Goal: Task Accomplishment & Management: Use online tool/utility

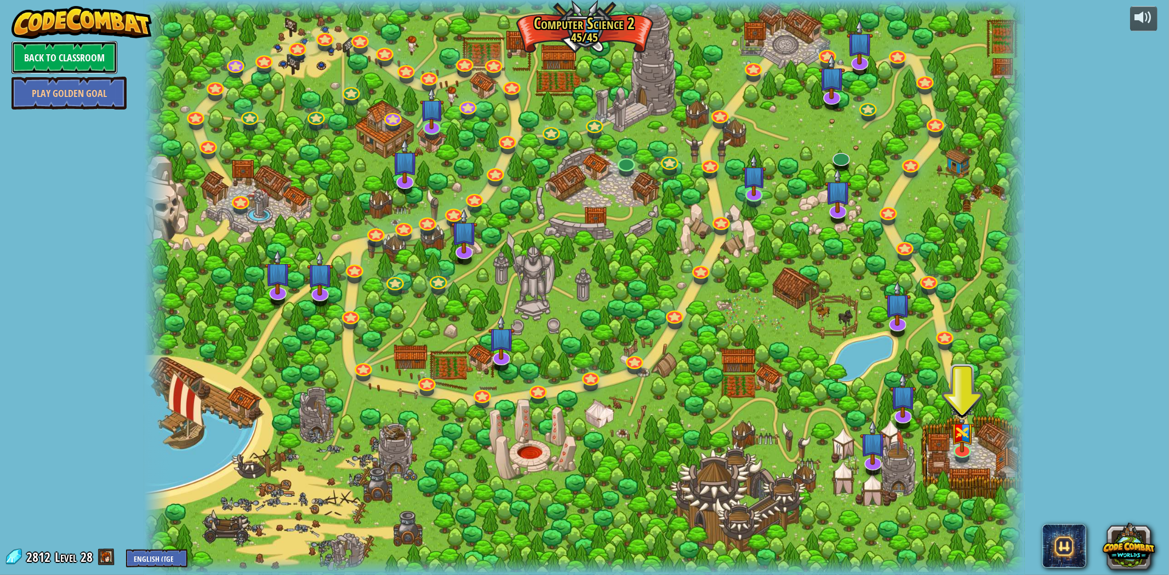
click at [94, 59] on link "Back to Classroom" at bounding box center [65, 57] width 106 height 33
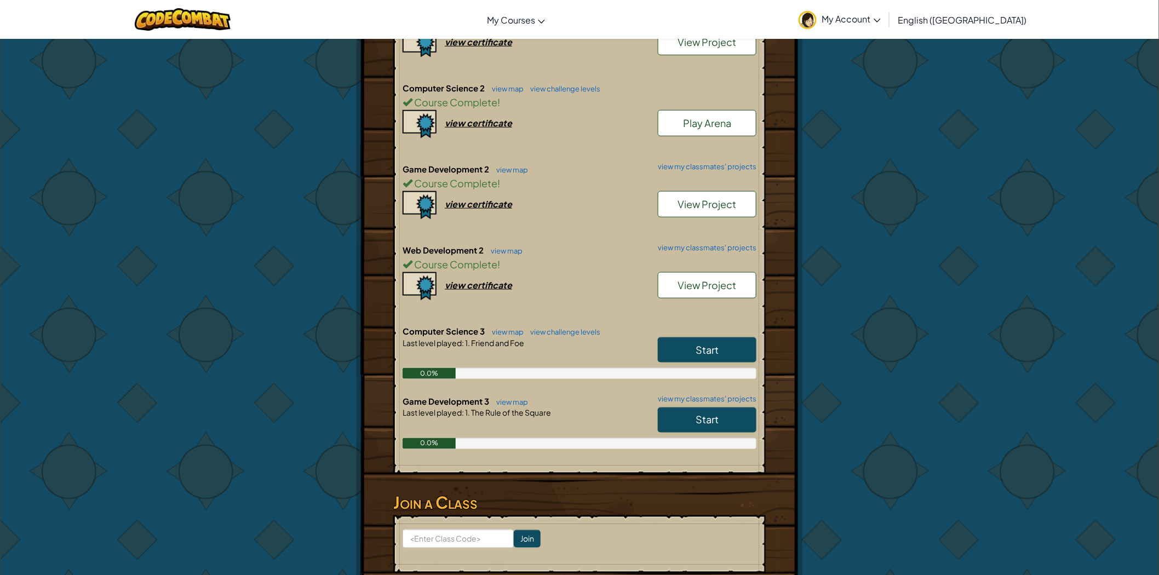
scroll to position [487, 0]
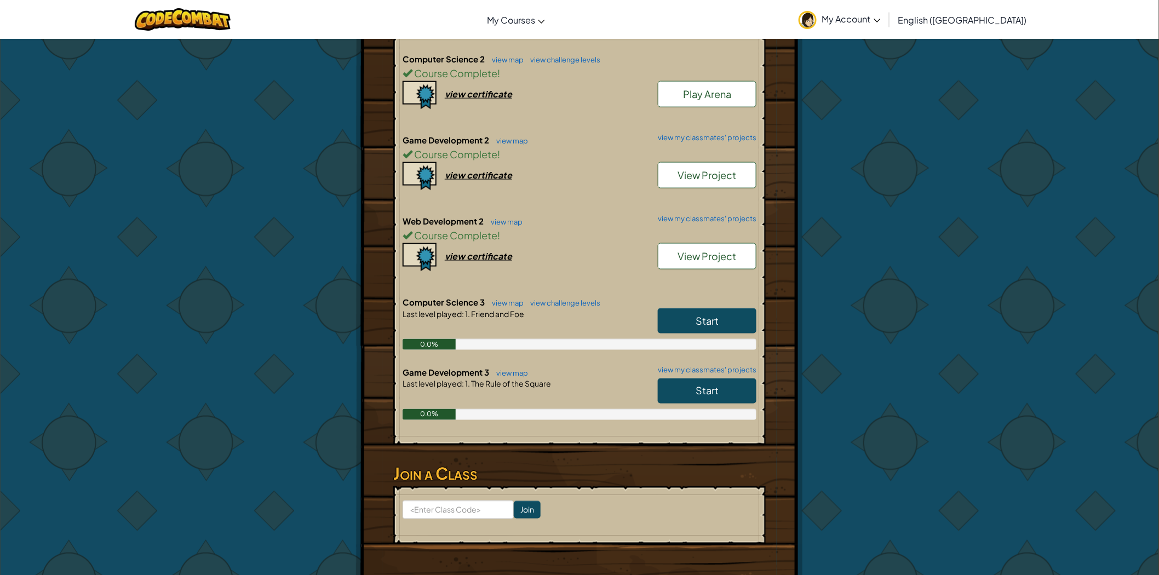
click at [699, 380] on link "Start" at bounding box center [707, 391] width 99 height 25
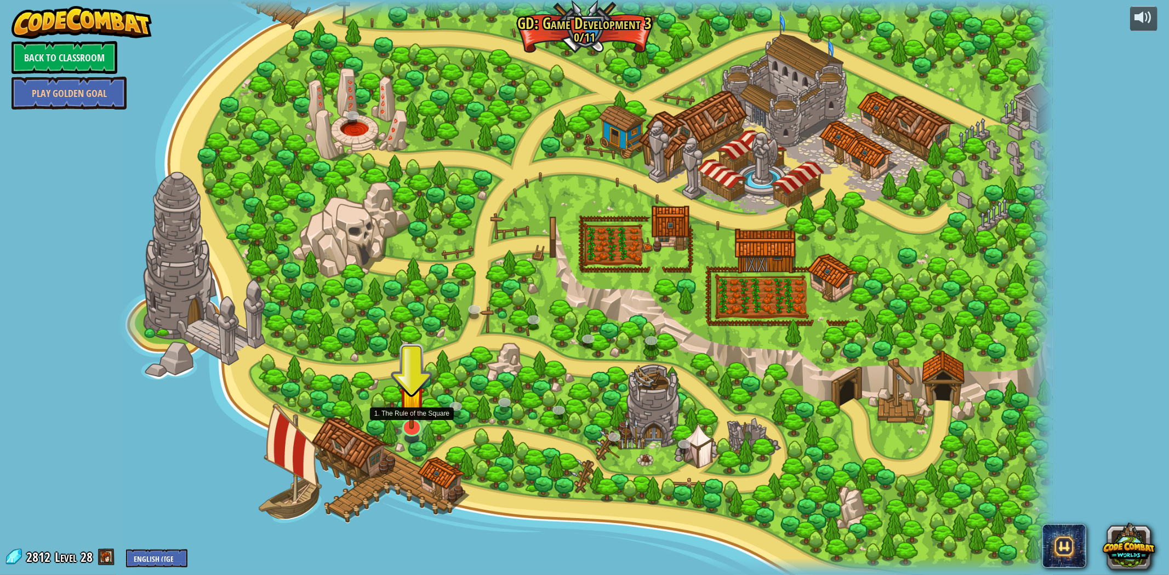
click at [413, 402] on img at bounding box center [412, 399] width 26 height 60
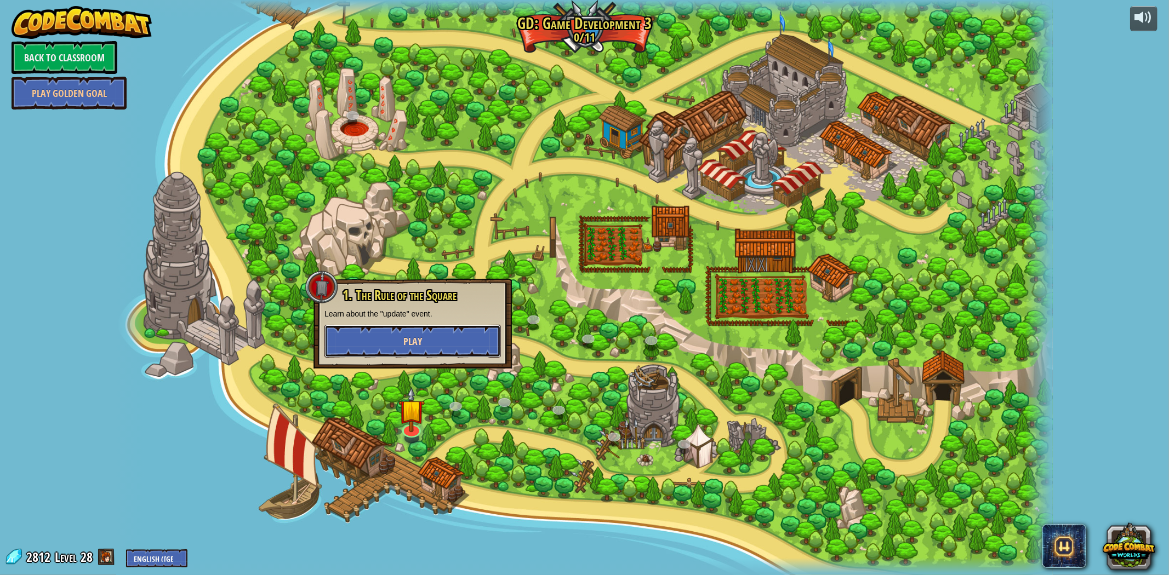
click at [444, 335] on button "Play" at bounding box center [412, 341] width 176 height 33
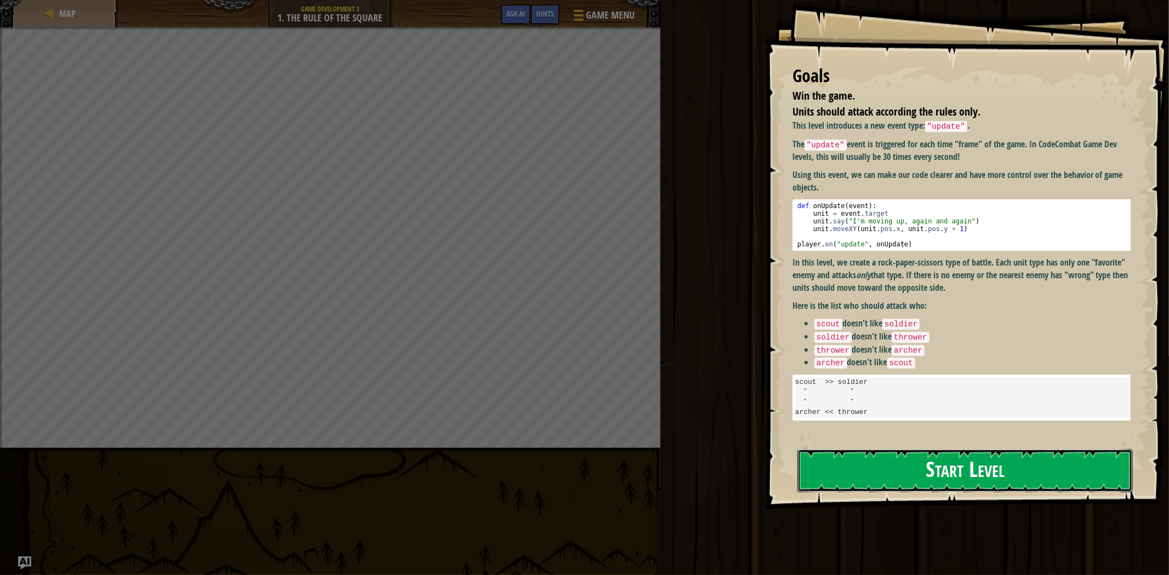
click at [1015, 475] on button "Start Level" at bounding box center [964, 470] width 335 height 43
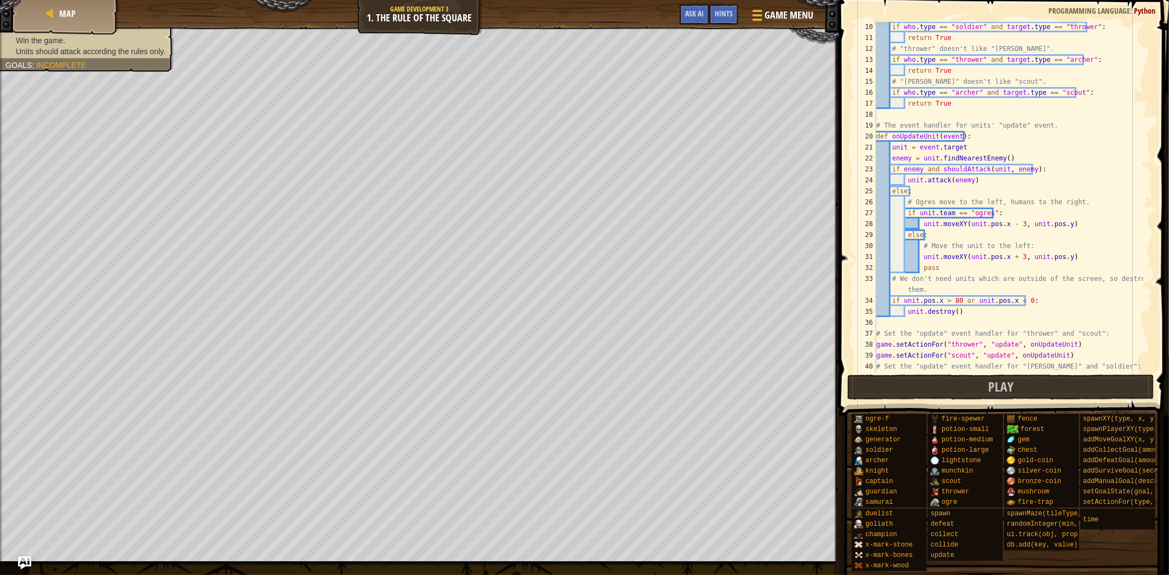
scroll to position [26, 0]
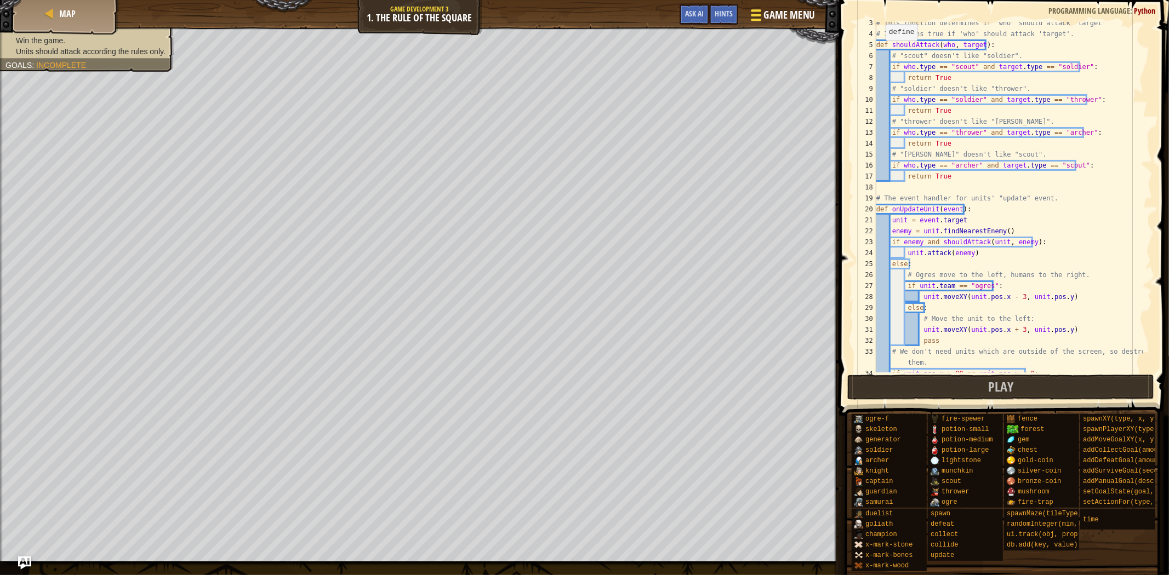
click at [813, 19] on span "Game Menu" at bounding box center [788, 15] width 51 height 15
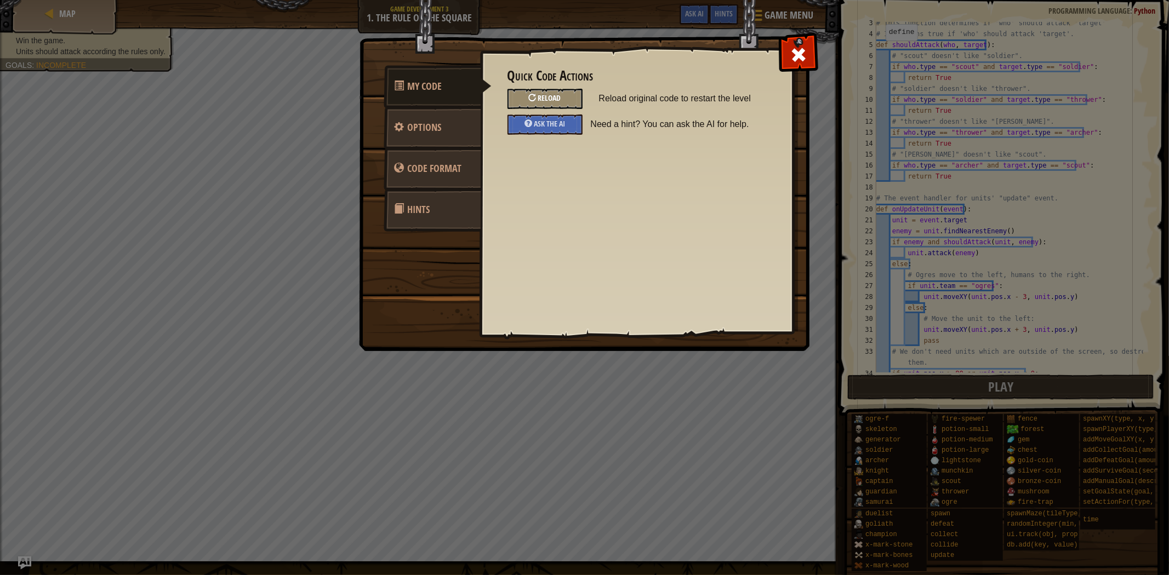
click at [548, 90] on div "Reload" at bounding box center [544, 99] width 75 height 20
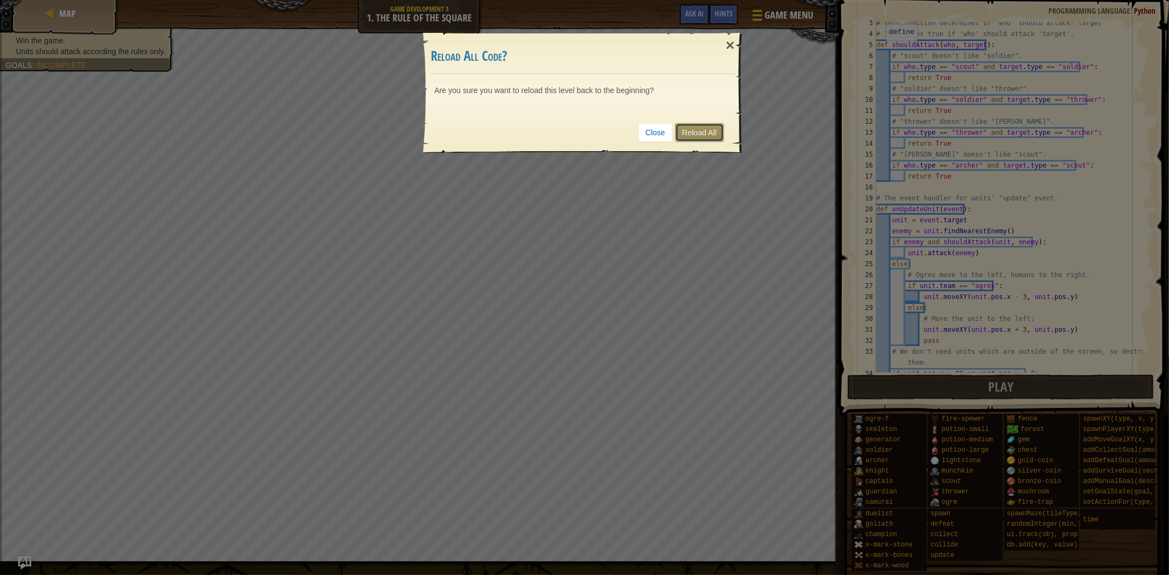
click at [687, 132] on link "Reload All" at bounding box center [699, 132] width 49 height 19
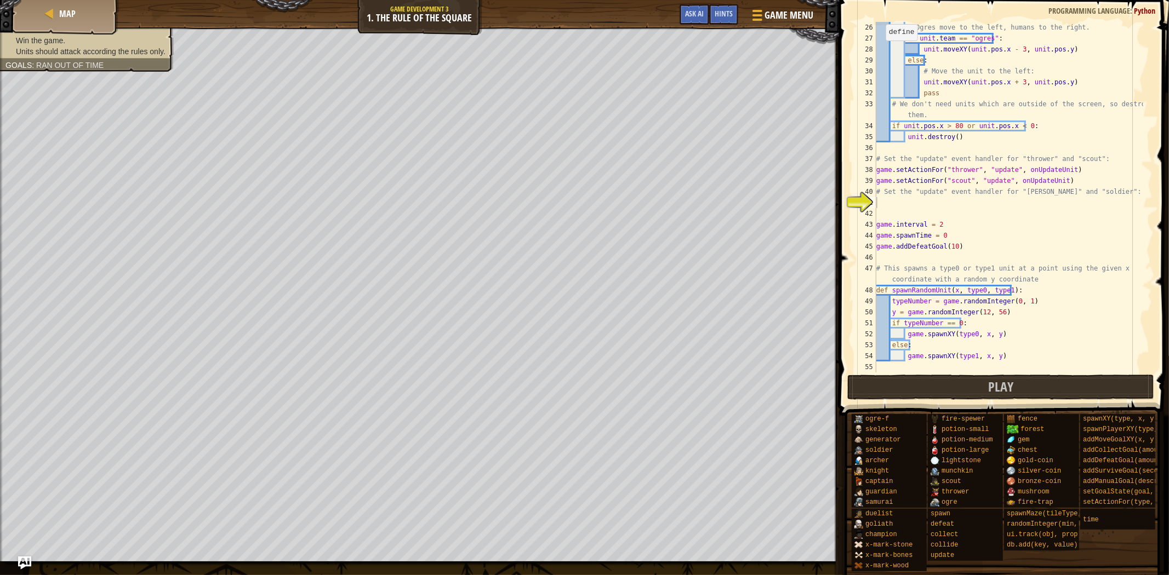
scroll to position [274, 0]
drag, startPoint x: 1058, startPoint y: 177, endPoint x: 870, endPoint y: 181, distance: 188.5
click at [870, 181] on div "26 27 28 29 30 31 32 33 34 35 36 37 38 39 40 41 42 43 44 45 46 47 48 49 50 51 5…" at bounding box center [1002, 197] width 300 height 351
type textarea "game.setActionFor("scout", "update", onUpdateUnit)"
click at [906, 201] on div "# Ogres move to the left, humans to the right. if unit . team == "ogres" : unit…" at bounding box center [1008, 214] width 269 height 384
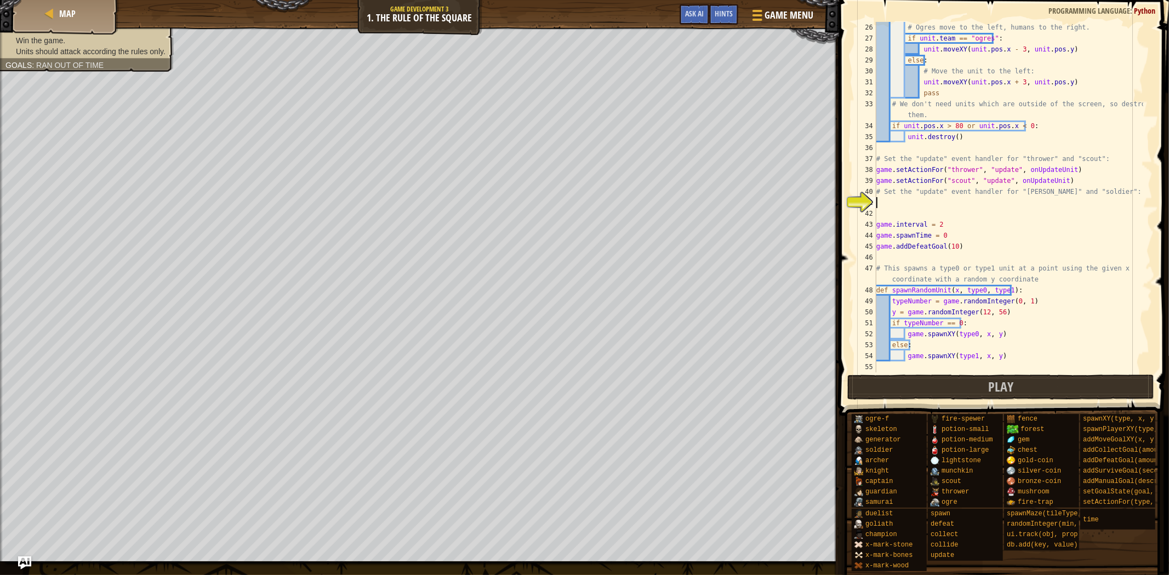
paste textarea "game.setActionFor("scout", "update", onUpdateUnit)"
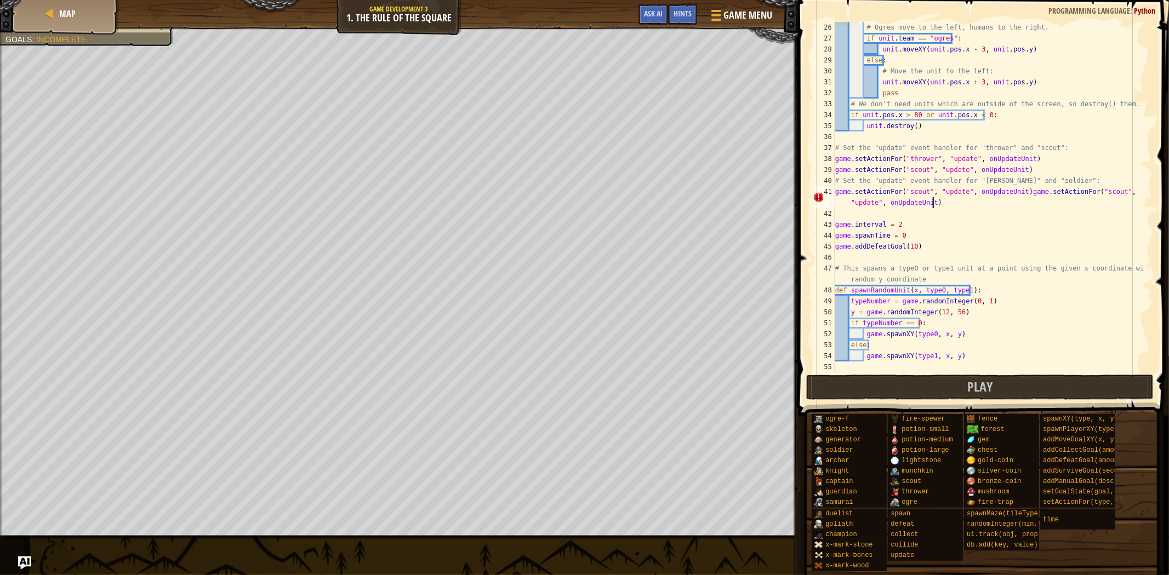
type textarea "game.setActionFor("scout", "update", onUpdateUnit)"
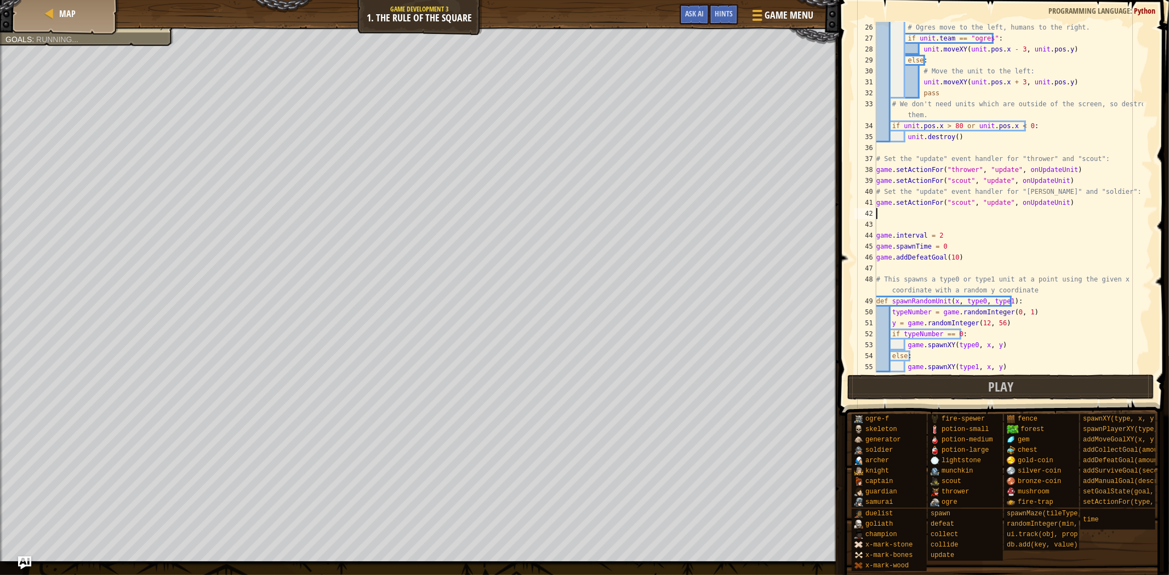
paste textarea "game.setActionFor("scout", "update", onUpdateUnit)"
click at [953, 195] on div "# Ogres move to the left, humans to the right. if unit . team == "ogres" : unit…" at bounding box center [1008, 208] width 269 height 373
click at [955, 199] on div "# Ogres move to the left, humans to the right. if unit . team == "ogres" : unit…" at bounding box center [1008, 208] width 269 height 373
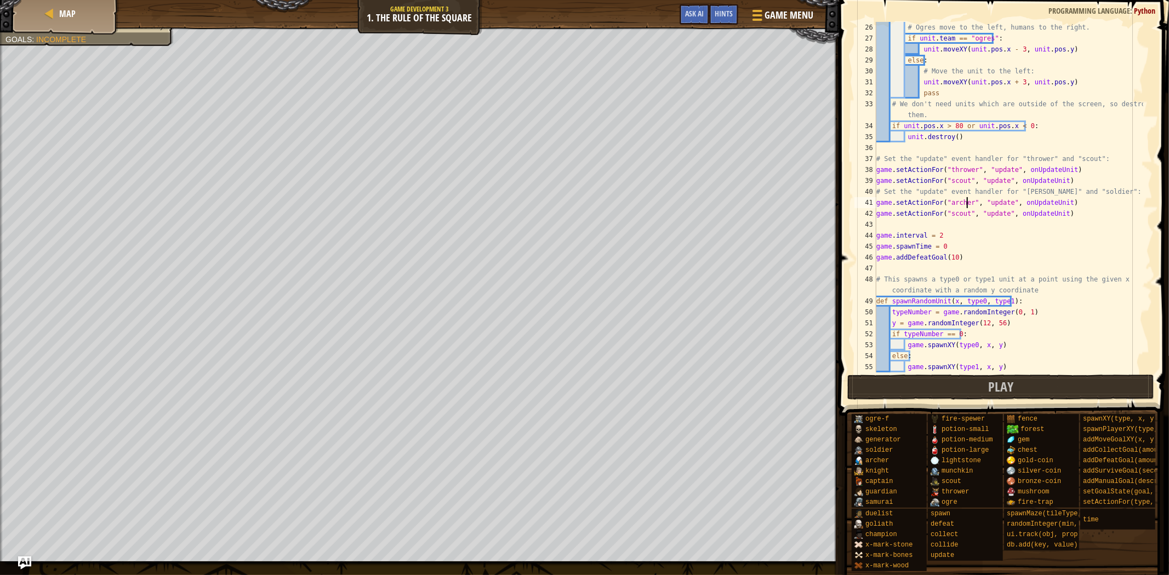
click at [948, 211] on div "# Ogres move to the left, humans to the right. if unit . team == "ogres" : unit…" at bounding box center [1008, 208] width 269 height 373
type textarea "game.setActionFor("soldier", "update", onUpdateUnit)"
click at [947, 393] on button "Play" at bounding box center [1000, 387] width 307 height 25
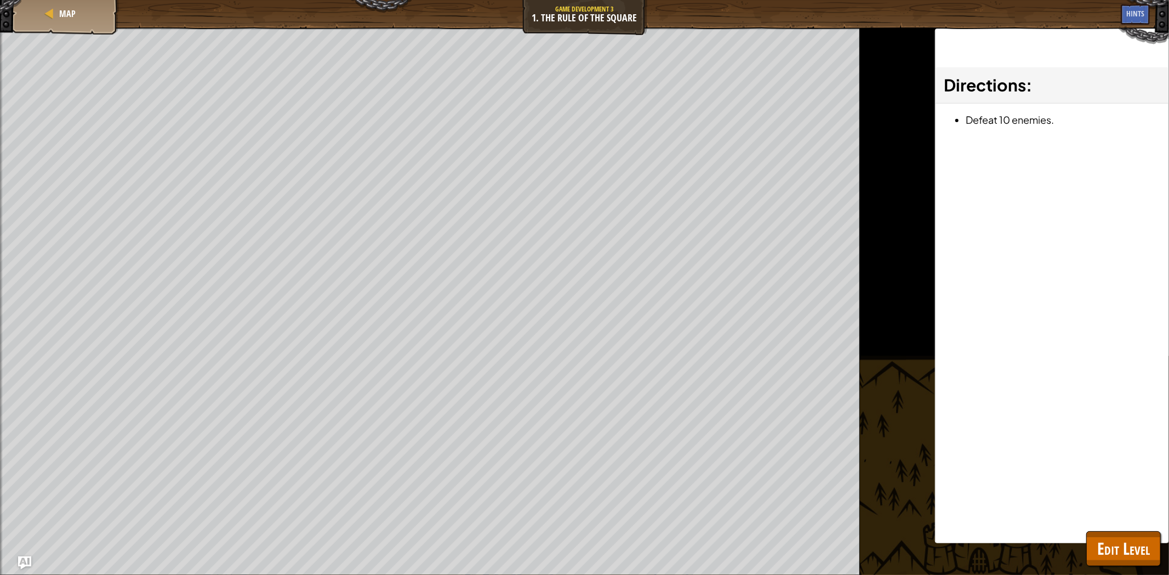
drag, startPoint x: 672, startPoint y: -43, endPoint x: 870, endPoint y: 403, distance: 487.7
click at [870, 403] on div "Win the game. Units should attack according the rules only. Goals : Ran out of …" at bounding box center [584, 301] width 1169 height 548
click at [1116, 541] on span "Edit Level" at bounding box center [1123, 549] width 53 height 22
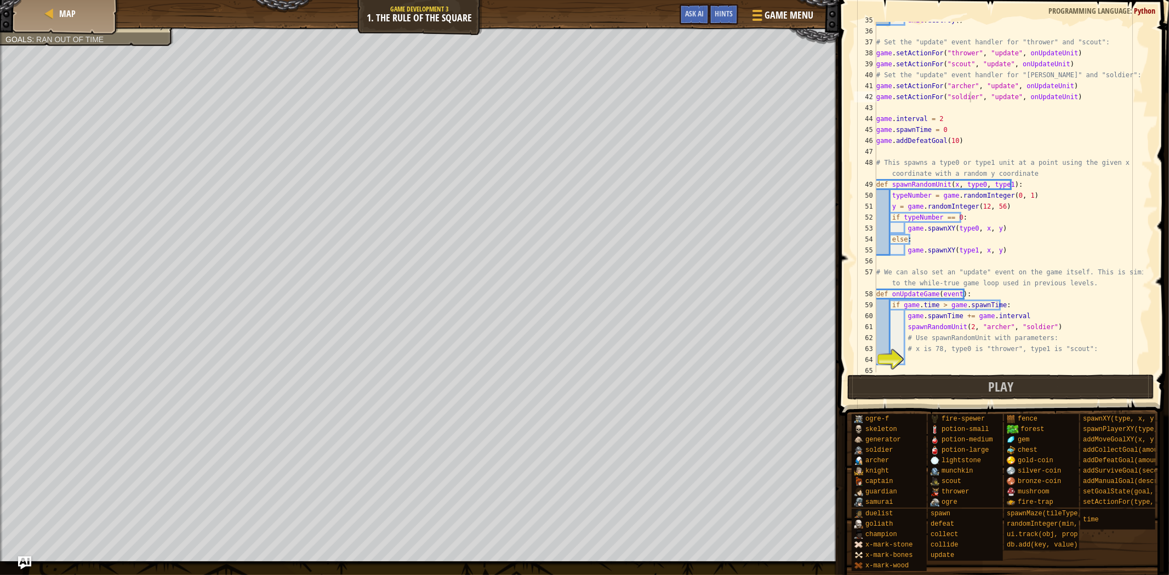
scroll to position [427, 0]
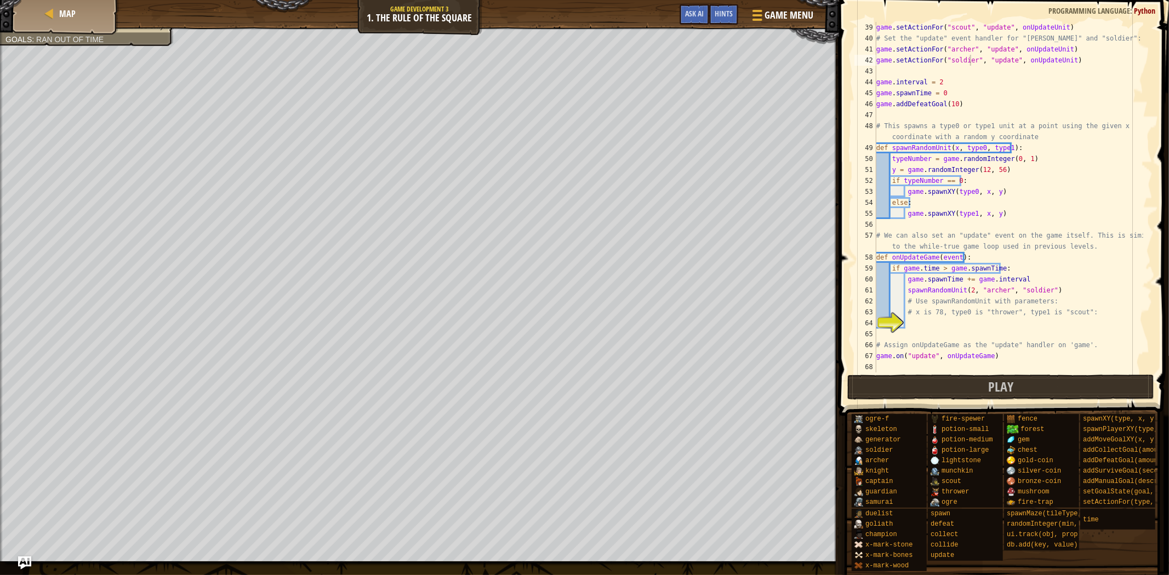
click at [943, 323] on div "game . setActionFor ( "scout" , "update" , onUpdateUnit ) # Set the "update" ev…" at bounding box center [1008, 208] width 269 height 373
drag, startPoint x: 1047, startPoint y: 288, endPoint x: 904, endPoint y: 292, distance: 142.5
click at [904, 292] on div "game . setActionFor ( "scout" , "update" , onUpdateUnit ) # Set the "update" ev…" at bounding box center [1008, 208] width 269 height 373
type textarea "spawnRandomUnit(2, "archer", "soldier")"
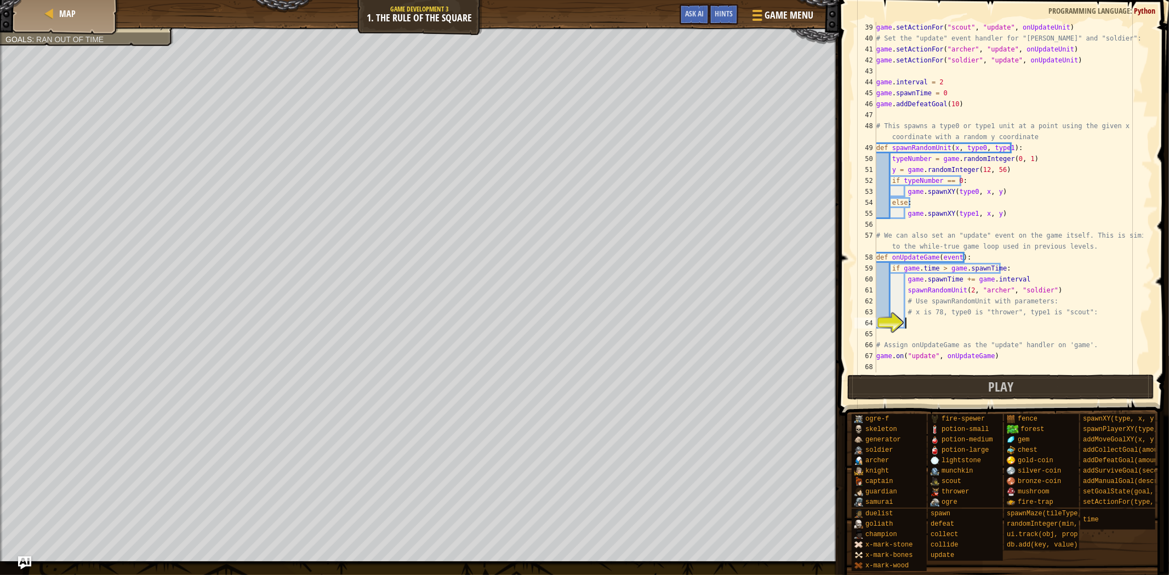
click at [937, 320] on div "game . setActionFor ( "scout" , "update" , onUpdateUnit ) # Set the "update" ev…" at bounding box center [1008, 208] width 269 height 373
paste textarea "spawnRandomUnit(2, "archer", "soldier")"
click at [965, 322] on div "game . setActionFor ( "scout" , "update" , onUpdateUnit ) # Set the "update" ev…" at bounding box center [1008, 208] width 269 height 373
click at [993, 321] on div "game . setActionFor ( "scout" , "update" , onUpdateUnit ) # Set the "update" ev…" at bounding box center [1008, 208] width 269 height 373
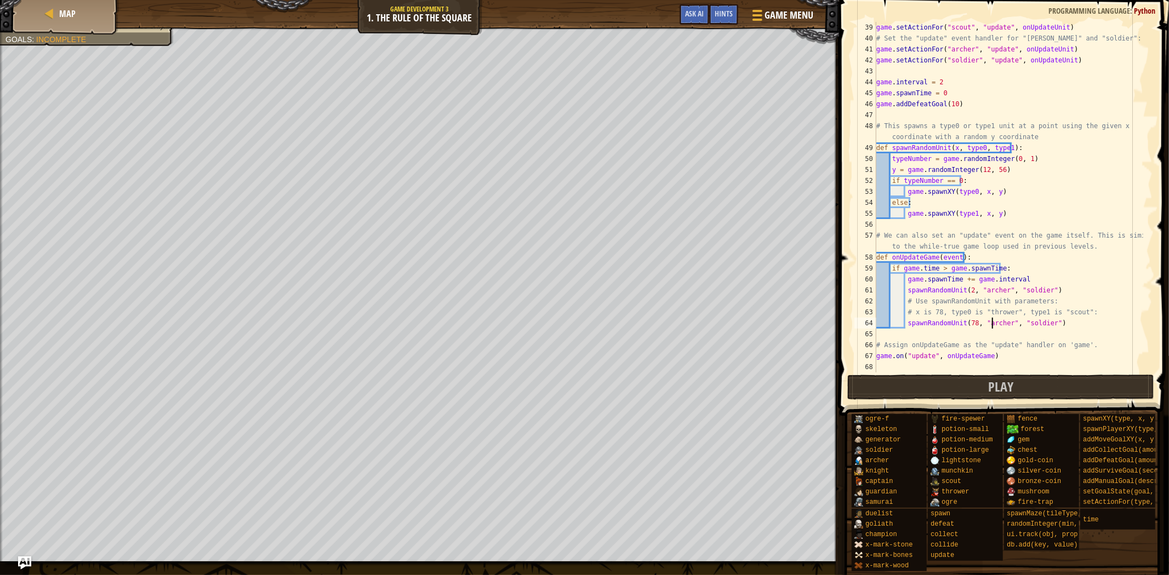
click at [993, 321] on div "game . setActionFor ( "scout" , "update" , onUpdateUnit ) # Set the "update" ev…" at bounding box center [1008, 208] width 269 height 373
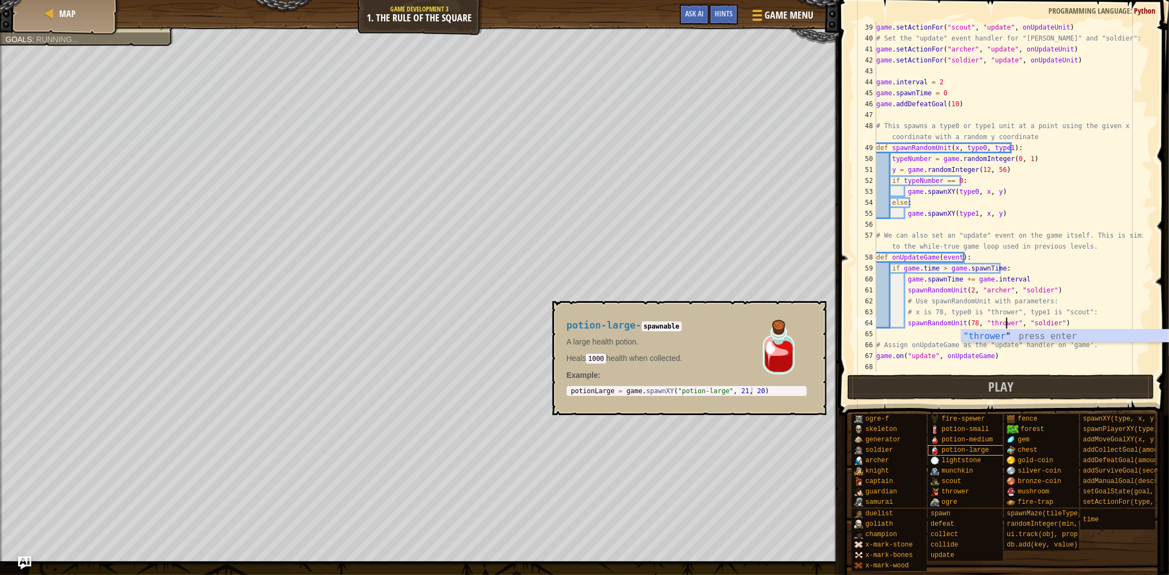
scroll to position [4, 11]
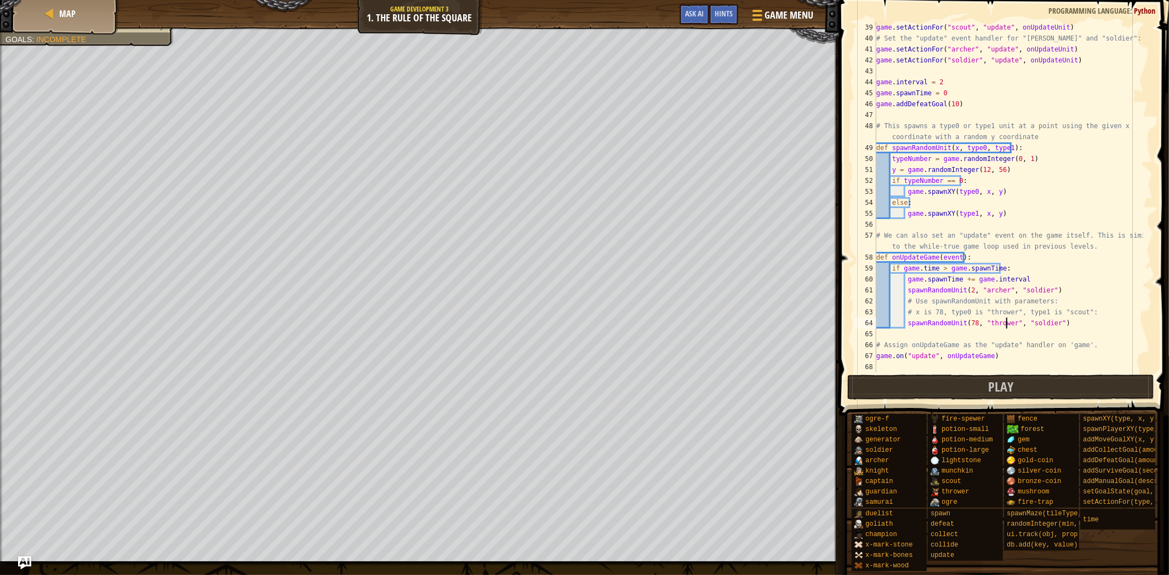
click at [1035, 324] on div "game . setActionFor ( "scout" , "update" , onUpdateUnit ) # Set the "update" ev…" at bounding box center [1008, 208] width 269 height 373
type textarea "spawnRandomUnit(78, "thrower", "scout")"
click at [1043, 392] on button "Play" at bounding box center [1000, 387] width 307 height 25
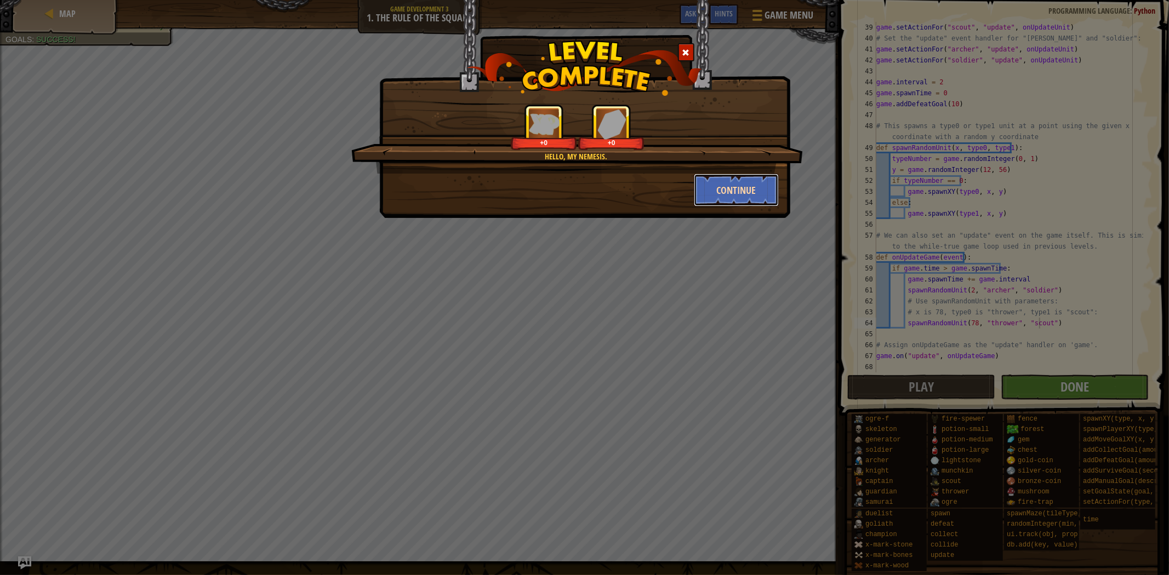
click at [719, 185] on button "Continue" at bounding box center [736, 190] width 85 height 33
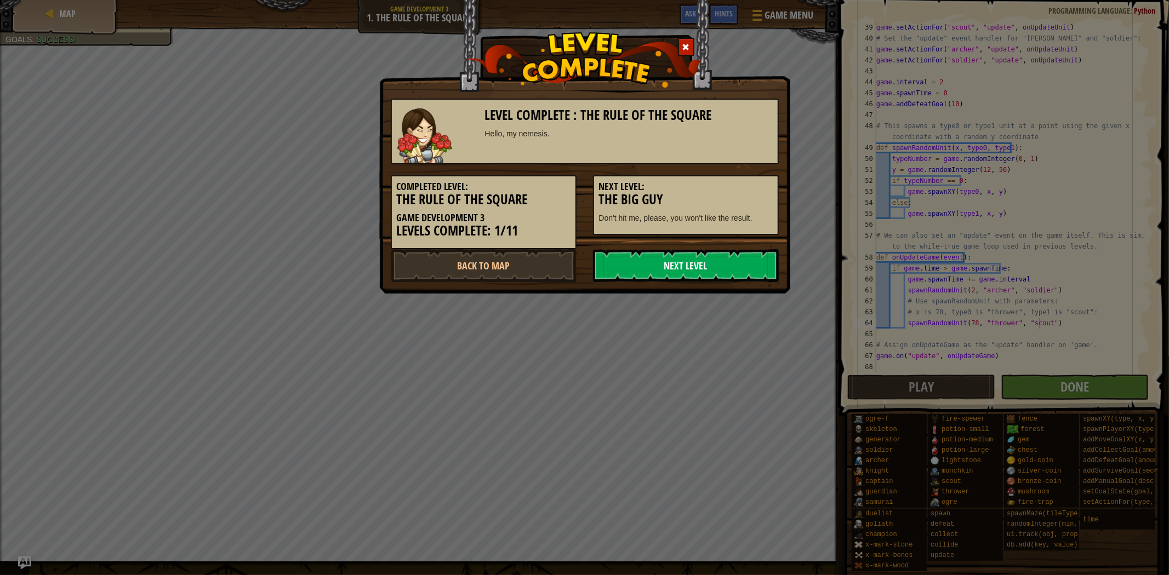
click at [669, 260] on link "Next Level" at bounding box center [686, 265] width 186 height 33
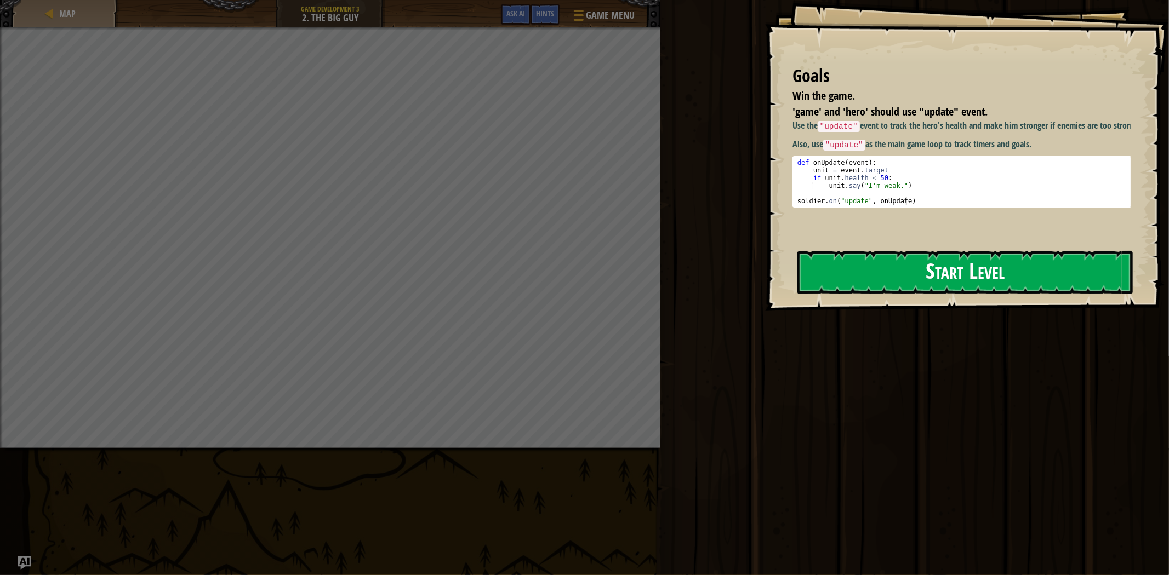
click at [862, 270] on button "Start Level" at bounding box center [964, 272] width 335 height 43
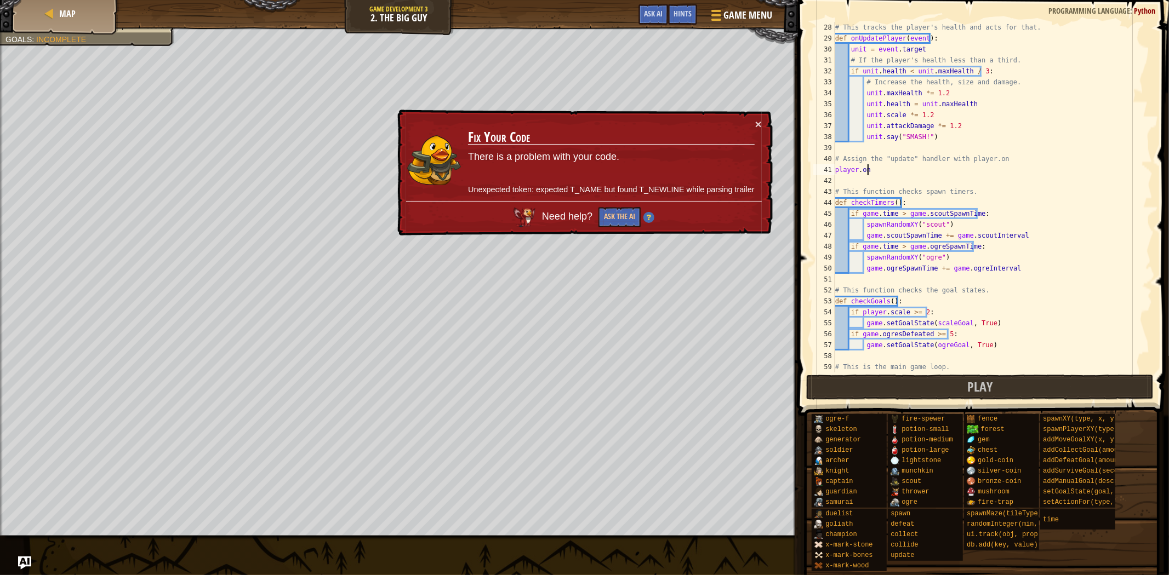
scroll to position [4, 2]
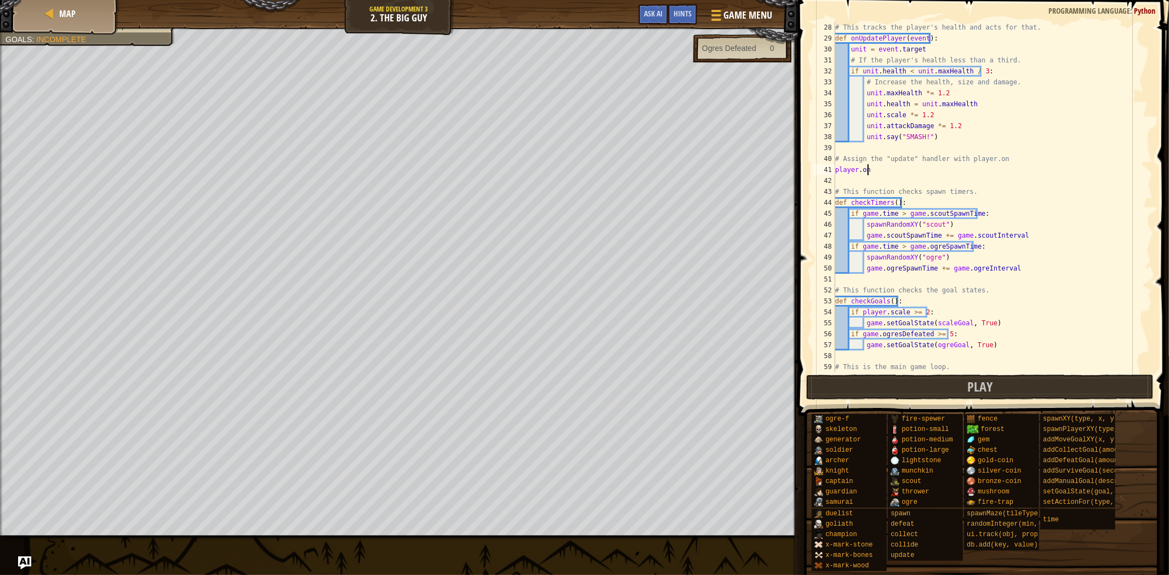
paste textarea "("update", onUpdateGame)"
type textarea "player.on("update", onUpdateGame)"
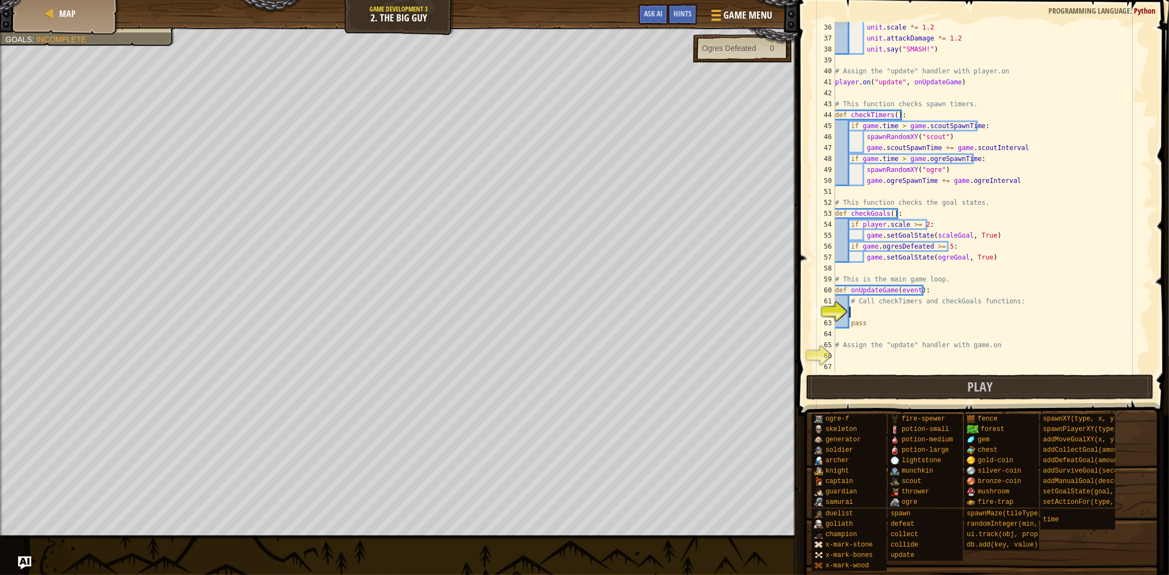
click at [899, 310] on div "unit . scale *= 1.2 unit . attackDamage *= 1.2 unit . say ( "SMASH!" ) # Assign…" at bounding box center [988, 208] width 310 height 373
click at [889, 356] on div "unit . scale *= 1.2 unit . attackDamage *= 1.2 unit . say ( "SMASH!" ) # Assign…" at bounding box center [988, 208] width 310 height 373
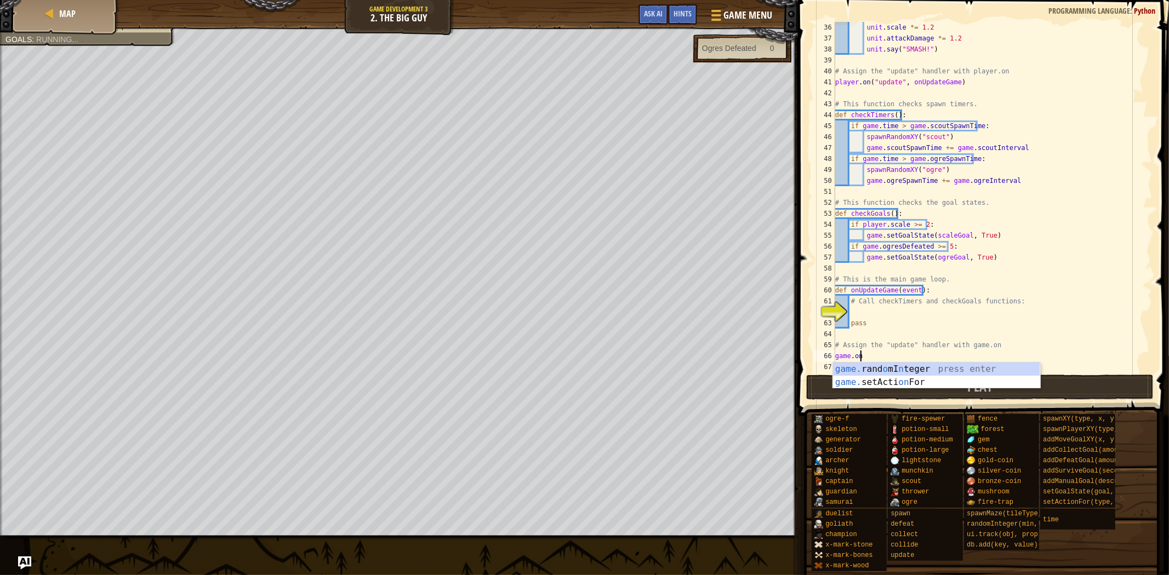
scroll to position [4, 1]
paste textarea "("update", onUpdateGame)"
type textarea "game.on("update", onUpdateGame)"
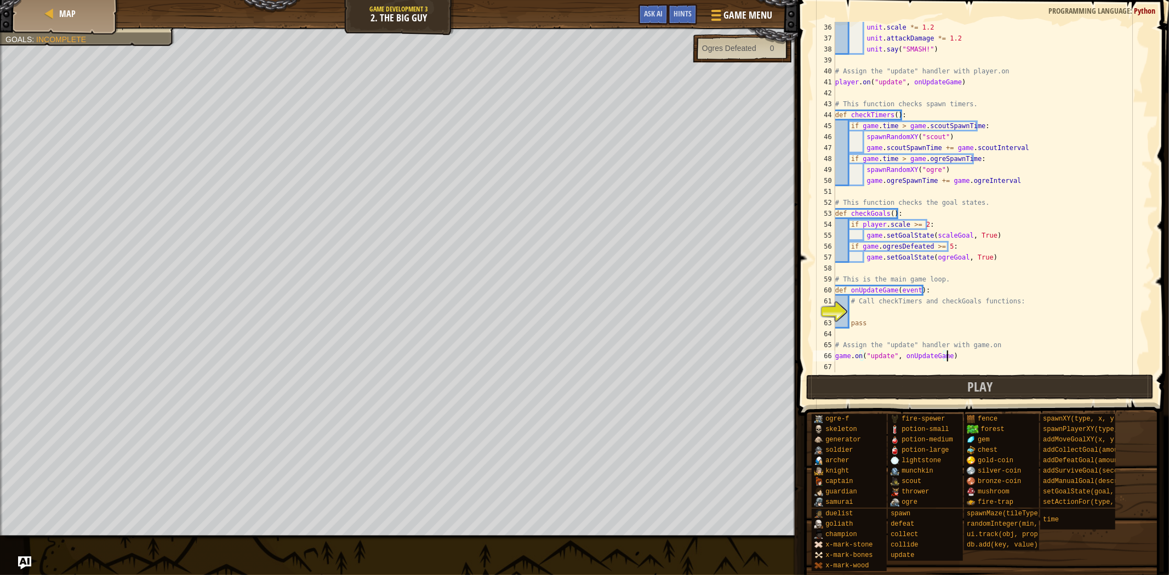
scroll to position [358, 0]
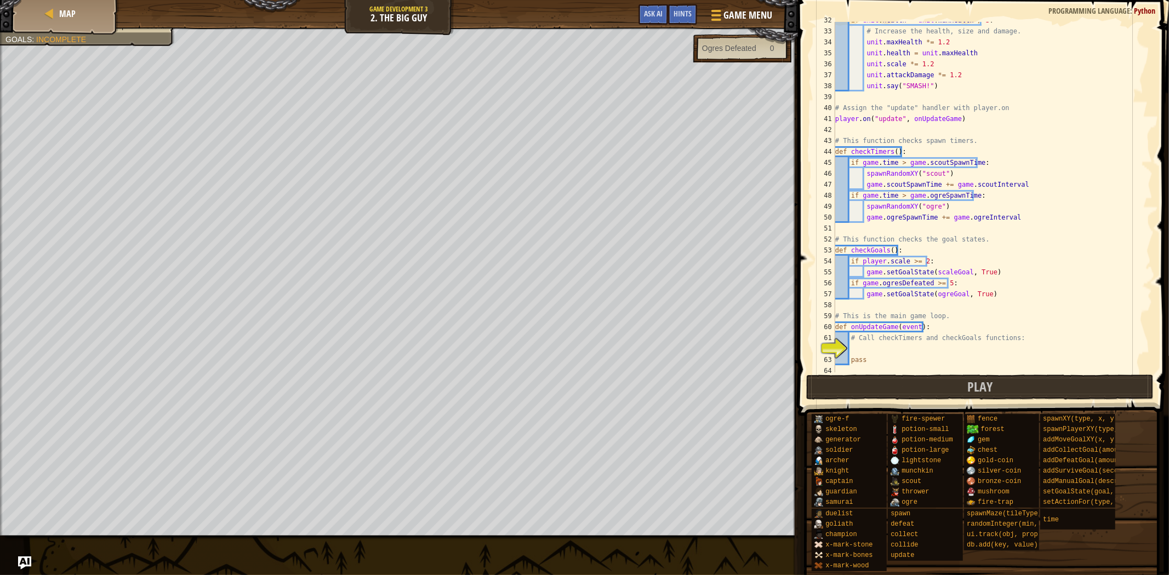
click at [877, 351] on div "if unit . health < unit . maxHealth / 3 : # Increase the health, size and damag…" at bounding box center [988, 201] width 310 height 373
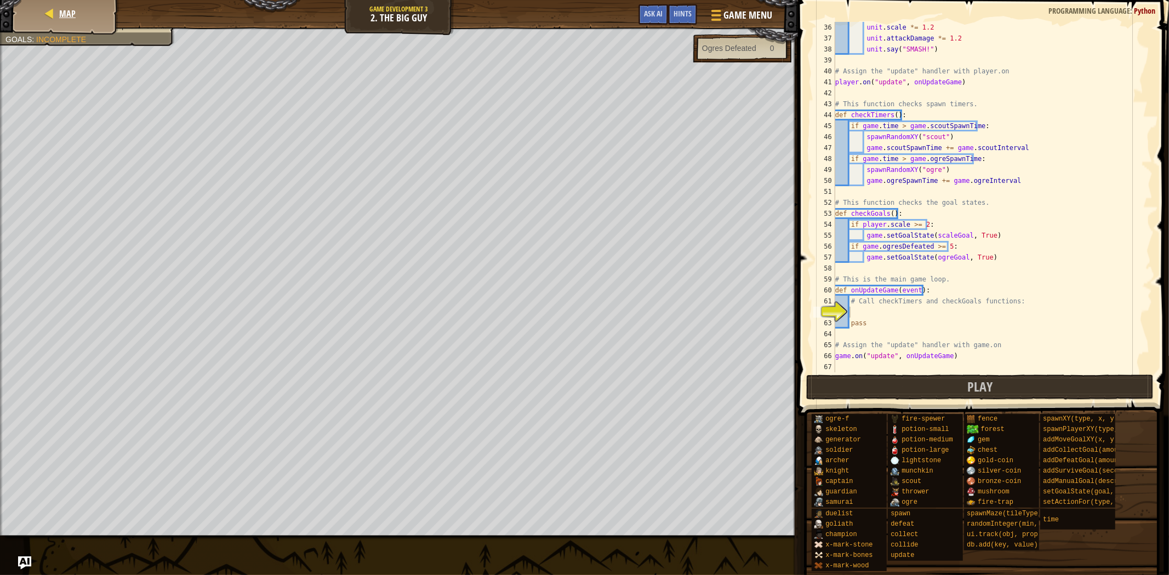
drag, startPoint x: 56, startPoint y: 4, endPoint x: 61, endPoint y: 10, distance: 7.8
click at [924, 316] on div "unit . scale *= 1.2 unit . attackDamage *= 1.2 unit . say ( "SMASH!" ) # Assign…" at bounding box center [988, 208] width 310 height 373
click at [662, 9] on span "Ask AI" at bounding box center [653, 13] width 19 height 10
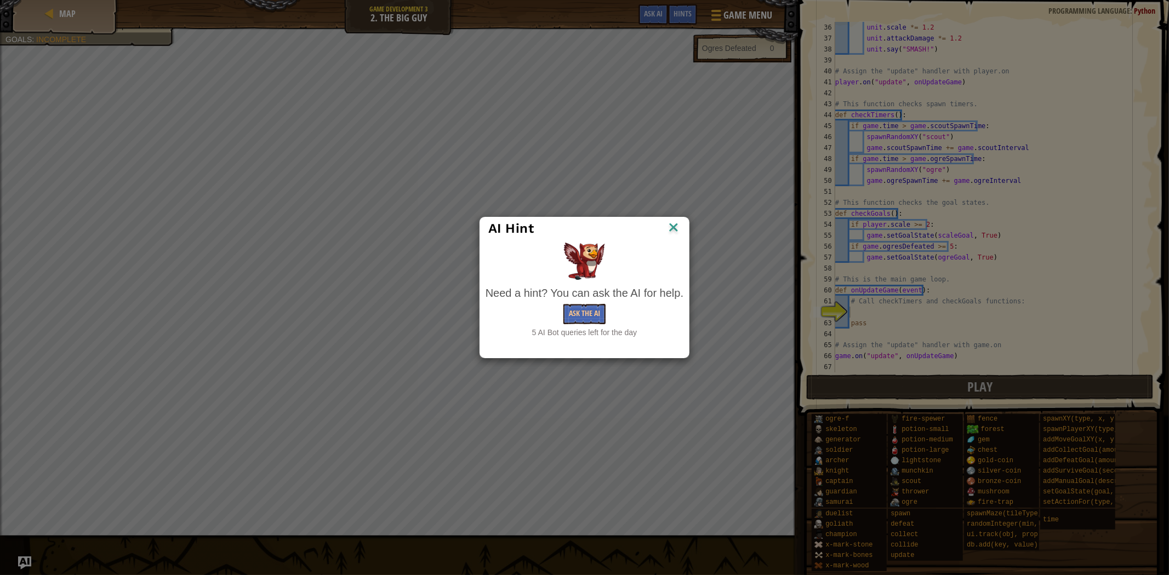
click at [673, 222] on img at bounding box center [673, 228] width 14 height 16
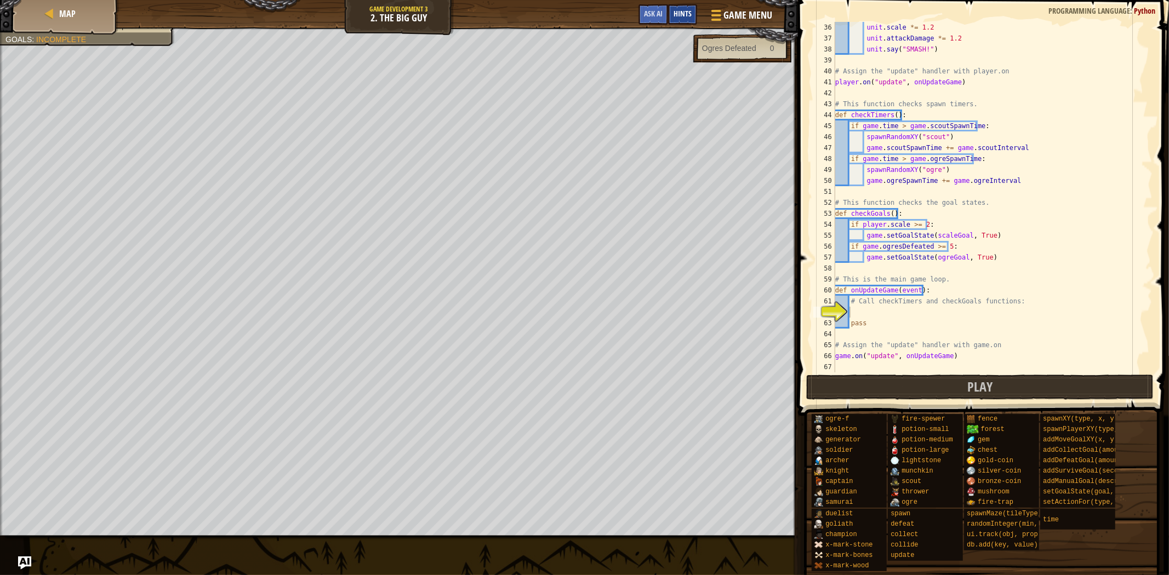
click at [672, 15] on div "Hints" at bounding box center [682, 14] width 29 height 20
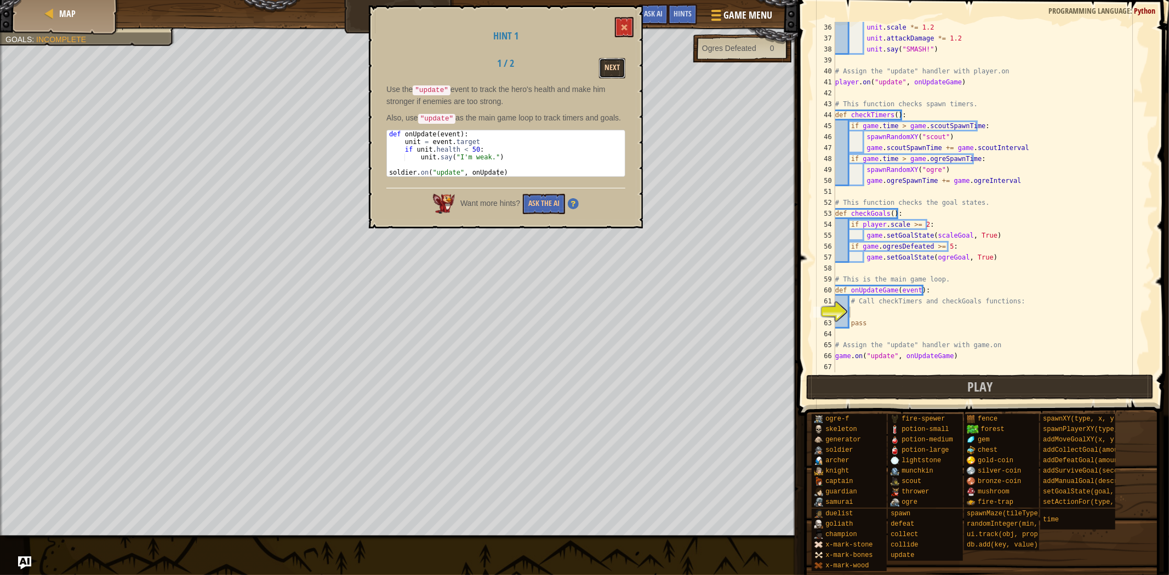
click at [614, 70] on button "Next" at bounding box center [612, 68] width 26 height 20
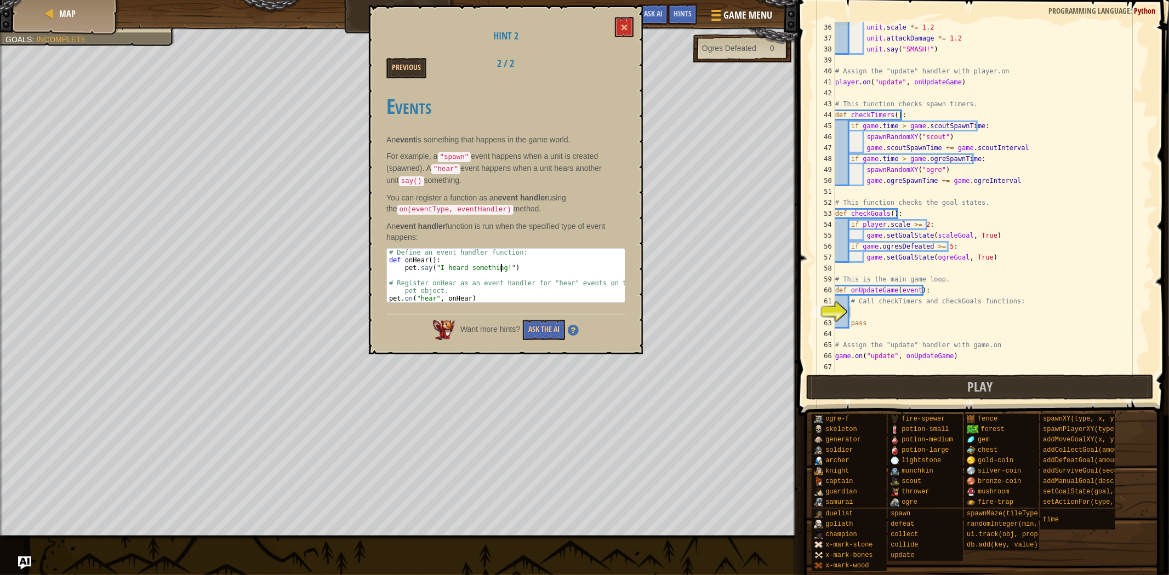
drag, startPoint x: 443, startPoint y: 259, endPoint x: 511, endPoint y: 261, distance: 68.0
click at [511, 261] on div "# Define an event handler function: def onHear ( ) : pet . say ( "I heard somet…" at bounding box center [506, 283] width 239 height 69
type textarea "def onHear(): pet.say("I heard something!")"
click at [421, 71] on button "Previous" at bounding box center [406, 68] width 40 height 20
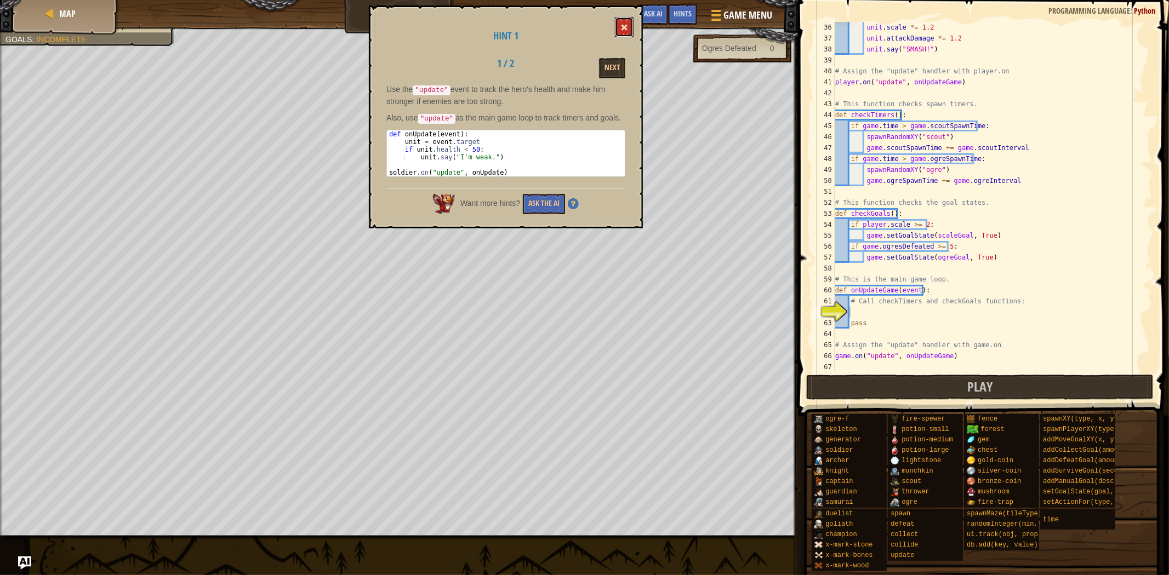
click at [620, 19] on button at bounding box center [624, 27] width 19 height 20
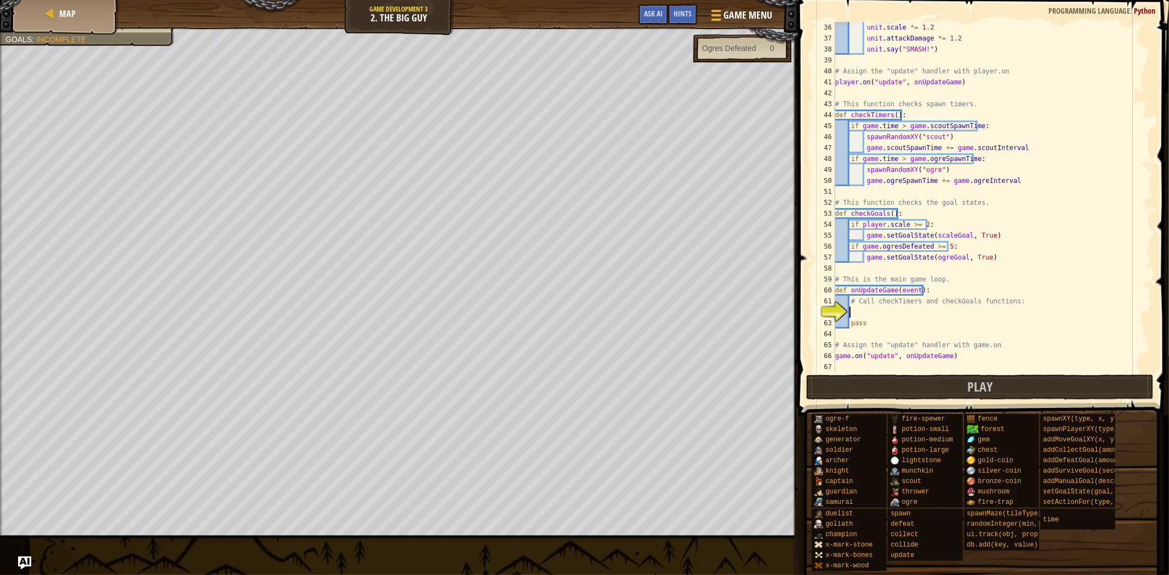
click at [911, 315] on div "unit . scale *= 1.2 unit . attackDamage *= 1.2 unit . say ( "SMASH!" ) # Assign…" at bounding box center [988, 208] width 310 height 373
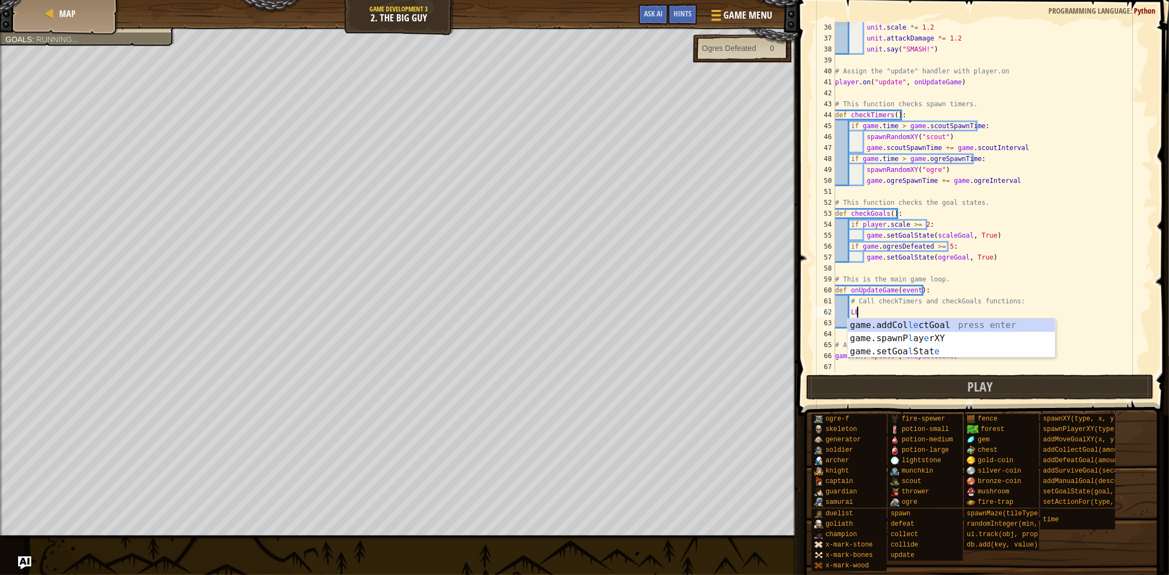
type textarea "L"
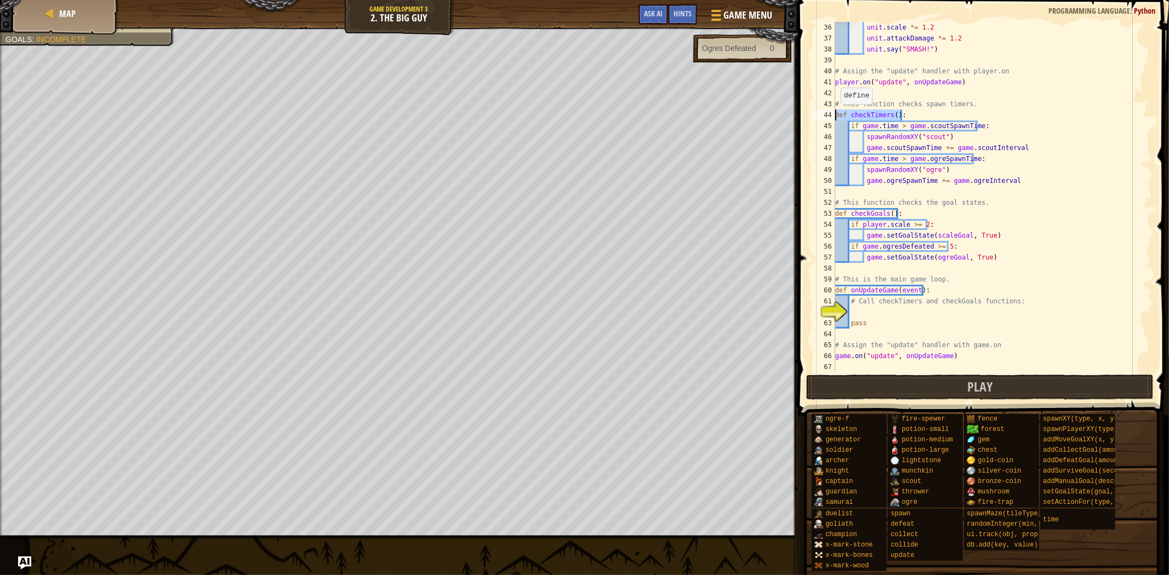
drag, startPoint x: 913, startPoint y: 116, endPoint x: 833, endPoint y: 114, distance: 80.0
click at [833, 114] on div "36 37 38 39 40 41 42 43 44 45 46 47 48 49 50 51 52 53 54 55 56 57 58 59 60 61 6…" at bounding box center [981, 197] width 341 height 351
drag, startPoint x: 902, startPoint y: 214, endPoint x: 836, endPoint y: 215, distance: 66.9
click at [836, 215] on div "unit . scale *= 1.2 unit . attackDamage *= 1.2 unit . say ( "SMASH!" ) # Assign…" at bounding box center [988, 208] width 310 height 373
click at [854, 111] on div "unit . scale *= 1.2 unit . attackDamage *= 1.2 unit . say ( "SMASH!" ) # Assign…" at bounding box center [988, 208] width 310 height 373
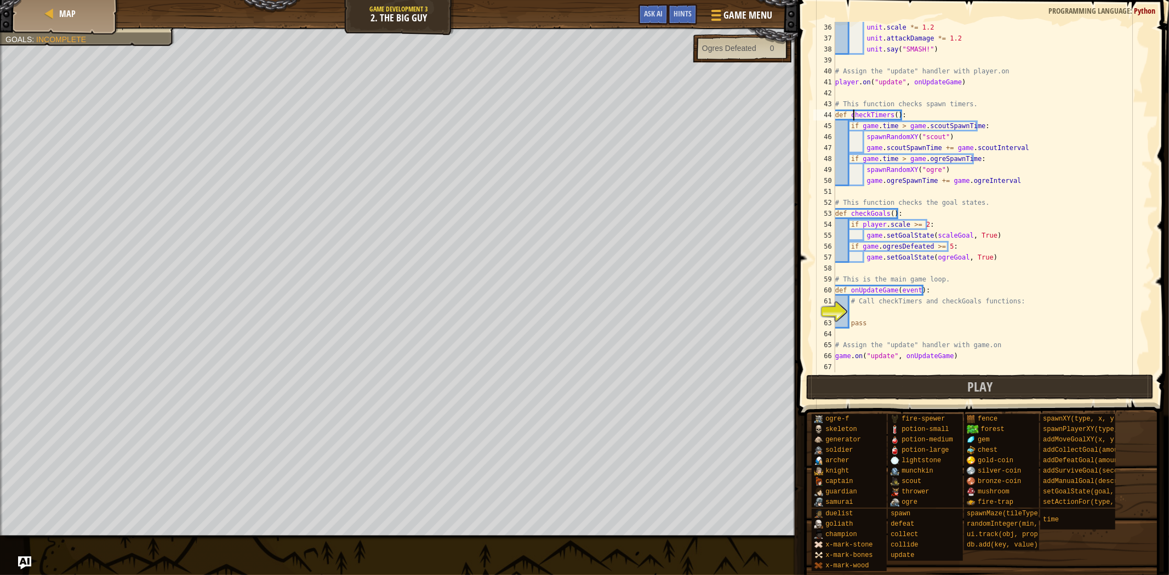
click at [854, 111] on div "unit . scale *= 1.2 unit . attackDamage *= 1.2 unit . say ( "SMASH!" ) # Assign…" at bounding box center [988, 208] width 310 height 373
type textarea "def checkTimers(): if game.time > game.scoutSpawnTime:"
click at [864, 310] on div "unit . scale *= 1.2 unit . attackDamage *= 1.2 unit . say ( "SMASH!" ) # Assign…" at bounding box center [988, 208] width 310 height 373
paste textarea
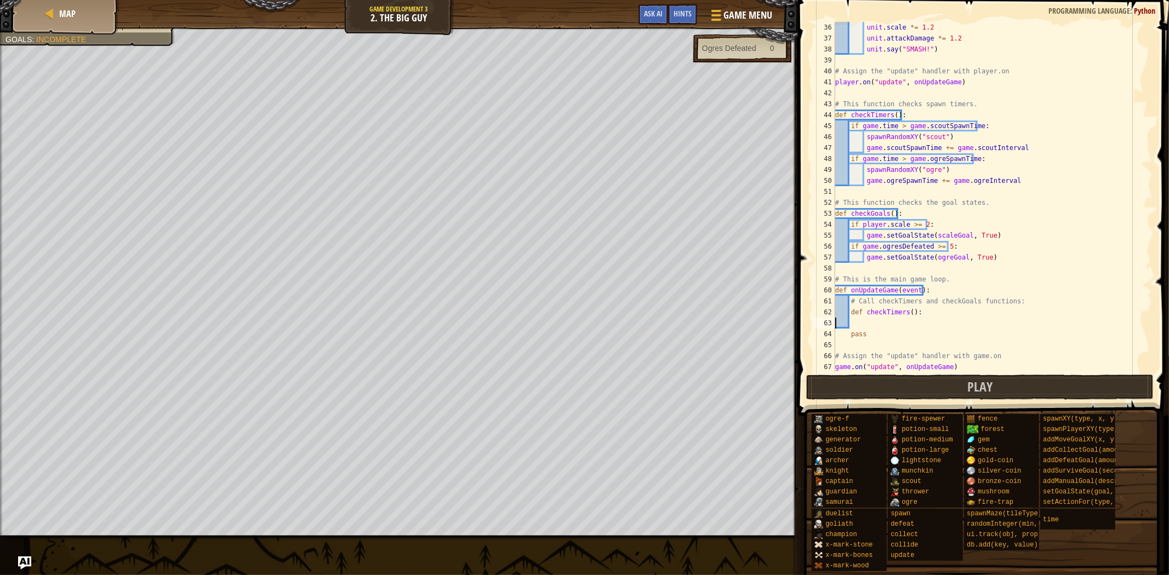
scroll to position [4, 0]
click at [858, 317] on div "unit . scale *= 1.2 unit . attackDamage *= 1.2 unit . say ( "SMASH!" ) # Assign…" at bounding box center [988, 208] width 310 height 373
type textarea "def checkTimers():"
click at [858, 321] on div "unit . scale *= 1.2 unit . attackDamage *= 1.2 unit . say ( "SMASH!" ) # Assign…" at bounding box center [988, 208] width 310 height 373
click at [862, 321] on div "unit . scale *= 1.2 unit . attackDamage *= 1.2 unit . say ( "SMASH!" ) # Assign…" at bounding box center [988, 208] width 310 height 373
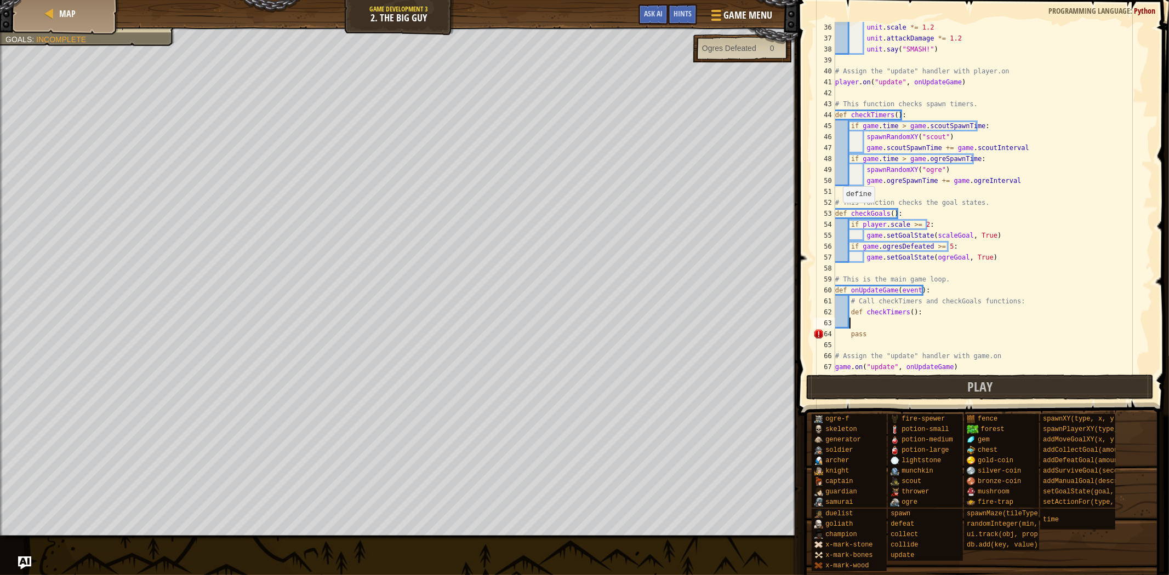
click at [837, 214] on div "unit . scale *= 1.2 unit . attackDamage *= 1.2 unit . say ( "SMASH!" ) # Assign…" at bounding box center [988, 208] width 310 height 373
drag, startPoint x: 837, startPoint y: 214, endPoint x: 901, endPoint y: 214, distance: 64.7
click at [901, 214] on div "unit . scale *= 1.2 unit . attackDamage *= 1.2 unit . say ( "SMASH!" ) # Assign…" at bounding box center [988, 208] width 310 height 373
click at [871, 329] on div "unit . scale *= 1.2 unit . attackDamage *= 1.2 unit . say ( "SMASH!" ) # Assign…" at bounding box center [988, 208] width 310 height 373
type textarea "pass"
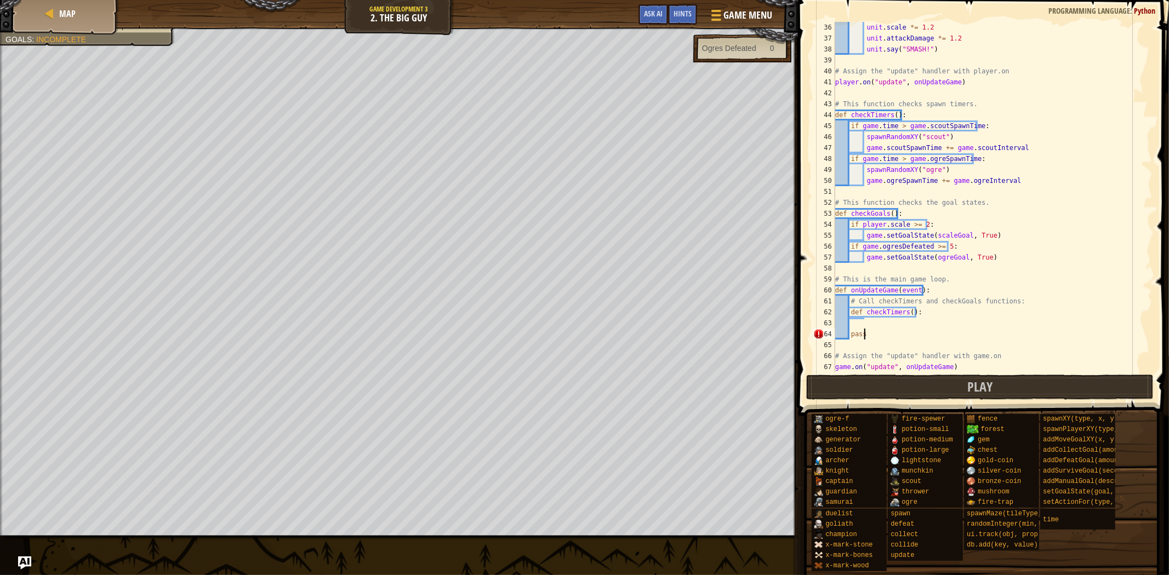
click at [868, 326] on div "unit . scale *= 1.2 unit . attackDamage *= 1.2 unit . say ( "SMASH!" ) # Assign…" at bounding box center [988, 208] width 310 height 373
paste textarea "def checkGoals():"
click at [917, 307] on div "unit . scale *= 1.2 unit . attackDamage *= 1.2 unit . say ( "SMASH!" ) # Assign…" at bounding box center [988, 208] width 310 height 373
click at [912, 326] on div "unit . scale *= 1.2 unit . attackDamage *= 1.2 unit . say ( "SMASH!" ) # Assign…" at bounding box center [988, 208] width 310 height 373
click at [864, 309] on div "unit . scale *= 1.2 unit . attackDamage *= 1.2 unit . say ( "SMASH!" ) # Assign…" at bounding box center [988, 208] width 310 height 373
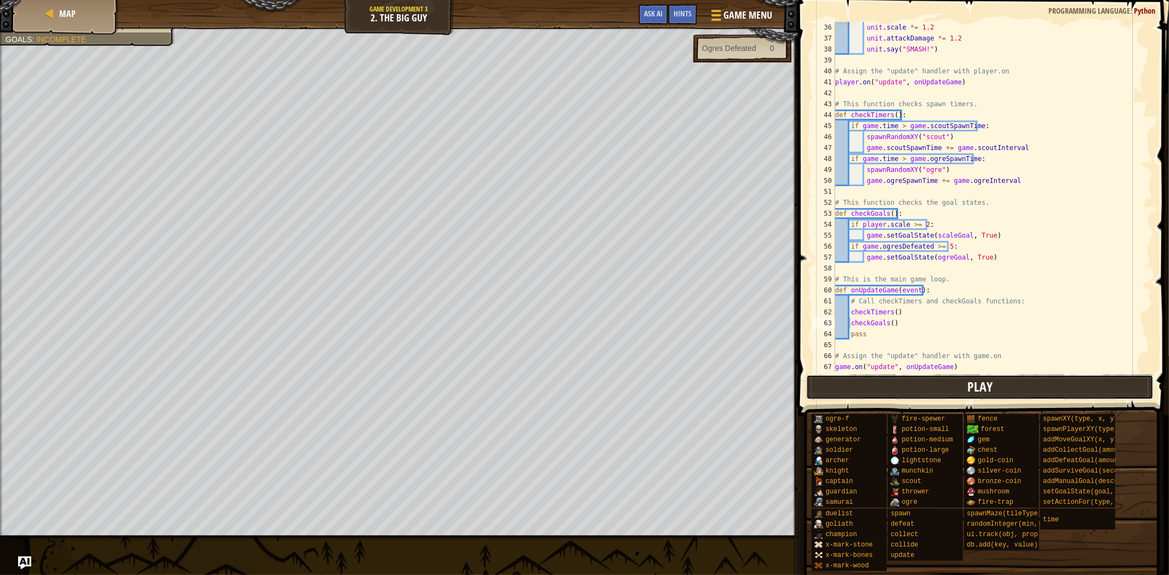
click at [891, 382] on button "Play" at bounding box center [979, 387] width 347 height 25
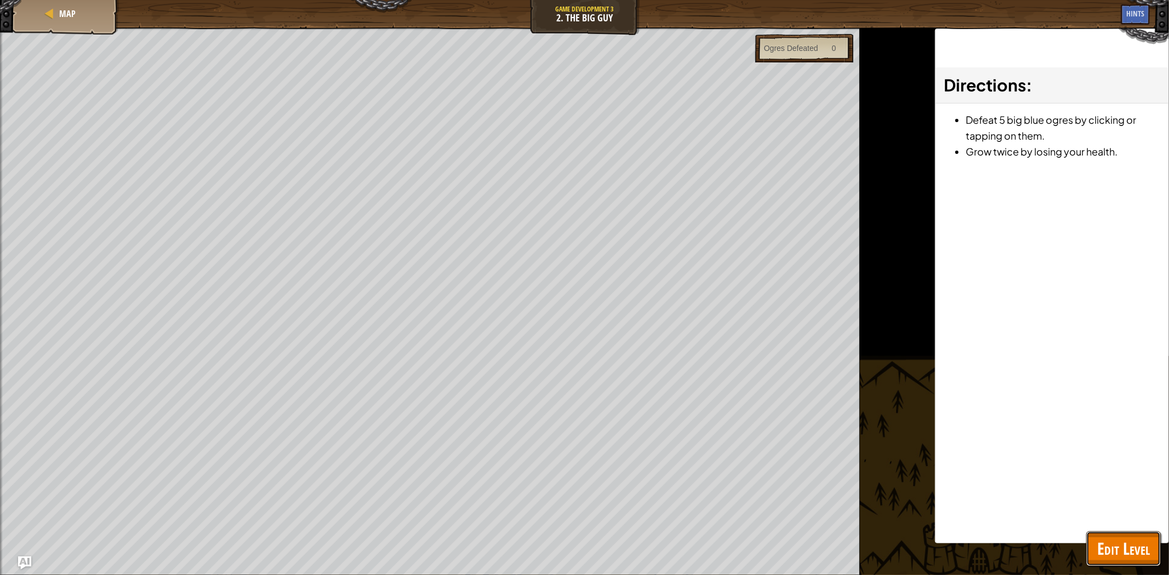
click at [1119, 543] on span "Edit Level" at bounding box center [1123, 549] width 53 height 22
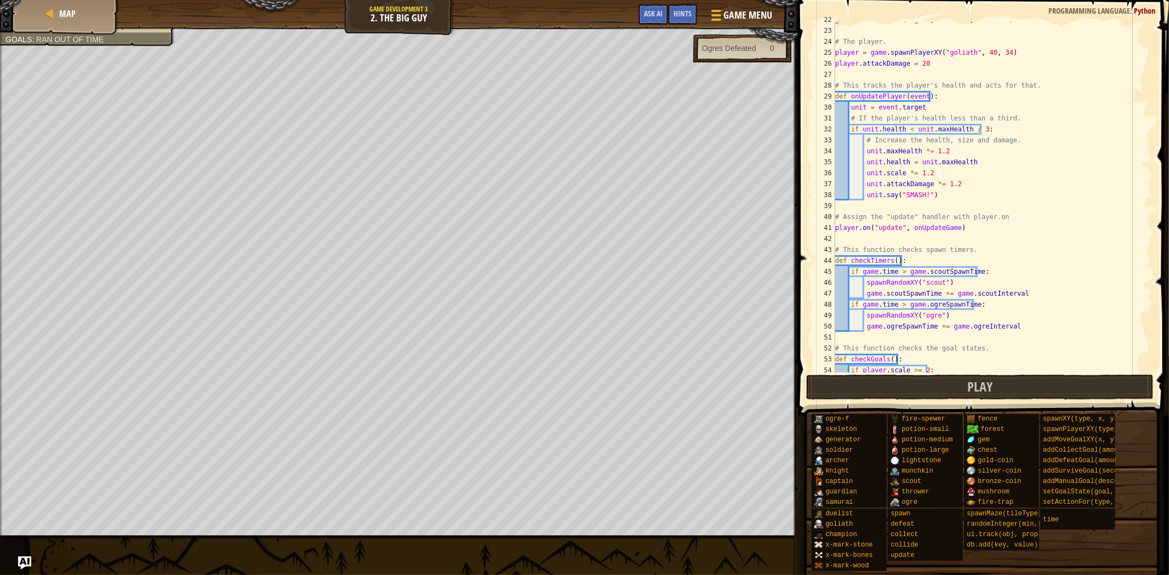
scroll to position [176, 0]
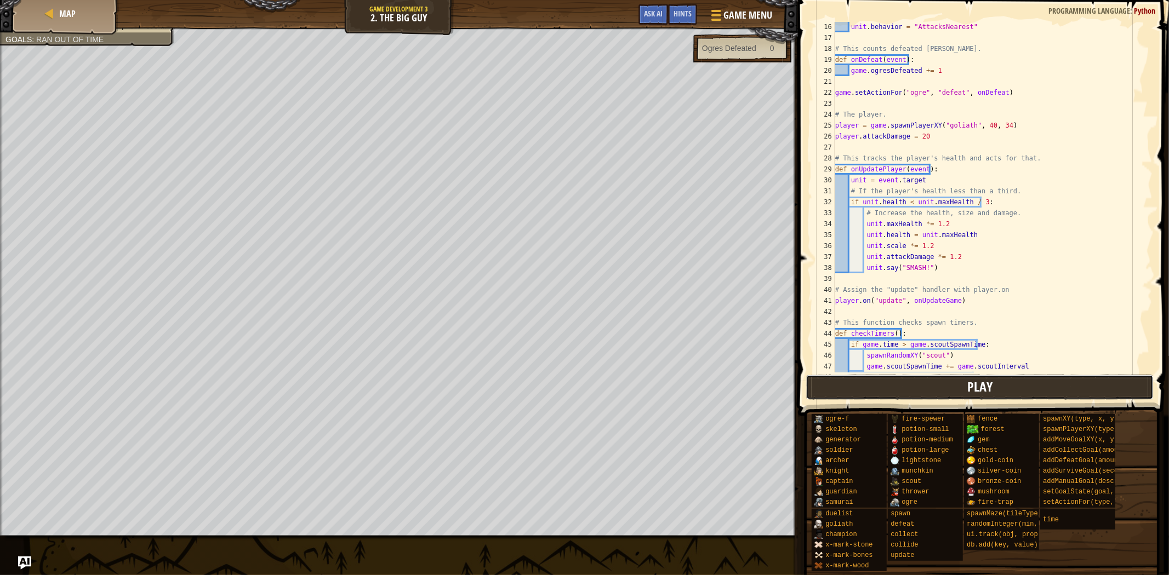
click at [901, 387] on button "Play" at bounding box center [979, 387] width 347 height 25
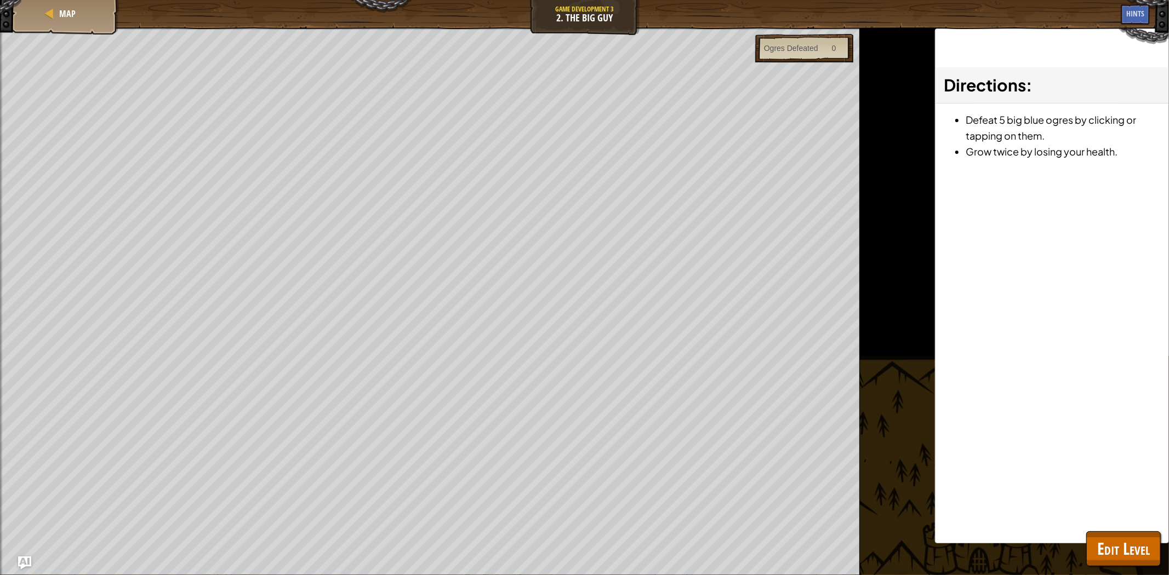
click at [174, 0] on html "Map Game Development 3 2. The Big Guy Game Menu Done Hints Ask AI 1 ההההההההההה…" at bounding box center [584, 0] width 1169 height 0
click at [1111, 532] on button "Edit Level" at bounding box center [1123, 549] width 75 height 35
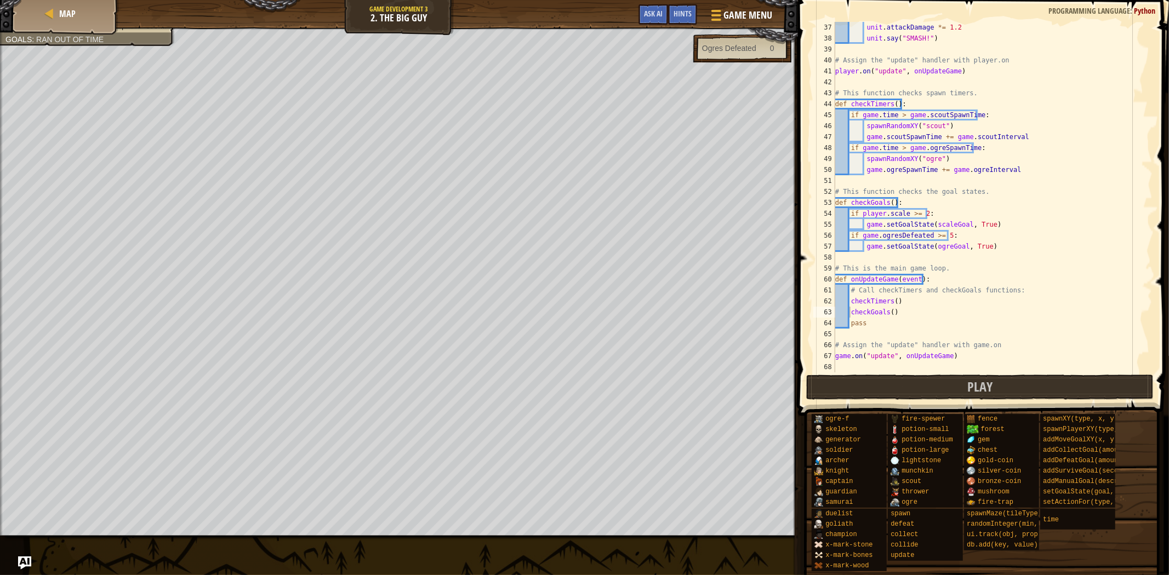
scroll to position [332, 0]
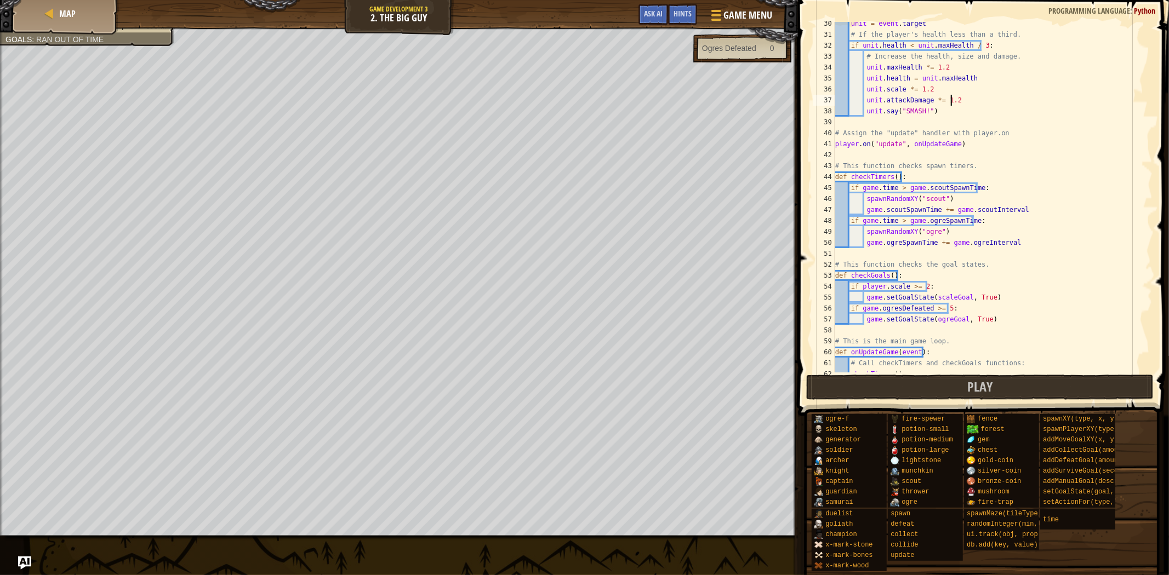
click at [960, 99] on div "unit = event . target # If the player's health less than a third. if unit . hea…" at bounding box center [988, 204] width 310 height 373
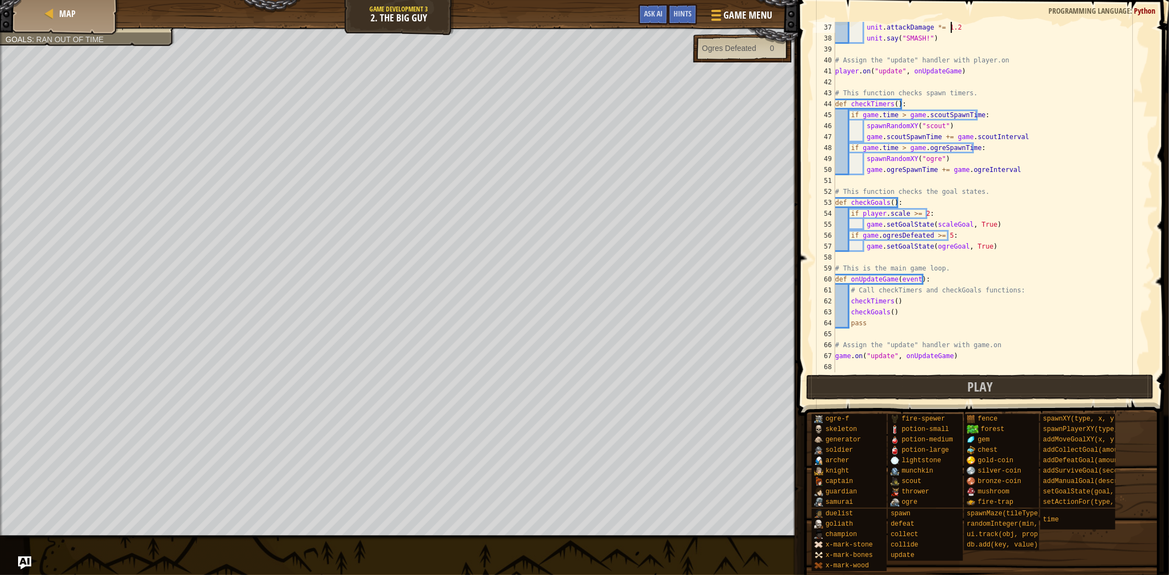
scroll to position [405, 0]
click at [831, 380] on button "Play" at bounding box center [979, 387] width 347 height 25
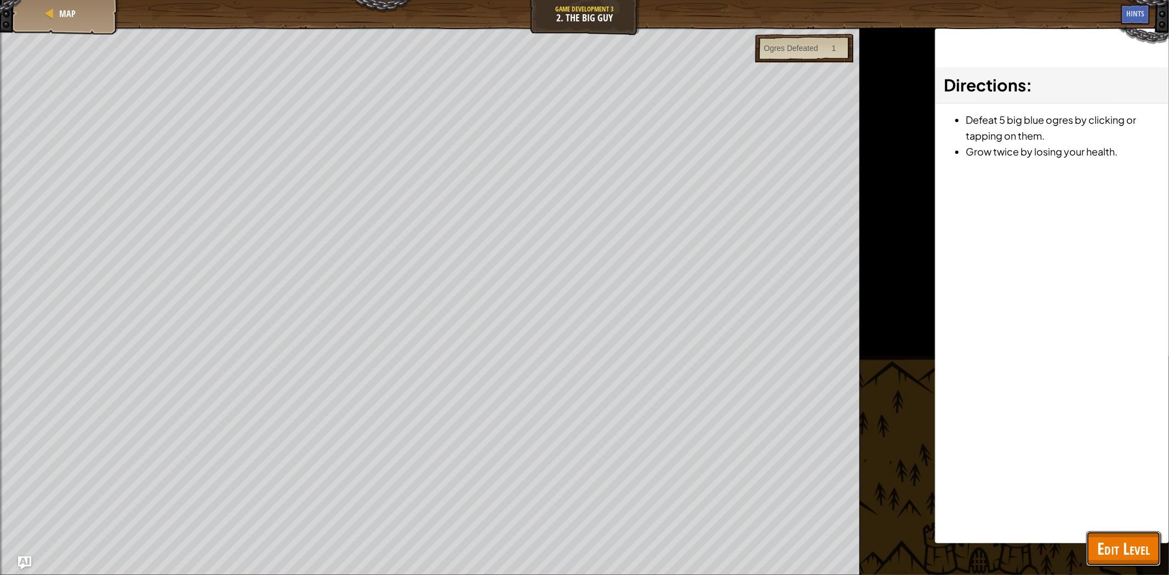
click at [1116, 557] on span "Edit Level" at bounding box center [1123, 549] width 53 height 22
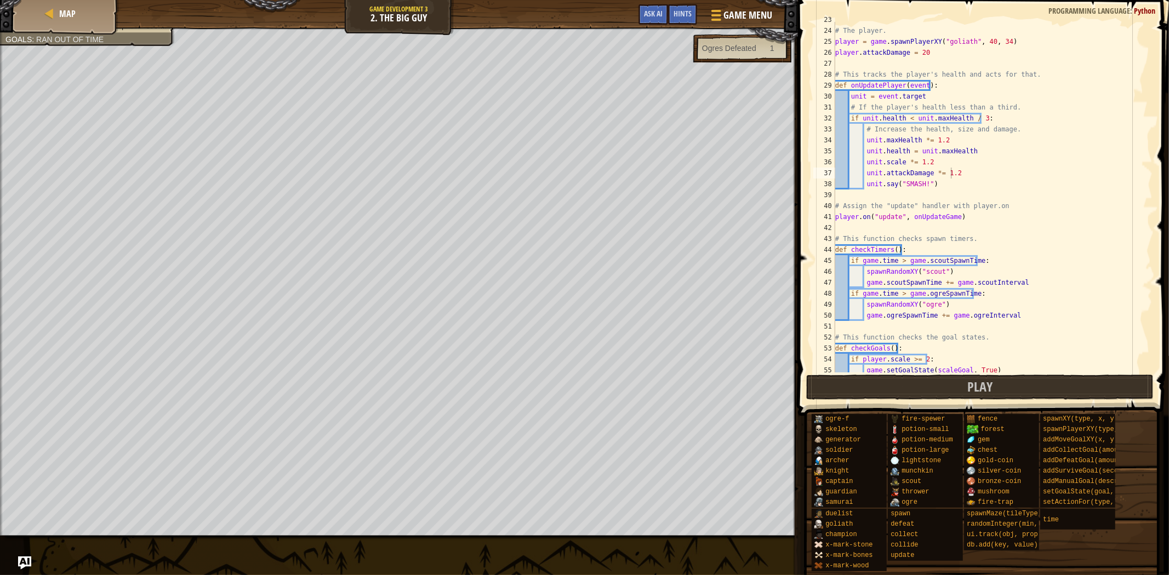
scroll to position [260, 0]
click at [963, 173] on div "# The player. player = game . spawnPlayerXY ( "goliath" , 40 , 34 ) player . at…" at bounding box center [988, 200] width 310 height 373
click at [1048, 384] on button "Play" at bounding box center [979, 387] width 347 height 25
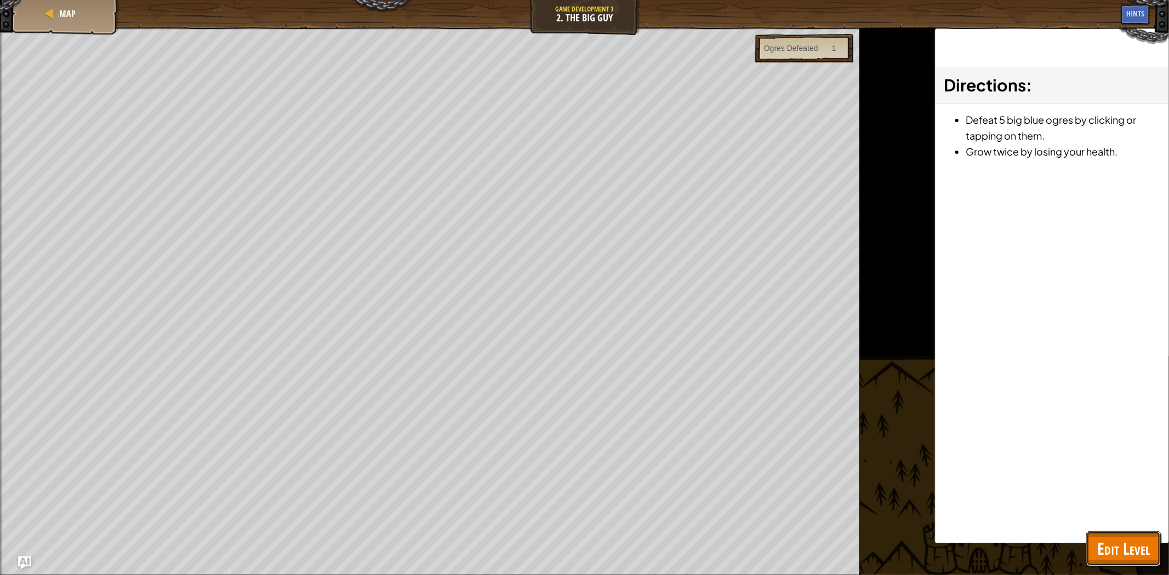
click at [1125, 544] on span "Edit Level" at bounding box center [1123, 549] width 53 height 22
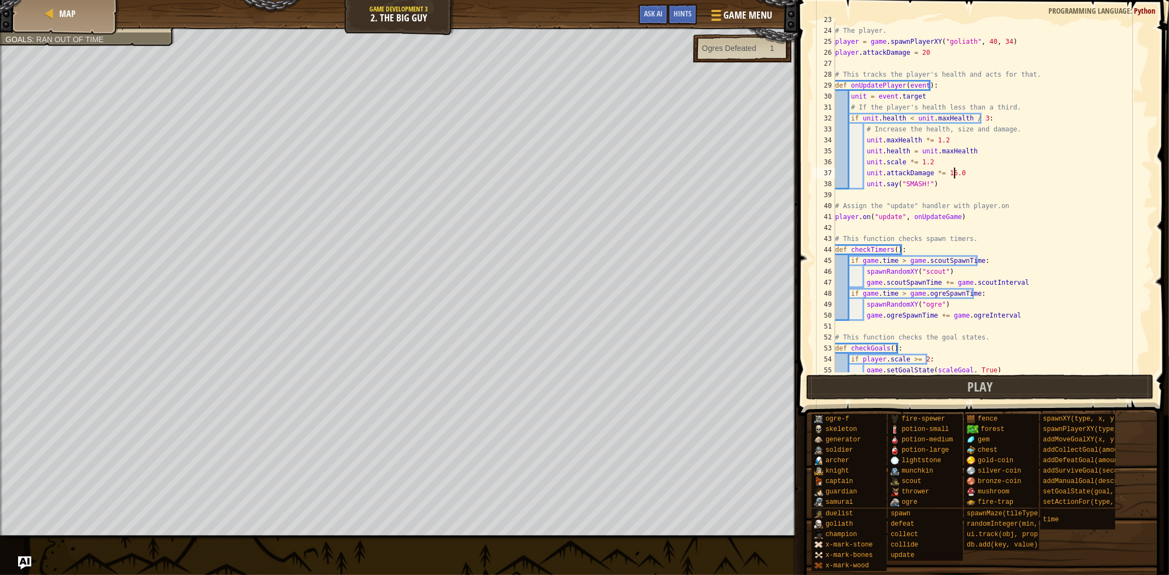
click at [969, 176] on div "# The player. player = game . spawnPlayerXY ( "goliath" , 40 , 34 ) player . at…" at bounding box center [988, 200] width 310 height 373
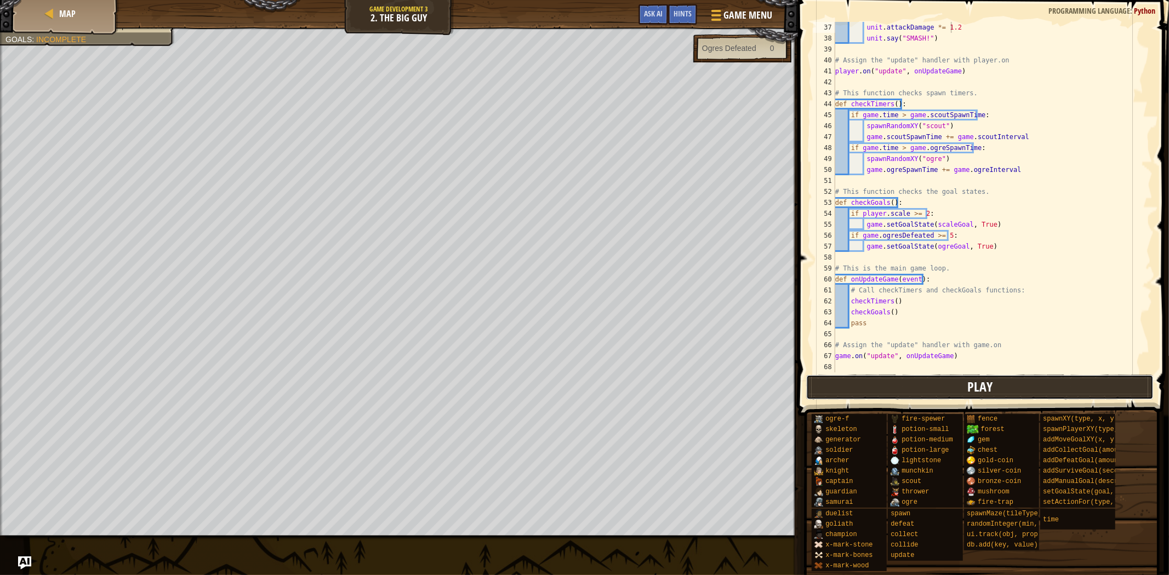
click at [948, 377] on button "Play" at bounding box center [979, 387] width 347 height 25
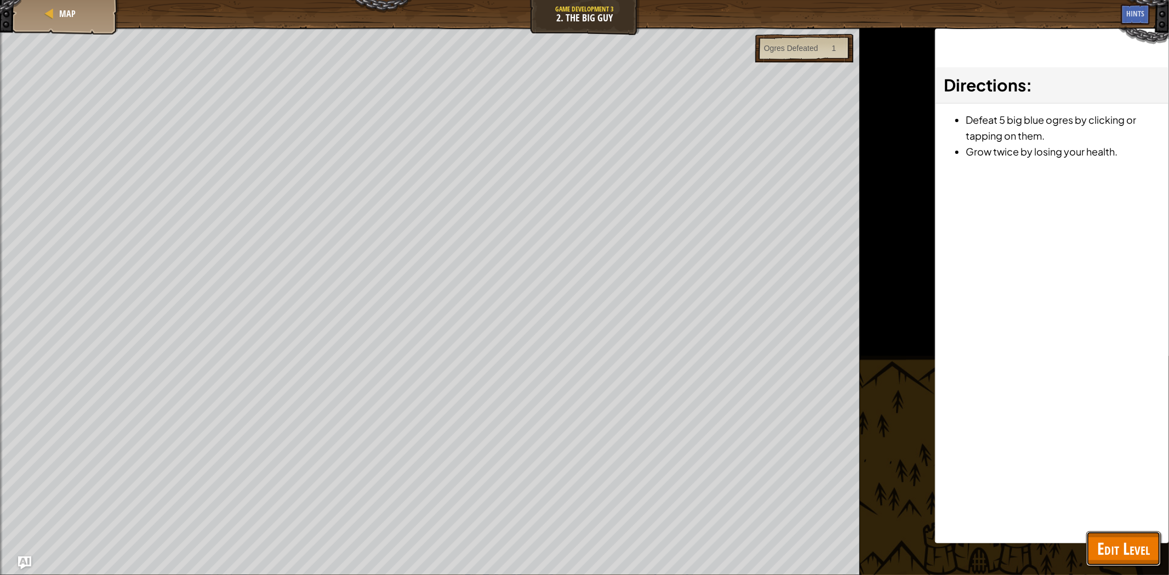
click at [1157, 554] on button "Edit Level" at bounding box center [1123, 549] width 75 height 35
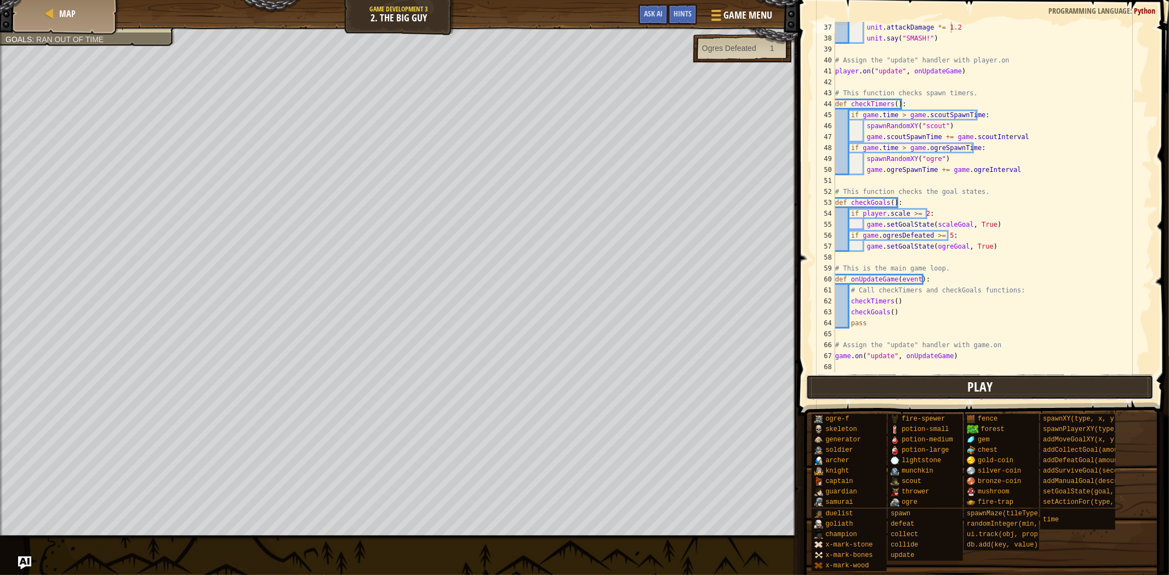
click at [916, 385] on button "Play" at bounding box center [979, 387] width 347 height 25
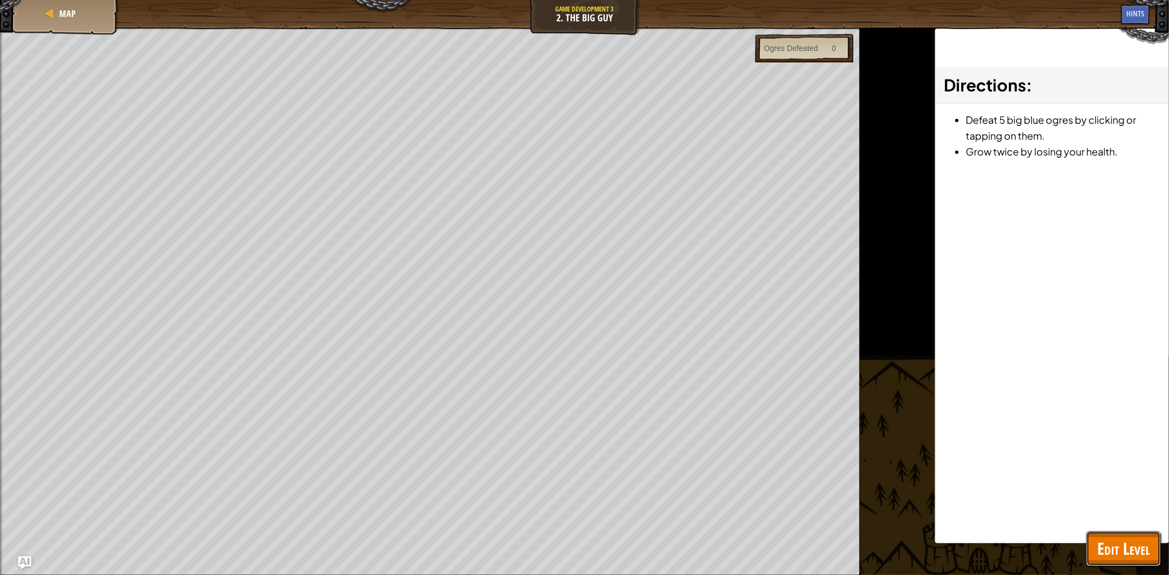
click at [1140, 545] on span "Edit Level" at bounding box center [1123, 549] width 53 height 22
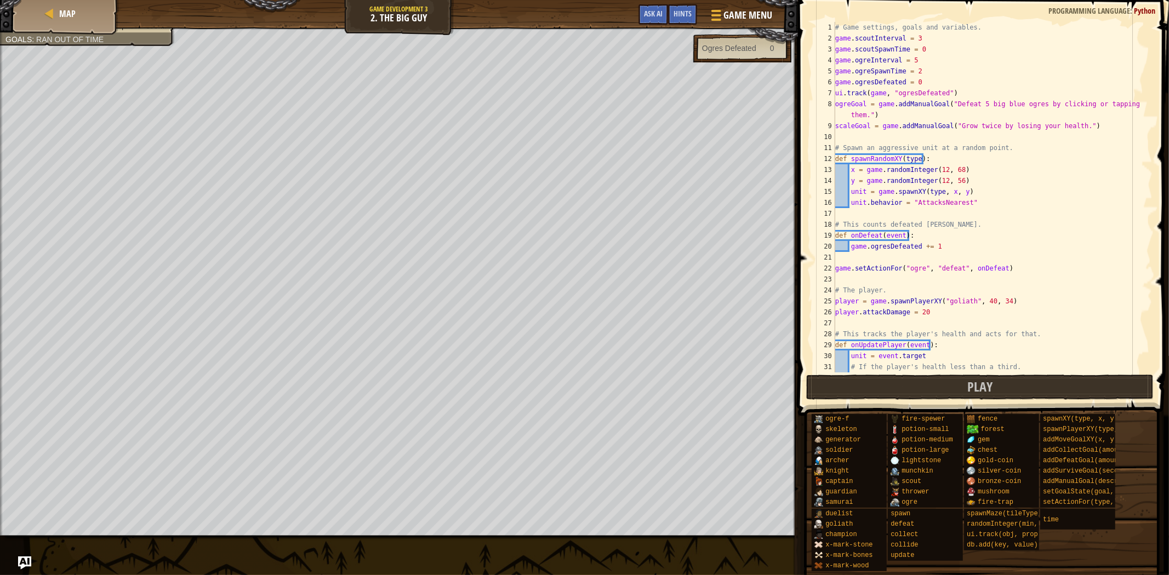
scroll to position [0, 0]
click at [1016, 378] on button "Play" at bounding box center [979, 387] width 347 height 25
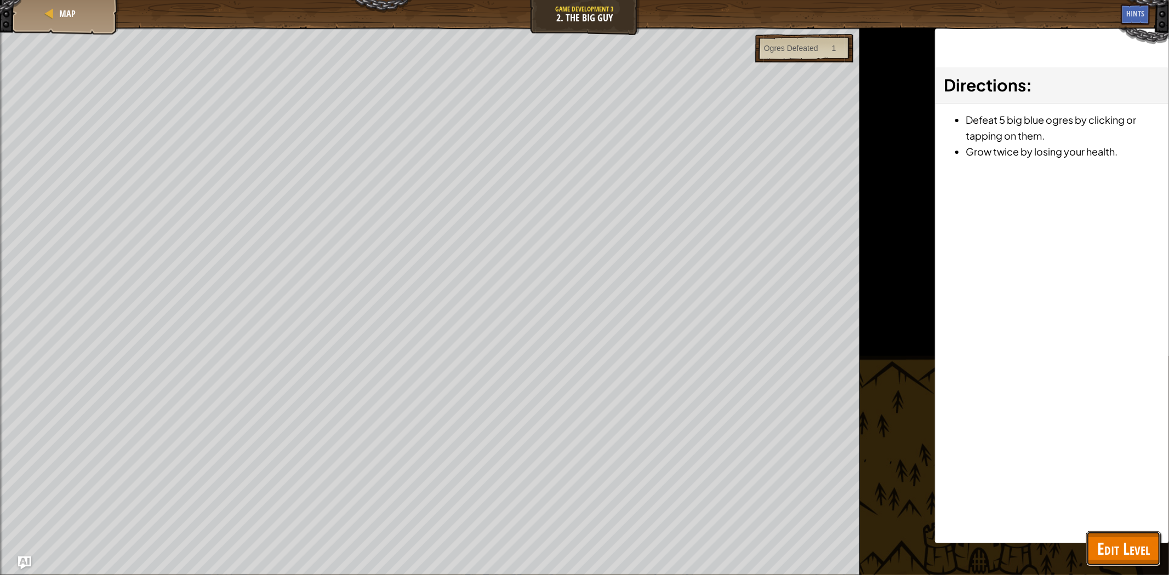
click at [1138, 544] on span "Edit Level" at bounding box center [1123, 549] width 53 height 22
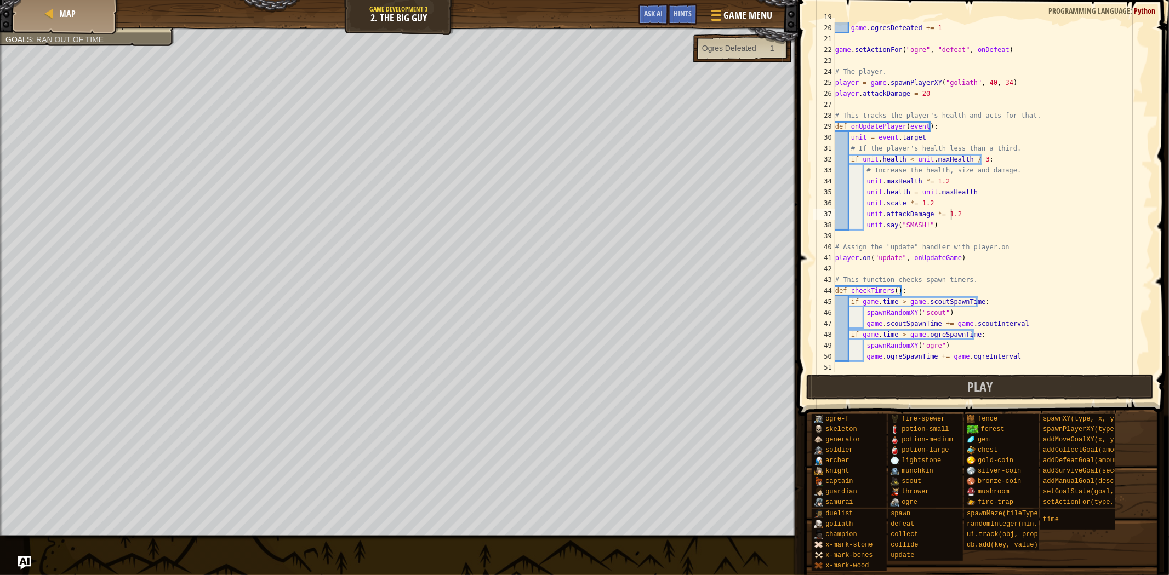
scroll to position [218, 0]
click at [921, 225] on div "def onDefeat ( event ) : game . ogresDefeated += 1 game . setActionFor ( "ogre"…" at bounding box center [988, 198] width 310 height 373
click at [1045, 310] on div "def onDefeat ( event ) : game . ogresDefeated += 1 game . setActionFor ( "ogre"…" at bounding box center [988, 198] width 310 height 373
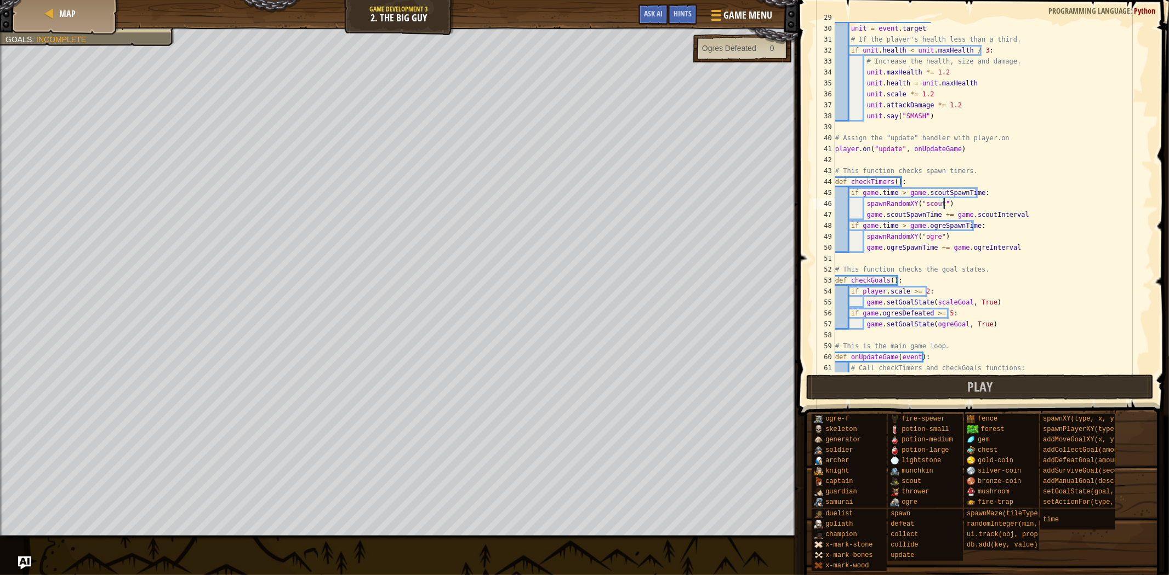
scroll to position [328, 0]
click at [1001, 392] on button "Play" at bounding box center [979, 387] width 347 height 25
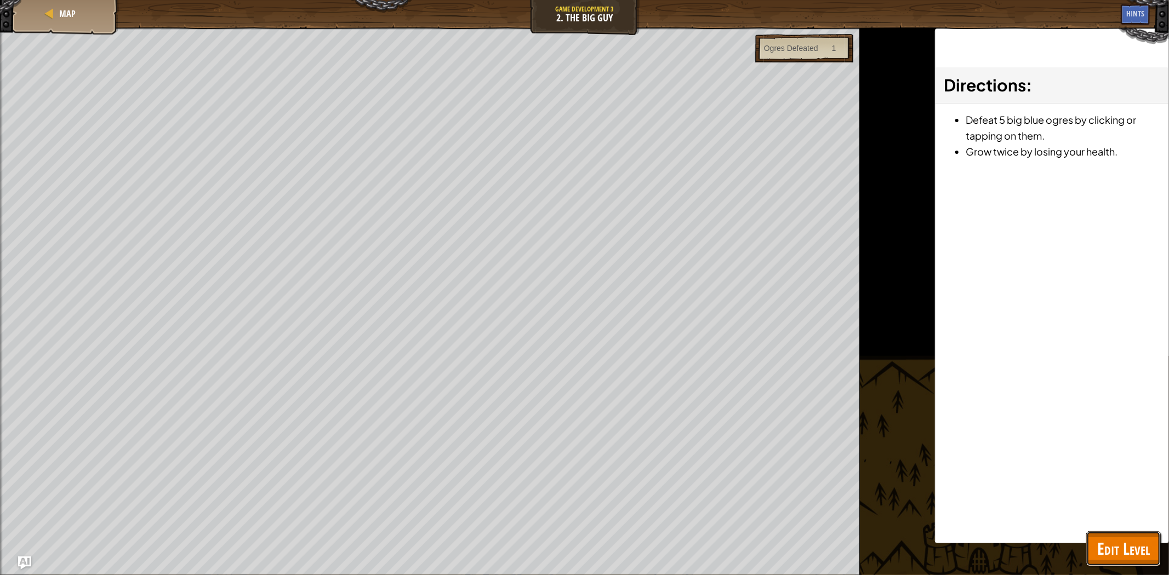
click at [1133, 552] on span "Edit Level" at bounding box center [1123, 549] width 53 height 22
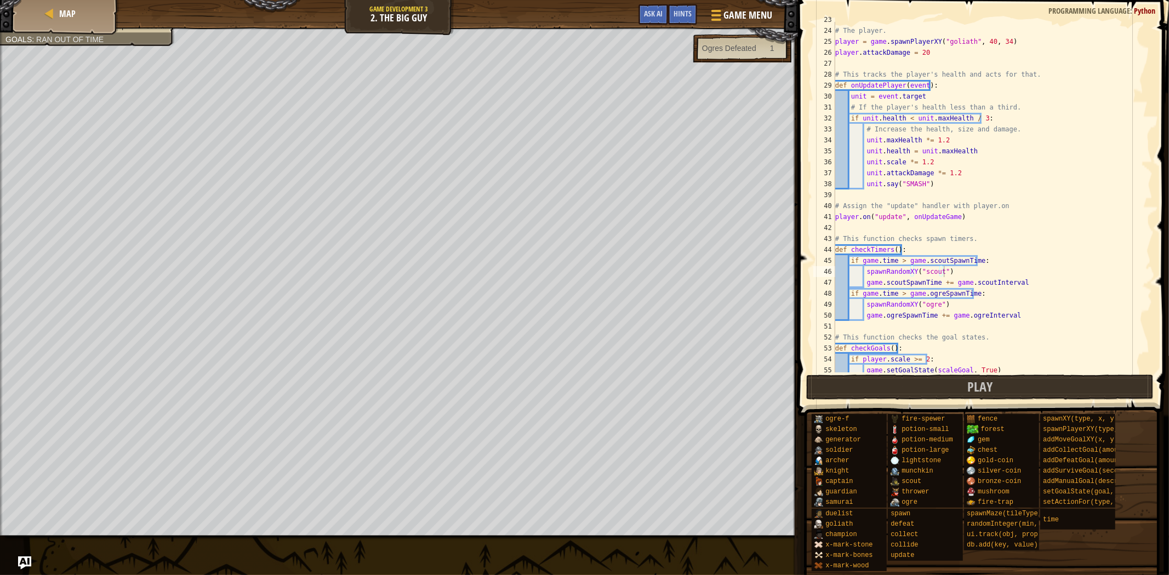
scroll to position [260, 0]
click at [944, 140] on div "# The player. player = game . spawnPlayerXY ( "goliath" , 40 , 34 ) player . at…" at bounding box center [988, 200] width 310 height 373
drag, startPoint x: 944, startPoint y: 140, endPoint x: 933, endPoint y: 145, distance: 12.0
click at [933, 145] on div "# The player. player = game . spawnPlayerXY ( "goliath" , 40 , 34 ) player . at…" at bounding box center [988, 200] width 310 height 373
click at [933, 145] on div "# The player. player = game . spawnPlayerXY ( "goliath" , 40 , 34 ) player . at…" at bounding box center [988, 197] width 310 height 351
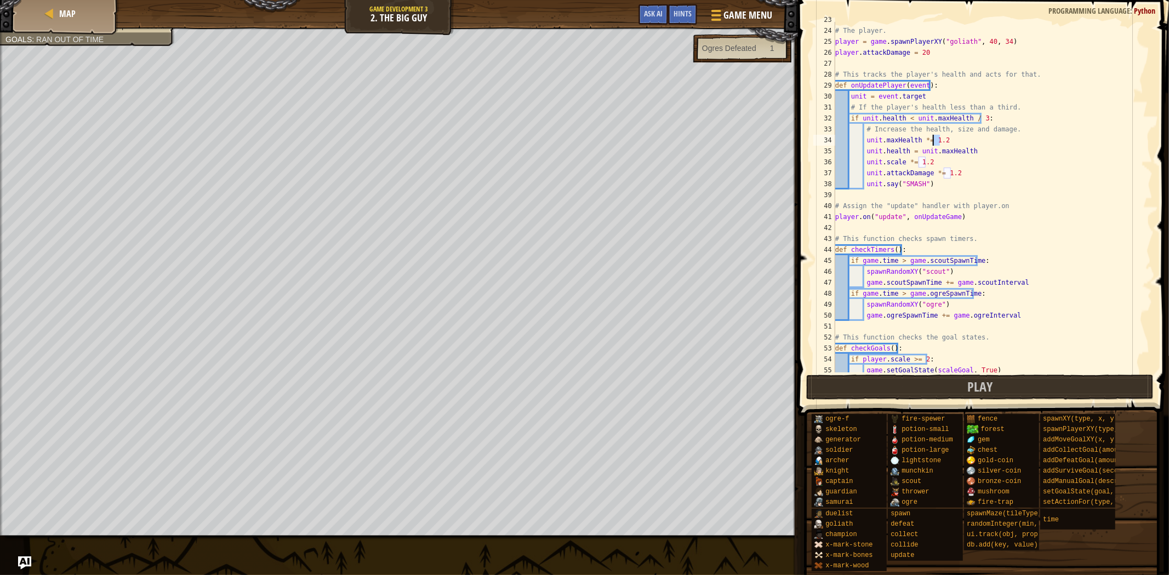
drag, startPoint x: 939, startPoint y: 140, endPoint x: 934, endPoint y: 144, distance: 6.7
click at [934, 144] on div "# The player. player = game . spawnPlayerXY ( "goliath" , 40 , 34 ) player . at…" at bounding box center [988, 200] width 310 height 373
click at [952, 140] on div "# The player. player = game . spawnPlayerXY ( "goliath" , 40 , 34 ) player . at…" at bounding box center [988, 197] width 310 height 351
click at [1013, 382] on button "Play" at bounding box center [979, 387] width 347 height 25
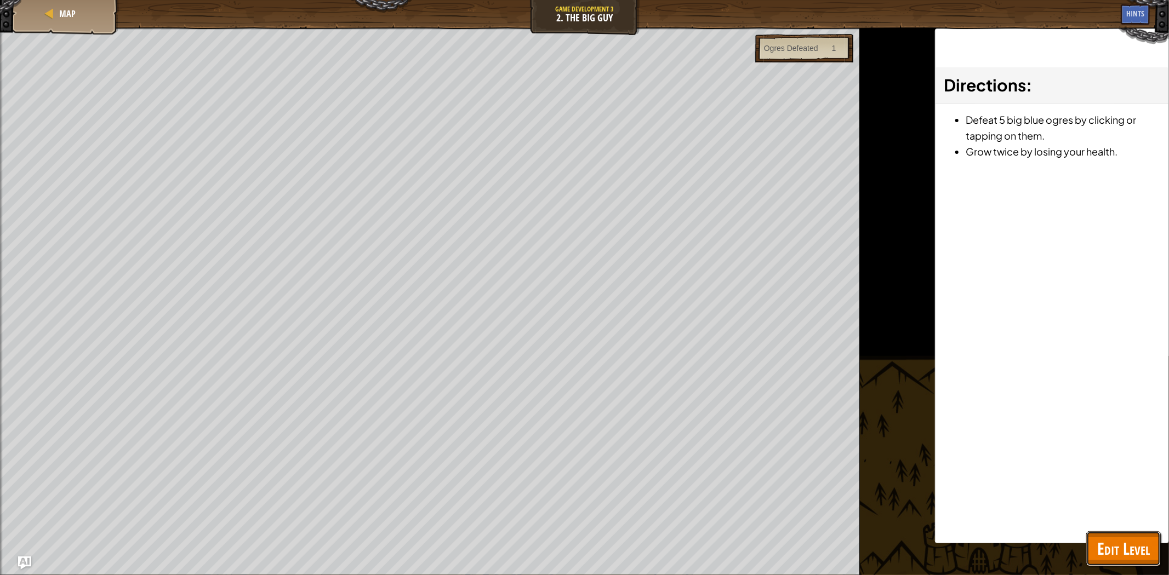
click at [1140, 557] on span "Edit Level" at bounding box center [1123, 549] width 53 height 22
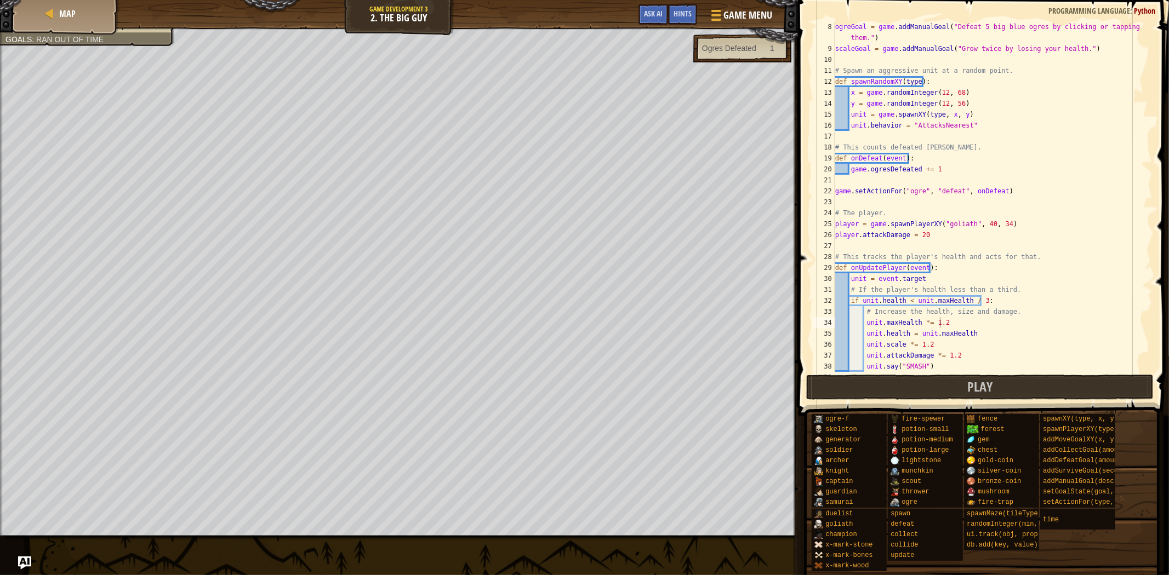
scroll to position [4, 7]
click at [938, 239] on div "ogreGoal = game . addManualGoal ( "Defeat 5 big blue ogres by clicking or tappi…" at bounding box center [988, 213] width 310 height 384
click at [949, 384] on button "Play" at bounding box center [979, 387] width 347 height 25
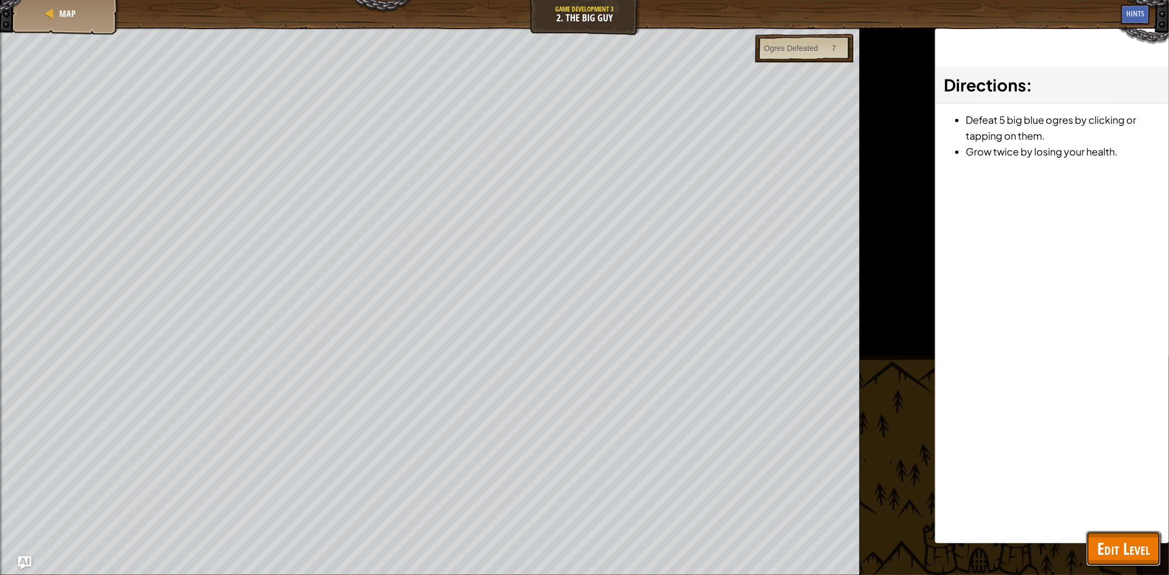
click at [1133, 539] on span "Edit Level" at bounding box center [1123, 549] width 53 height 22
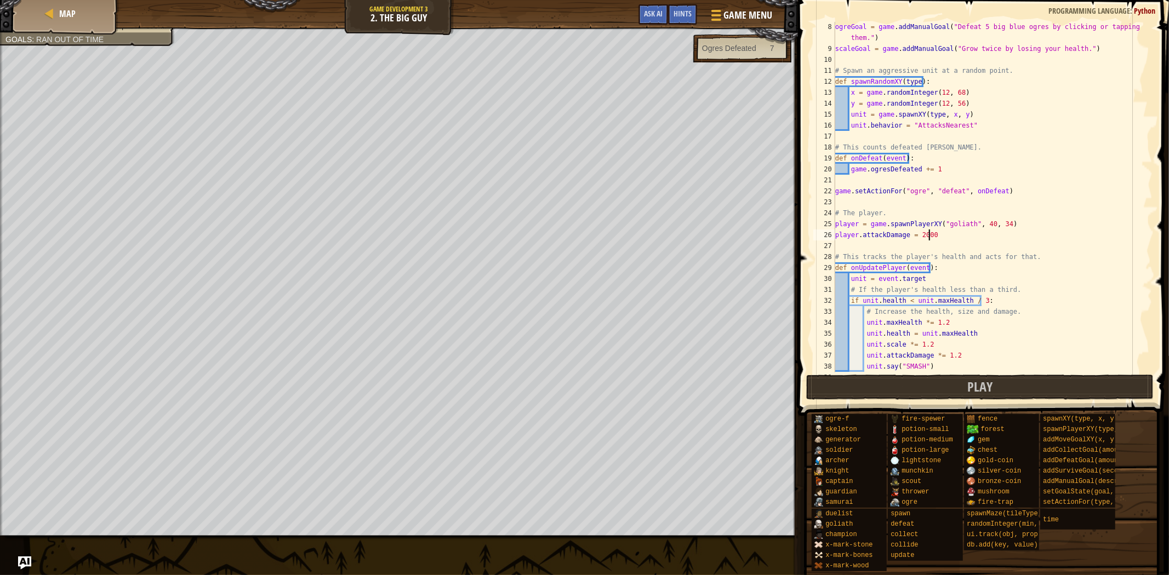
click at [949, 232] on div "ogreGoal = game . addManualGoal ( "Defeat 5 big blue ogres by clicking or tappi…" at bounding box center [988, 213] width 310 height 384
type textarea "player.attackDamage = 20"
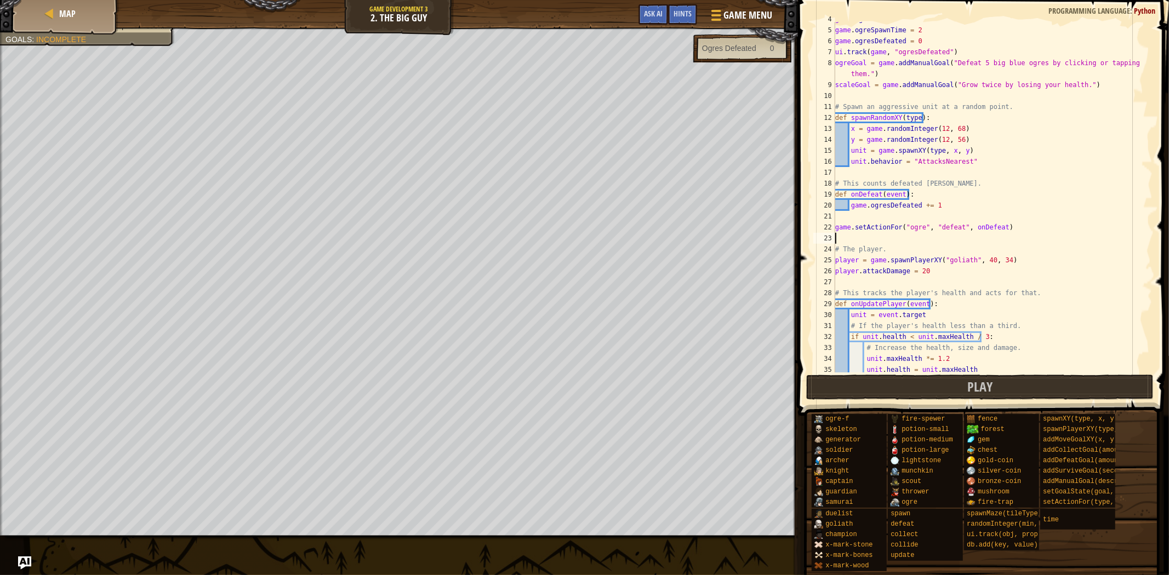
click at [959, 236] on div "game . ogreInterval = 5 game . ogreSpawnTime = 2 game . ogresDefeated = 0 ui . …" at bounding box center [988, 200] width 310 height 373
drag, startPoint x: 963, startPoint y: 281, endPoint x: 957, endPoint y: 276, distance: 7.8
click at [960, 281] on div "game . ogreInterval = 5 game . ogreSpawnTime = 2 game . ogresDefeated = 0 ui . …" at bounding box center [988, 200] width 310 height 373
click at [957, 276] on div "game . ogreInterval = 5 game . ogreSpawnTime = 2 game . ogresDefeated = 0 ui . …" at bounding box center [988, 200] width 310 height 373
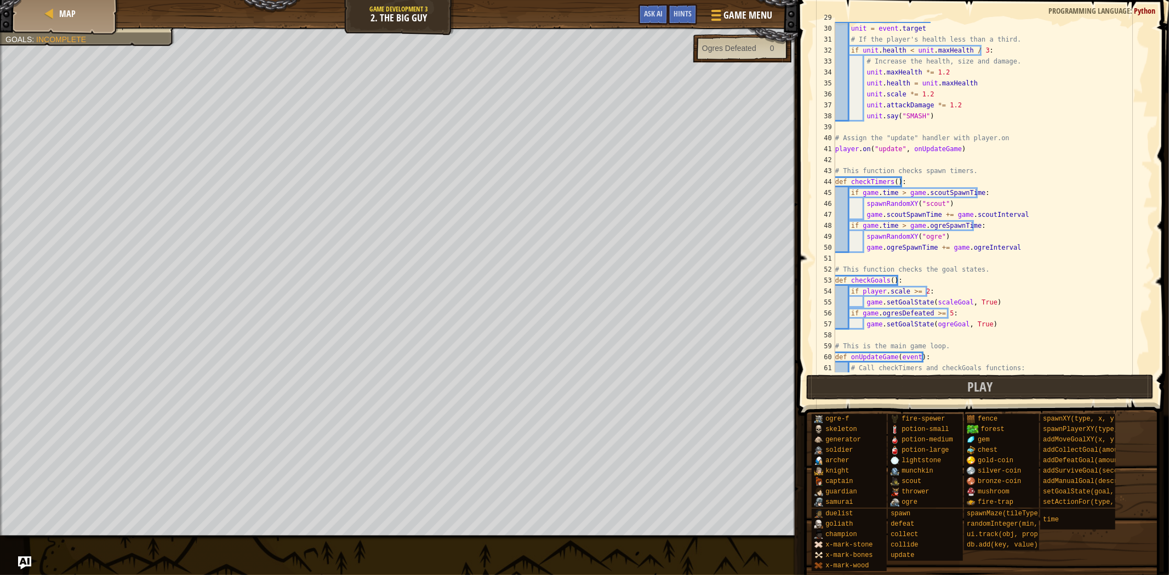
scroll to position [328, 0]
click at [918, 117] on div "def onUpdatePlayer ( event ) : unit = event . target # If the player's health l…" at bounding box center [988, 198] width 310 height 373
type textarea "unit.say("SMASH!")"
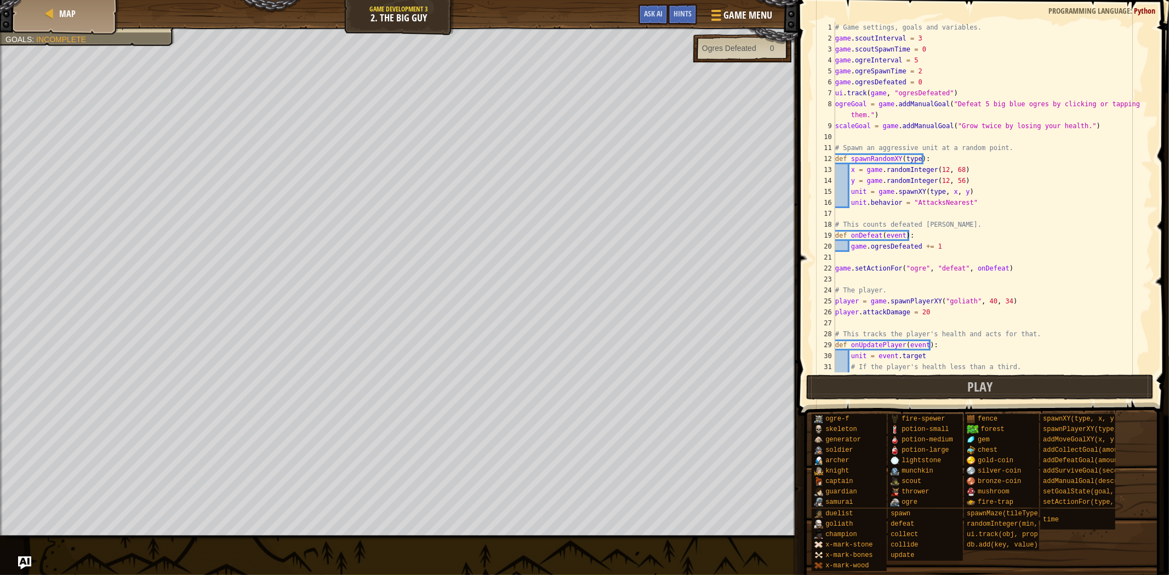
scroll to position [36, 0]
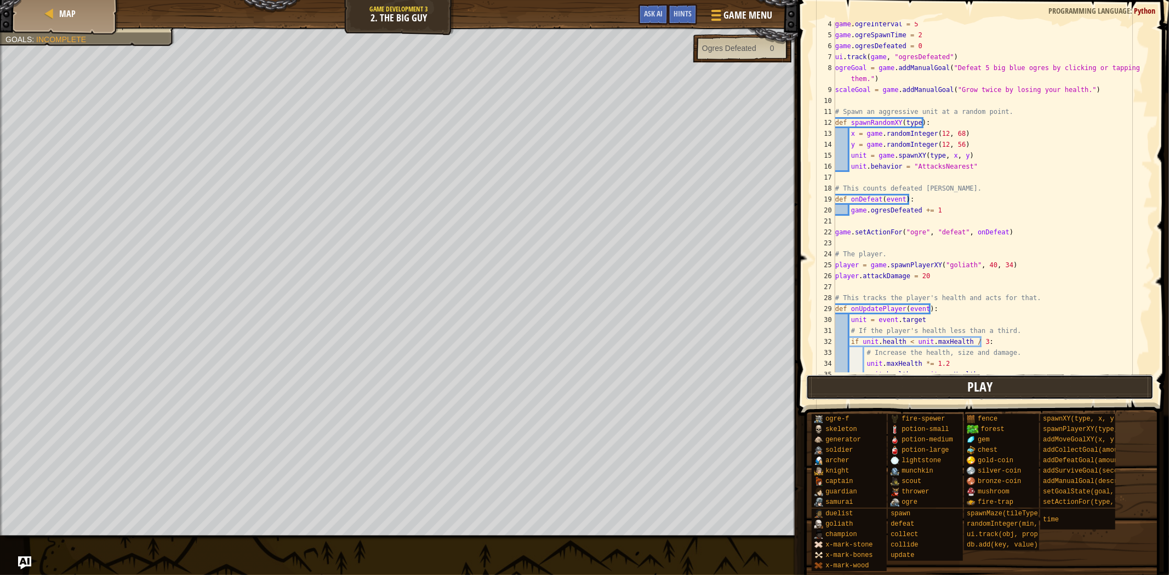
click at [906, 395] on button "Play" at bounding box center [979, 387] width 347 height 25
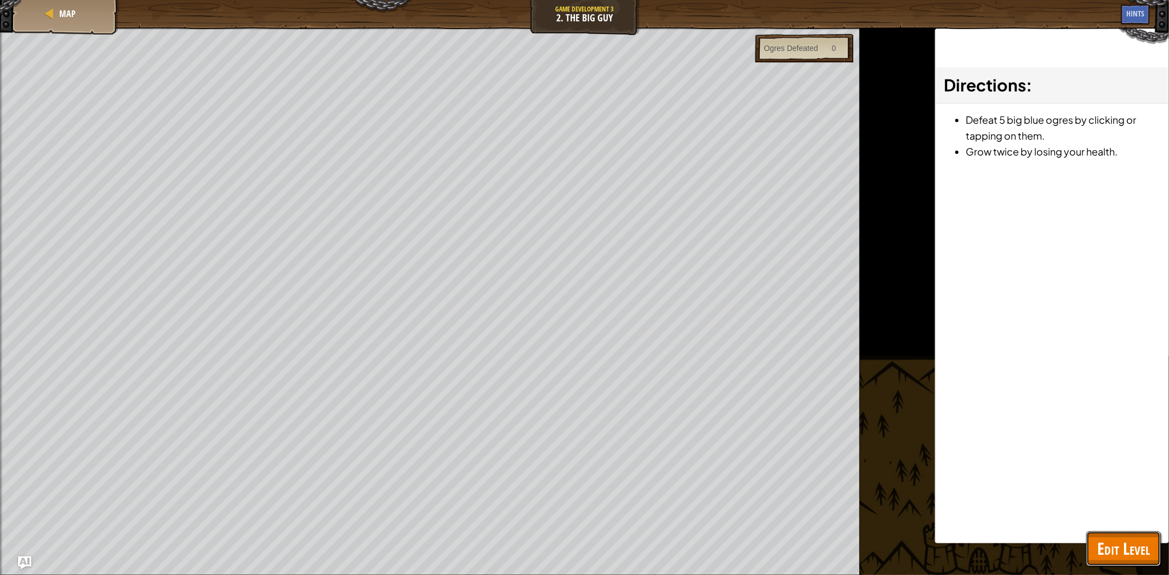
click at [1130, 544] on span "Edit Level" at bounding box center [1123, 549] width 53 height 22
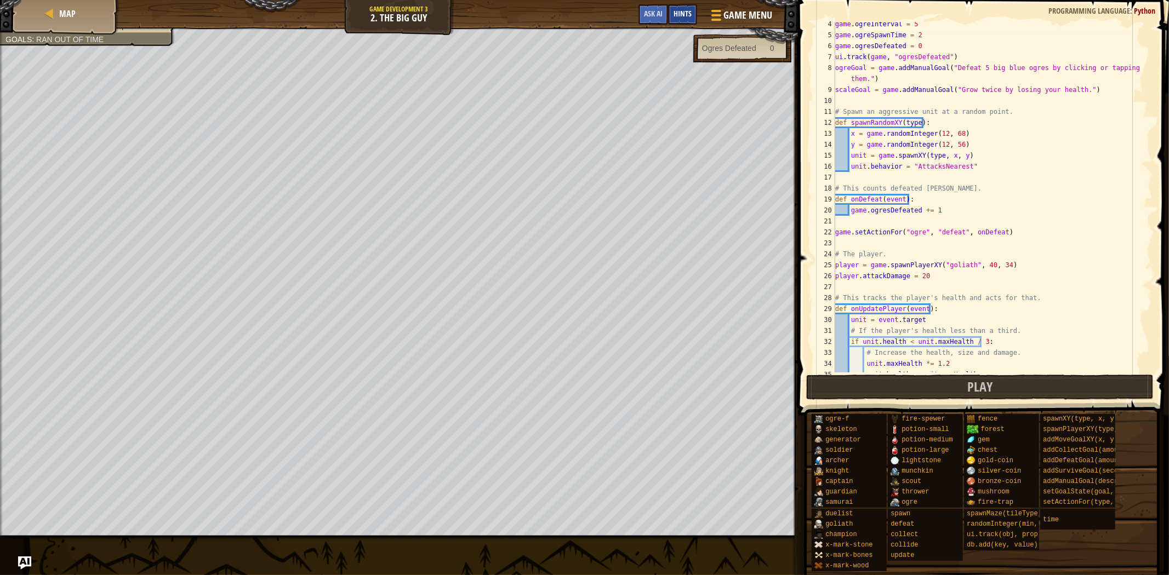
click at [685, 18] on div "Hints" at bounding box center [682, 14] width 29 height 20
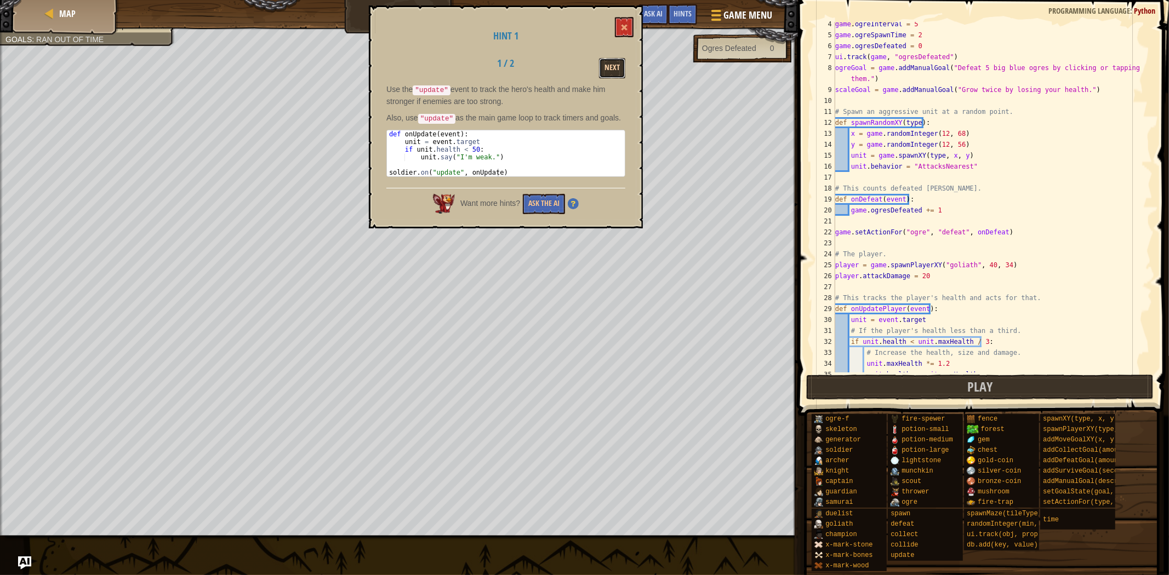
click at [604, 67] on button "Next" at bounding box center [612, 68] width 26 height 20
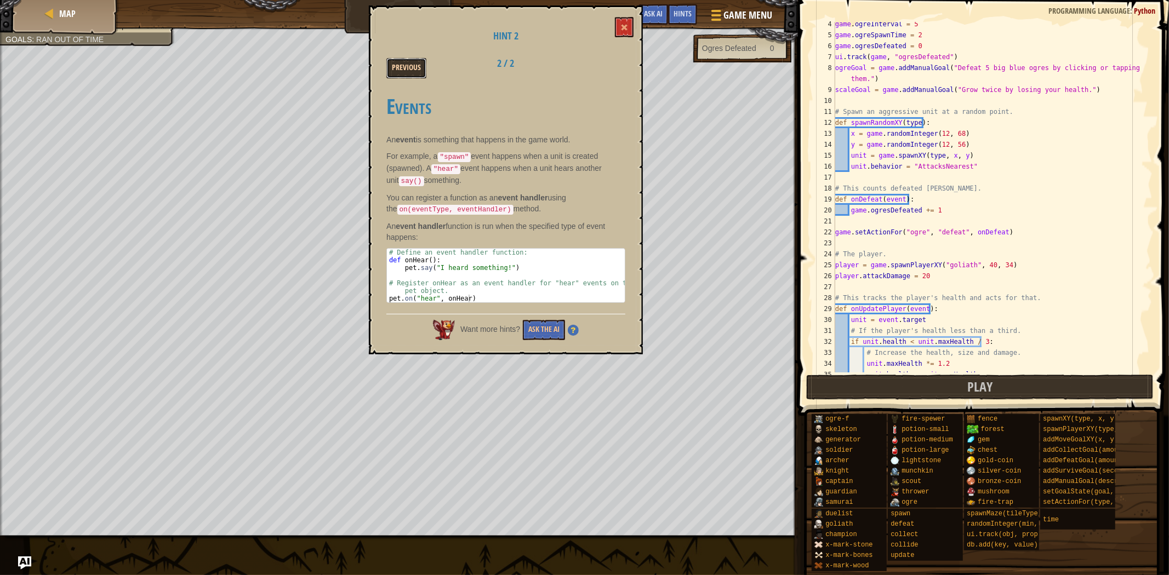
click at [414, 62] on button "Previous" at bounding box center [406, 68] width 40 height 20
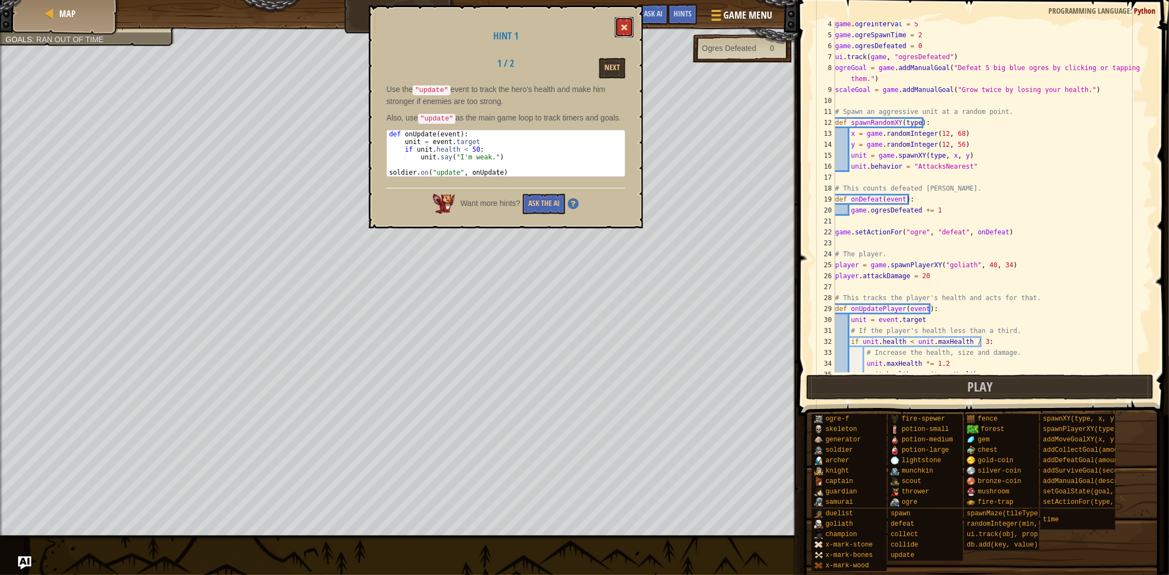
click at [628, 22] on button at bounding box center [624, 27] width 19 height 20
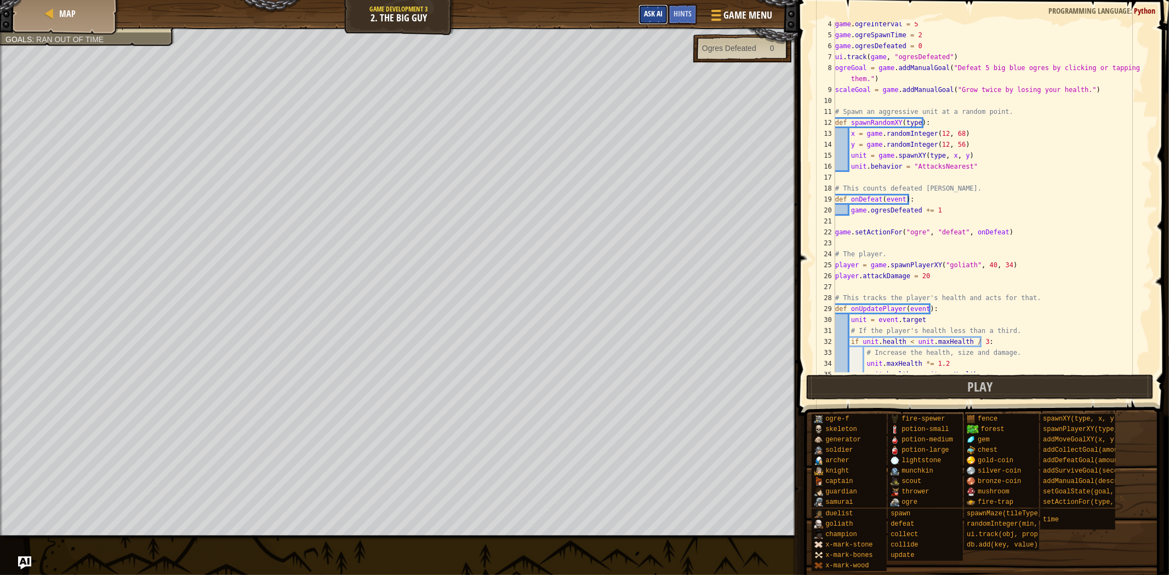
click at [638, 9] on button "Ask AI" at bounding box center [653, 14] width 30 height 20
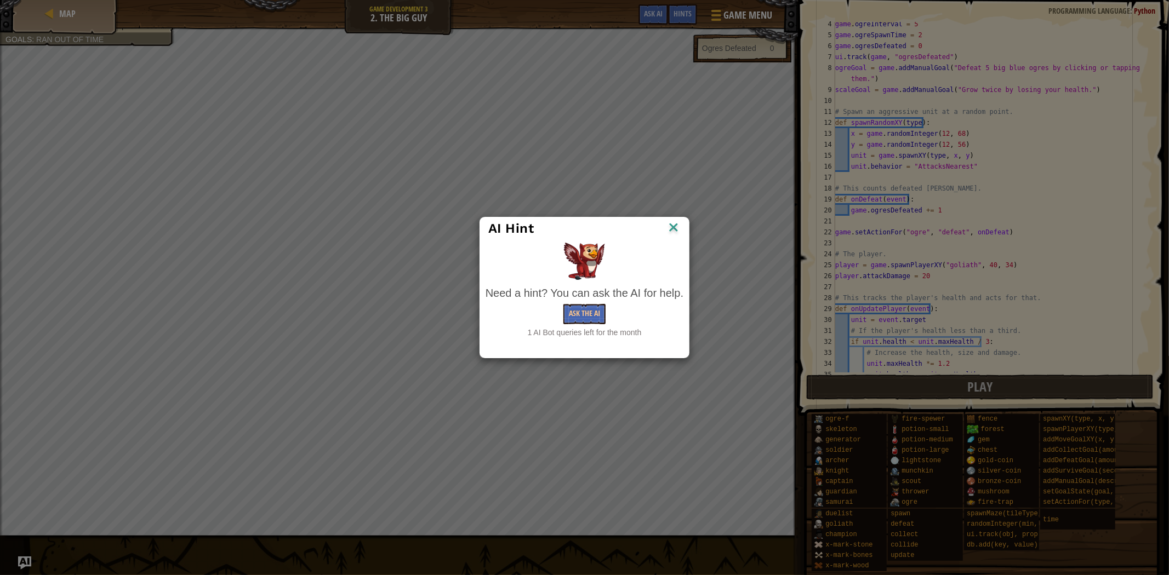
click at [672, 221] on img at bounding box center [673, 228] width 14 height 16
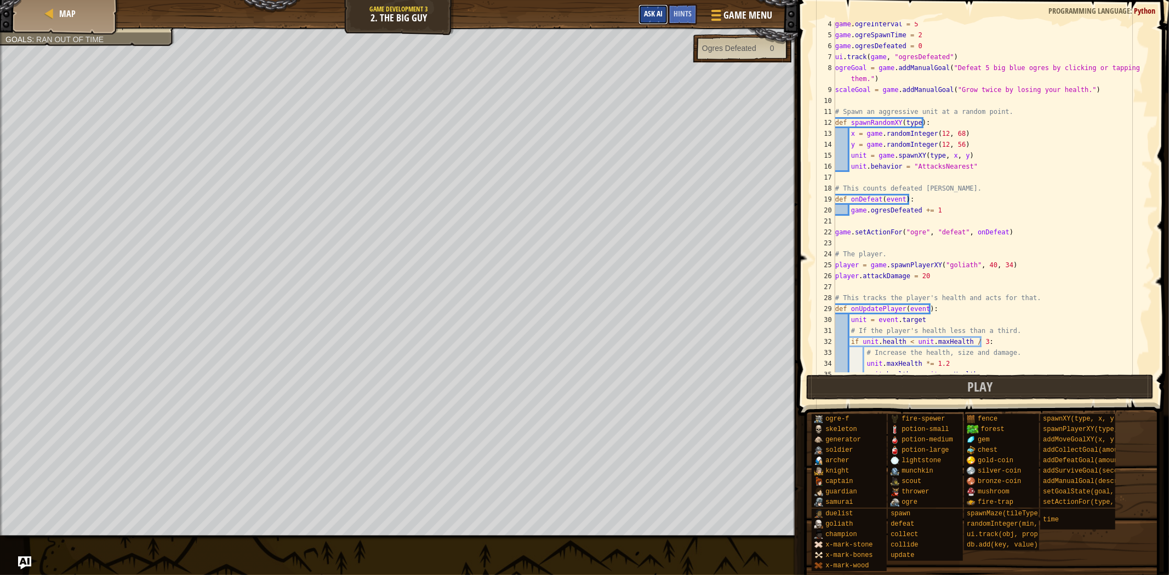
click at [652, 15] on span "Ask AI" at bounding box center [653, 13] width 19 height 10
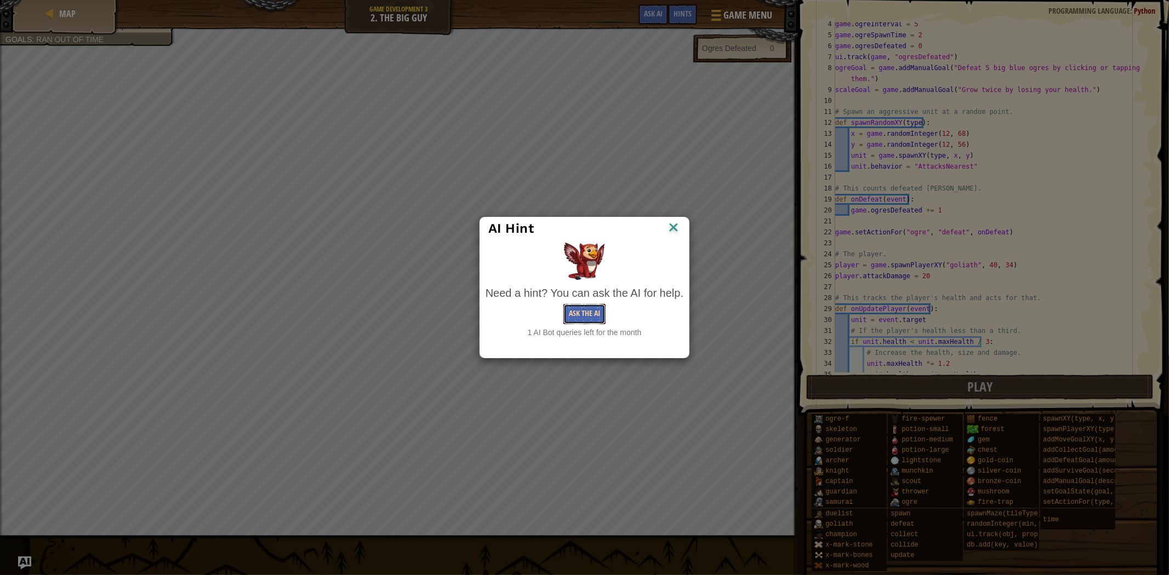
click at [599, 305] on button "Ask the AI" at bounding box center [584, 314] width 42 height 20
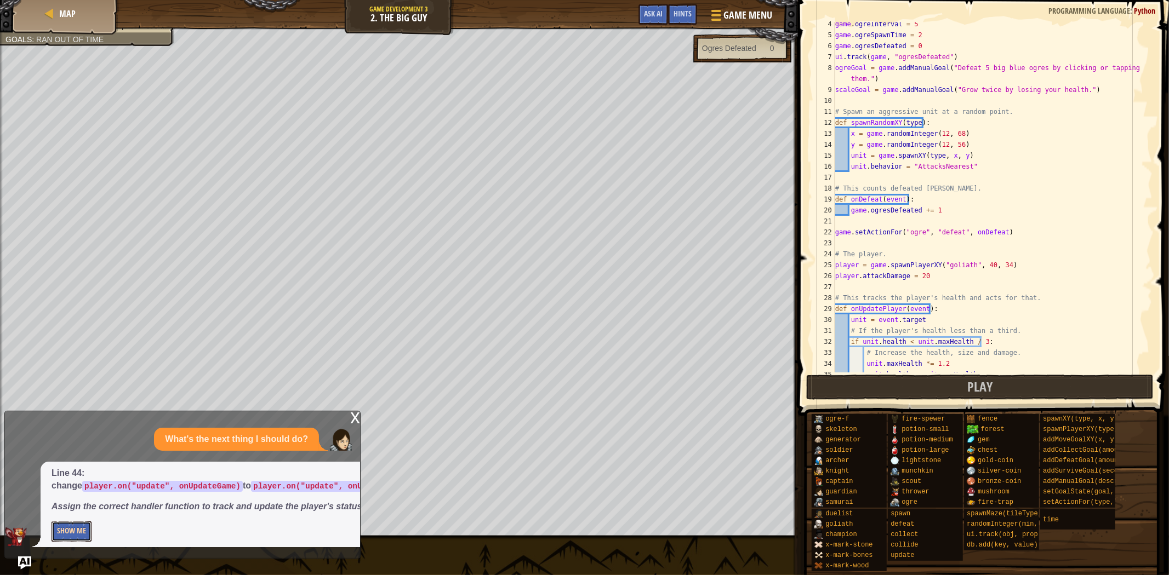
click at [84, 528] on button "Show Me" at bounding box center [72, 532] width 40 height 20
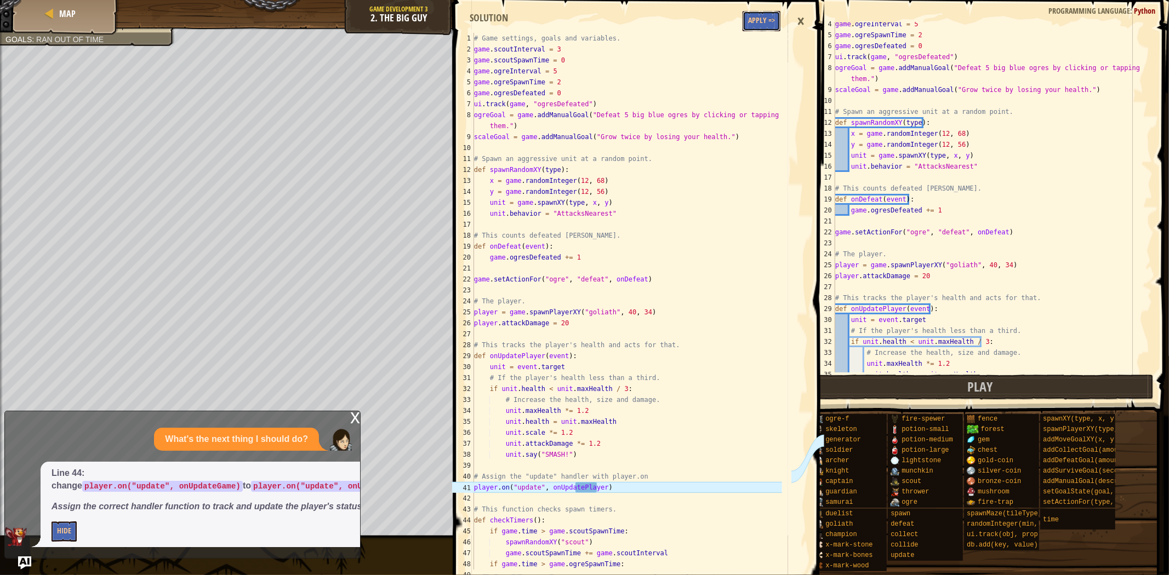
click at [757, 21] on button "Apply =>" at bounding box center [761, 21] width 38 height 20
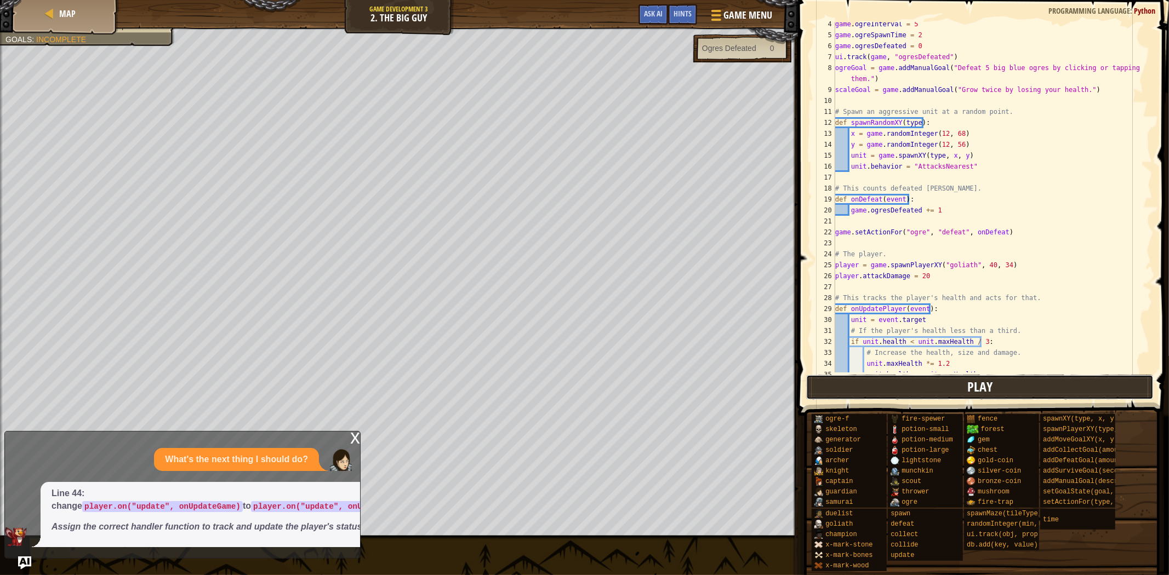
click at [950, 386] on button "Play" at bounding box center [979, 387] width 347 height 25
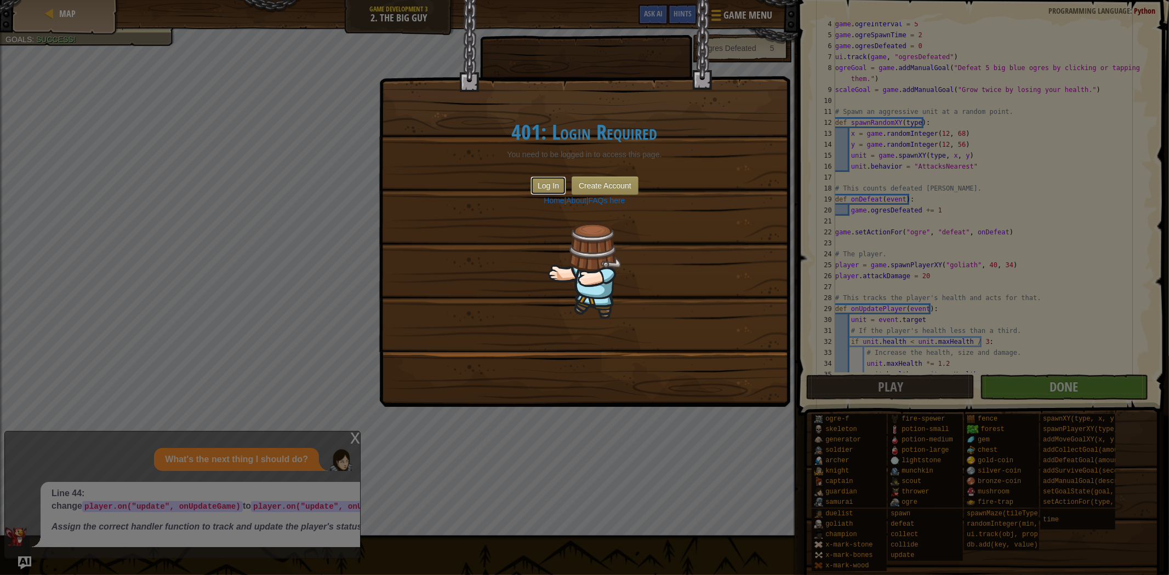
click at [555, 184] on button "Log In" at bounding box center [548, 185] width 36 height 19
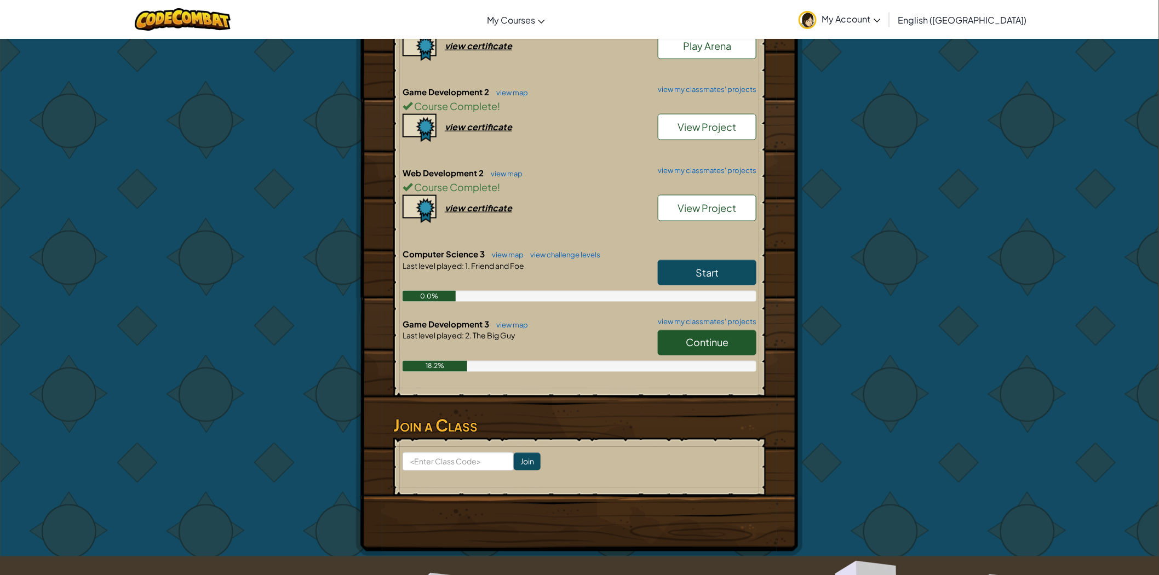
scroll to position [548, 0]
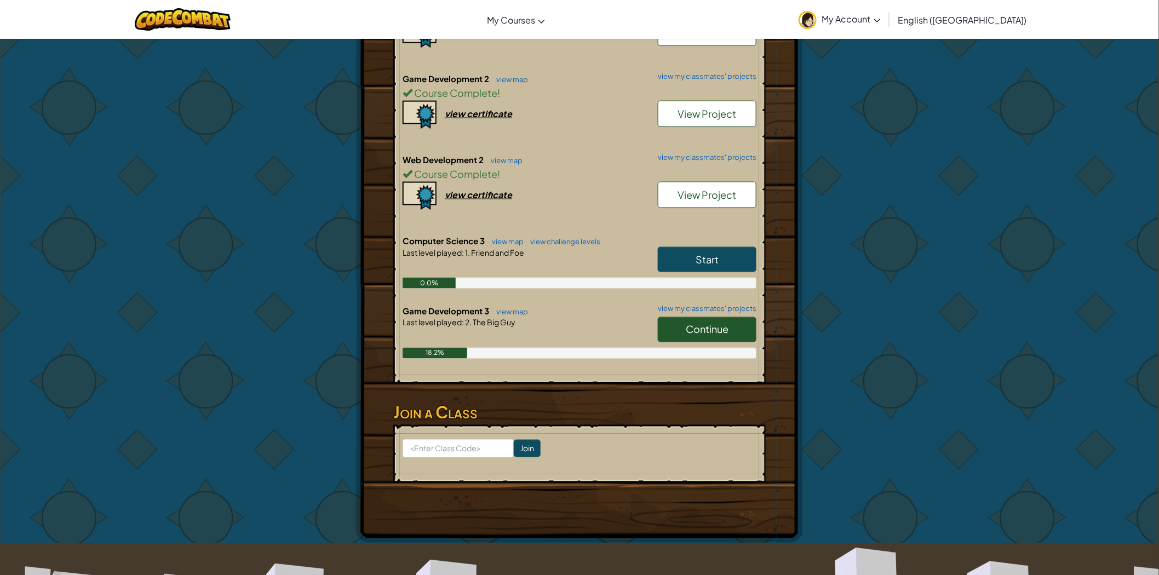
click at [682, 326] on link "Continue" at bounding box center [707, 329] width 99 height 25
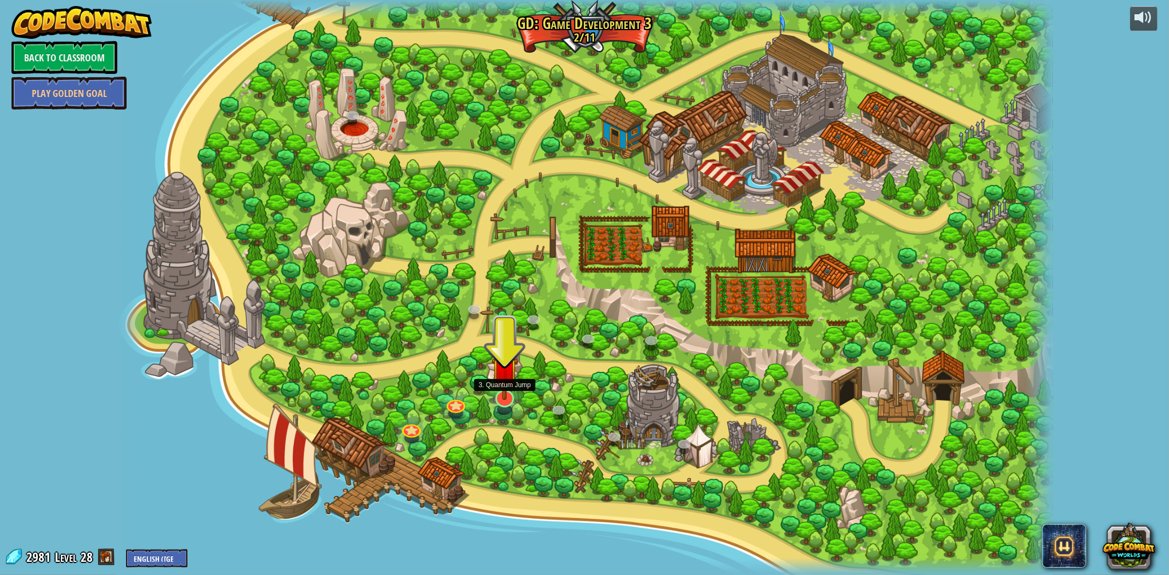
click at [496, 390] on img at bounding box center [505, 370] width 26 height 60
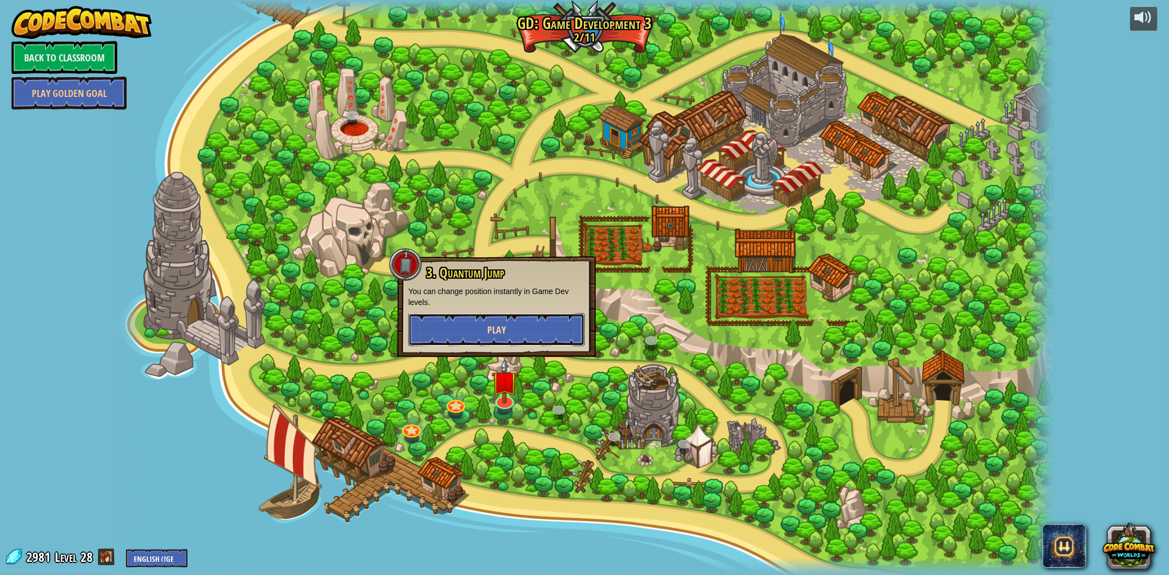
click at [498, 317] on button "Play" at bounding box center [496, 329] width 176 height 33
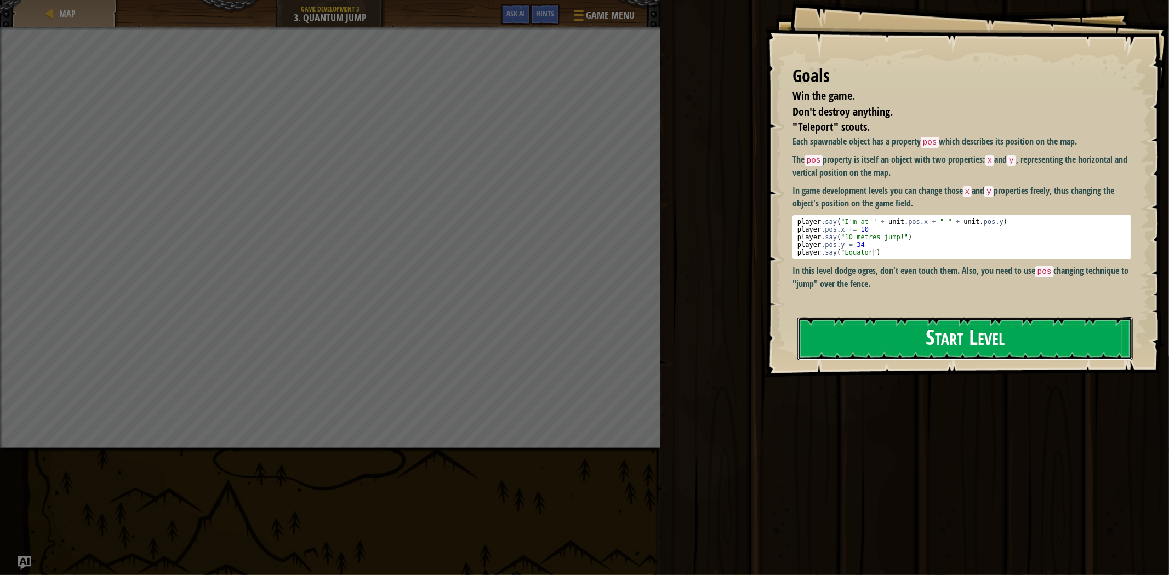
click at [870, 335] on button "Start Level" at bounding box center [964, 338] width 335 height 43
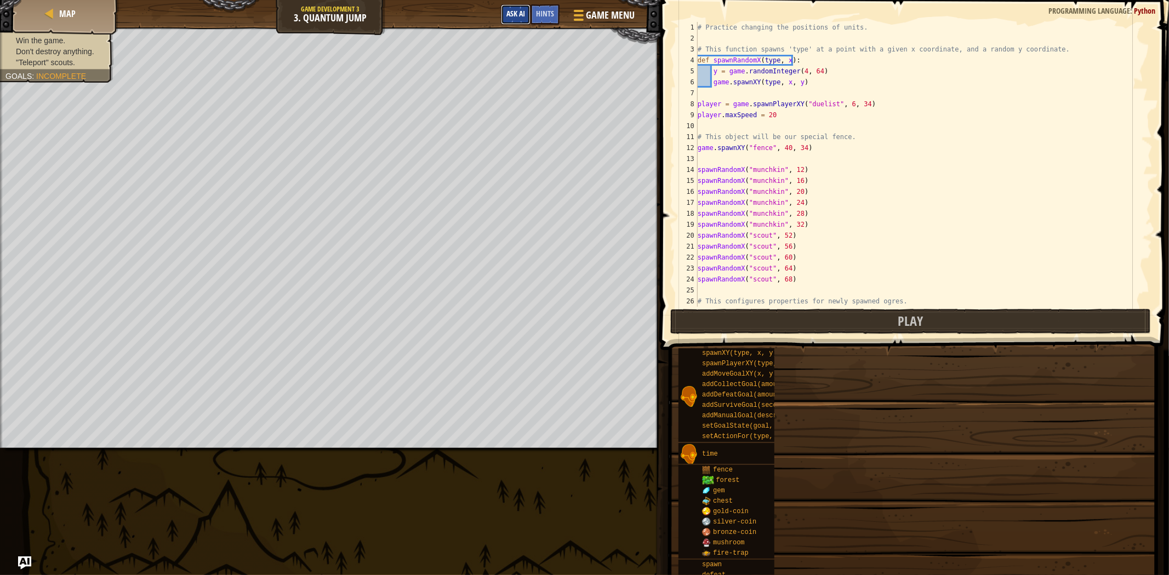
click at [519, 7] on button "Ask AI" at bounding box center [516, 14] width 30 height 20
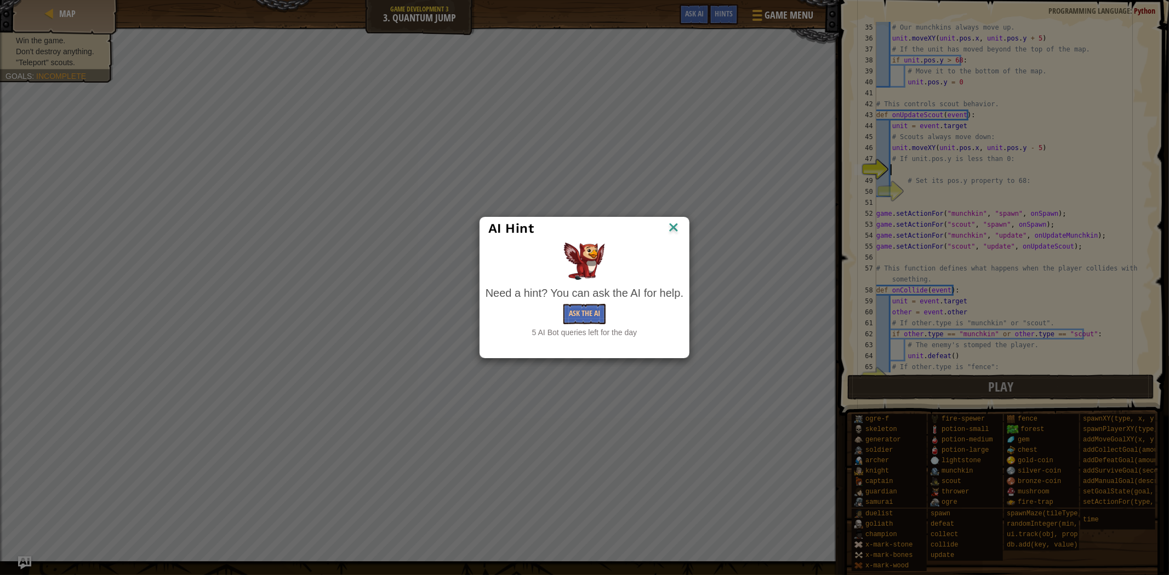
scroll to position [384, 0]
click at [675, 231] on img at bounding box center [673, 228] width 14 height 16
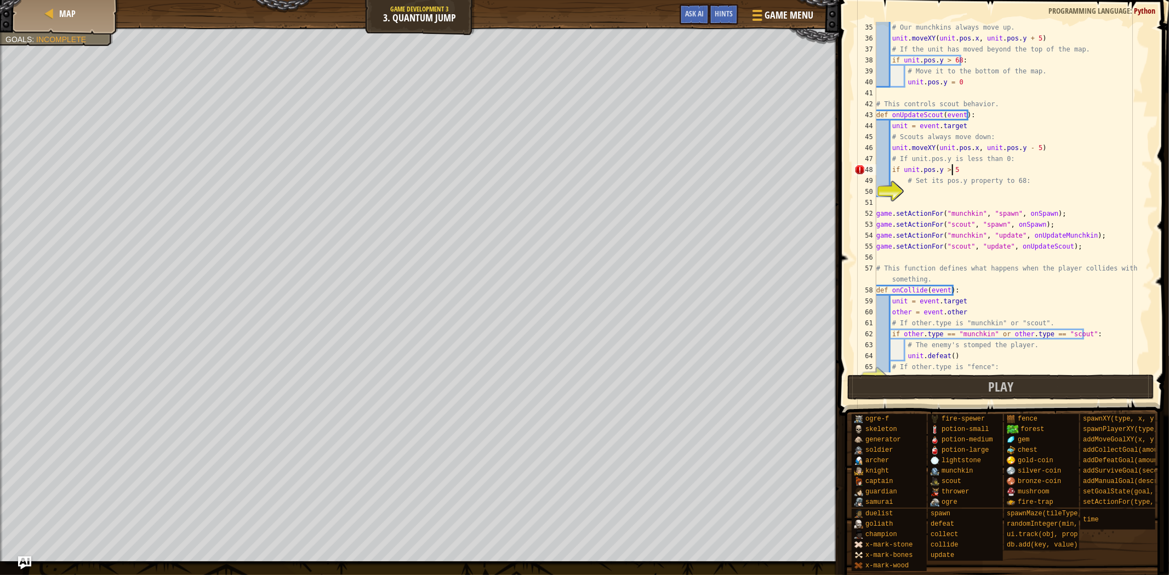
scroll to position [4, 5]
type textarea "if unit.pos.y > 0:"
click at [922, 194] on div "# Our munchkins always move up. unit . moveXY ( unit . pos . x , unit . pos . y…" at bounding box center [1008, 208] width 269 height 373
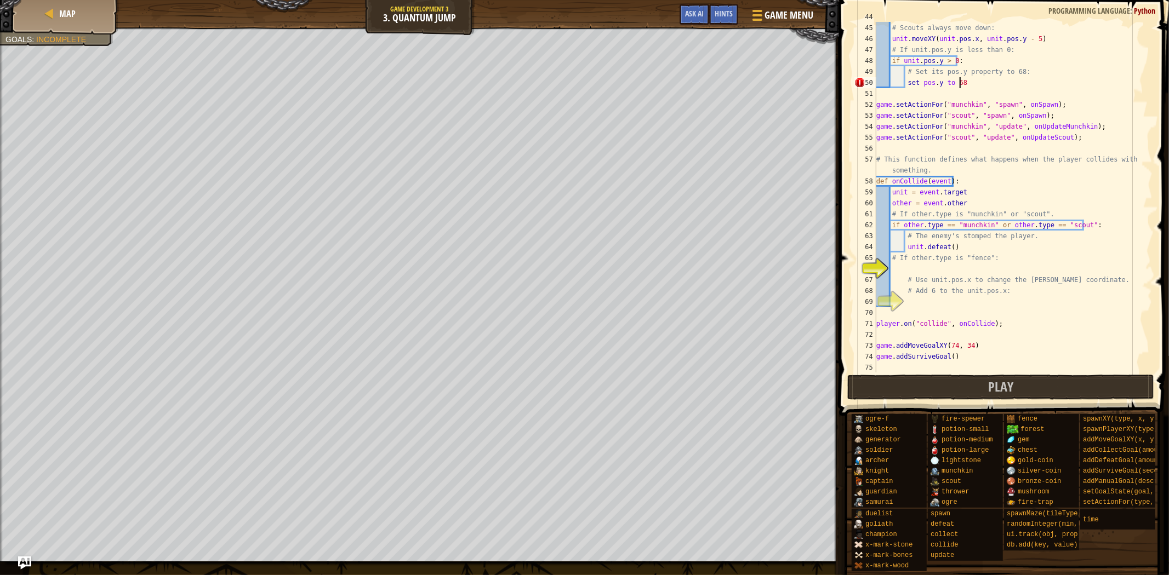
scroll to position [493, 0]
type textarea "set pos.y to 68"
click at [689, 20] on button "Ask AI" at bounding box center [694, 14] width 30 height 20
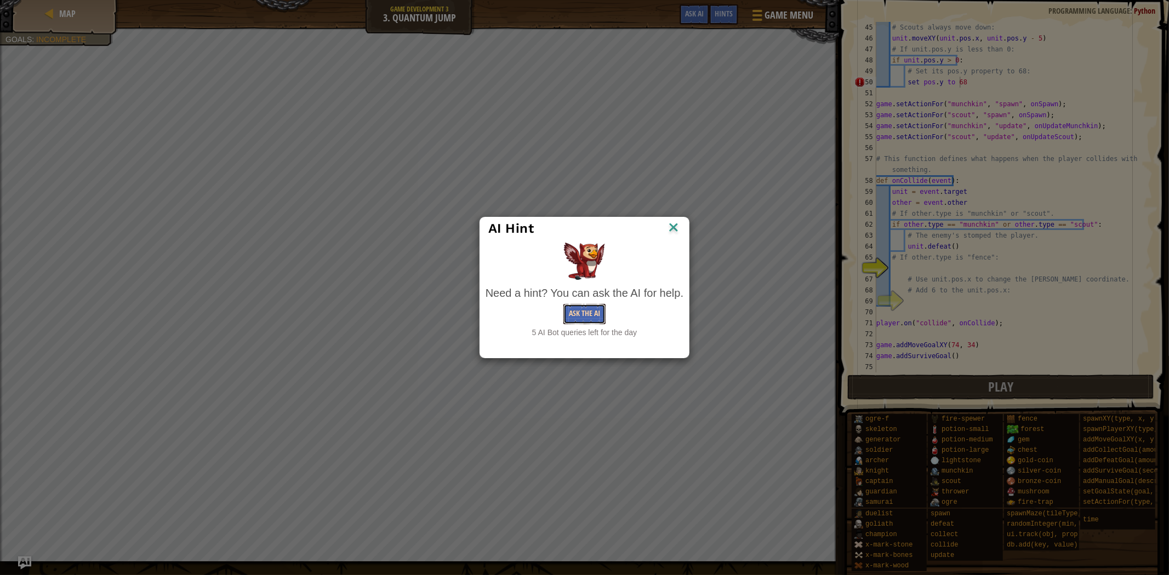
click at [593, 315] on button "Ask the AI" at bounding box center [584, 314] width 42 height 20
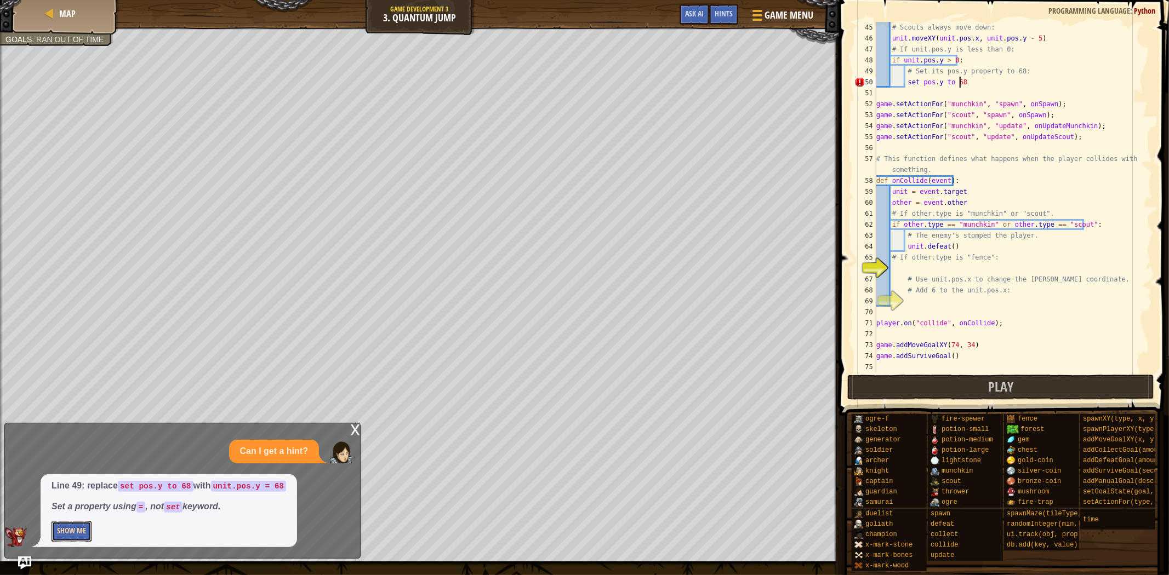
click at [72, 533] on button "Show Me" at bounding box center [72, 532] width 40 height 20
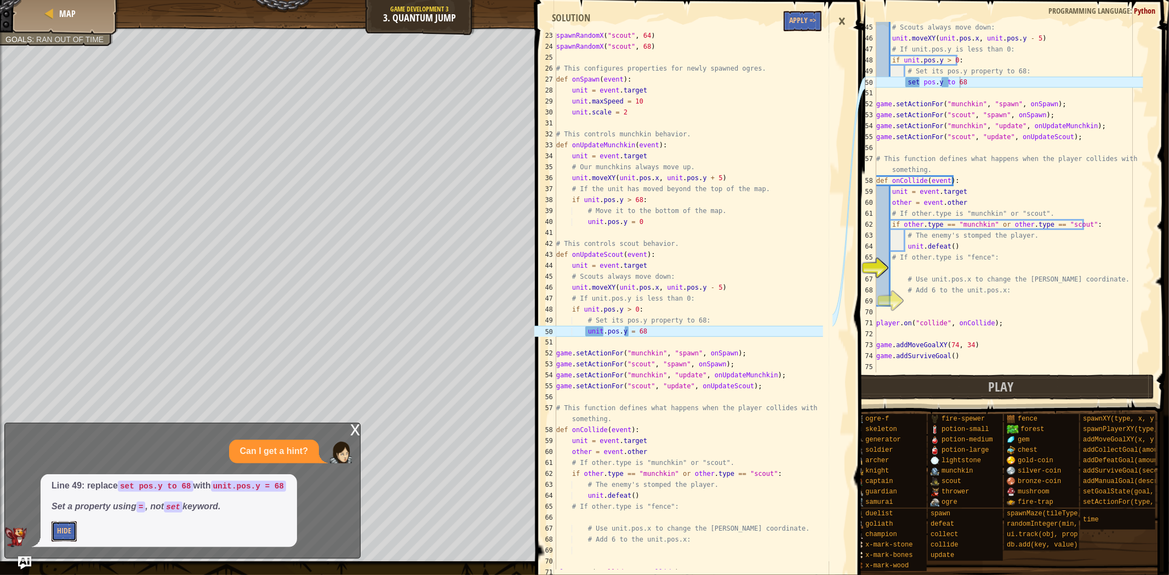
scroll to position [307, 0]
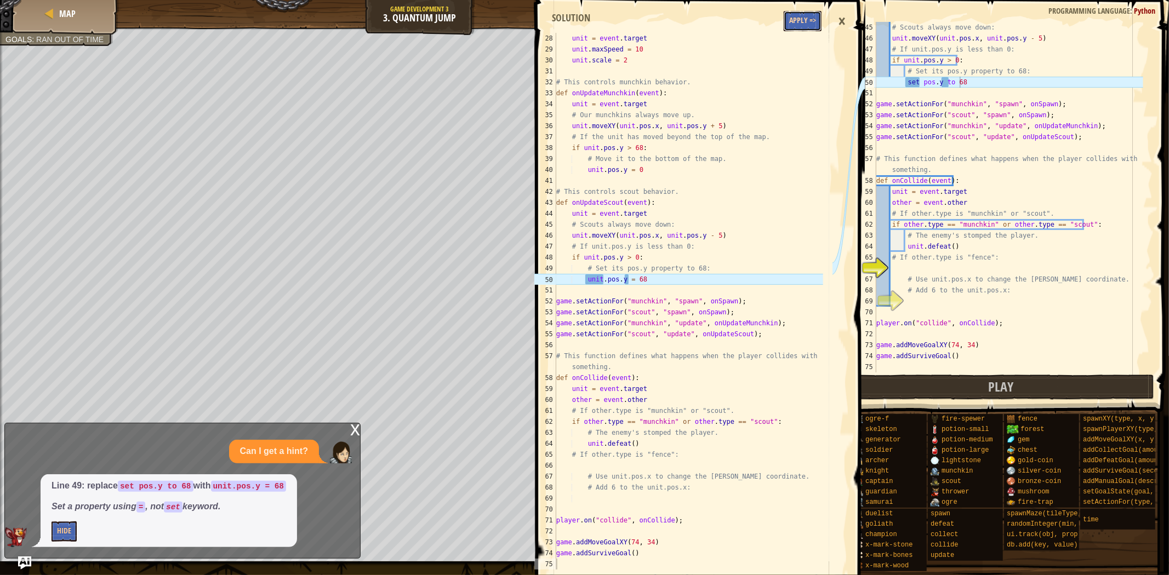
click at [796, 16] on button "Apply =>" at bounding box center [803, 21] width 38 height 20
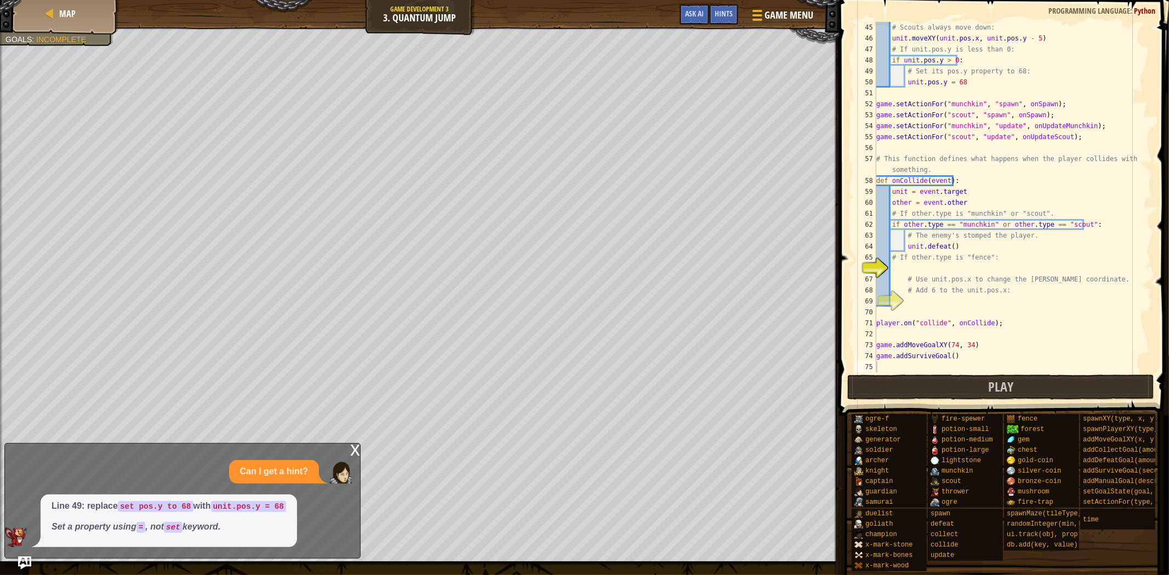
scroll to position [4, 1]
click at [966, 264] on div "# Scouts always move down: unit . moveXY ( unit . pos . x , unit . pos . y - 5 …" at bounding box center [1008, 208] width 269 height 373
type textarea "if other.type == "fence":"
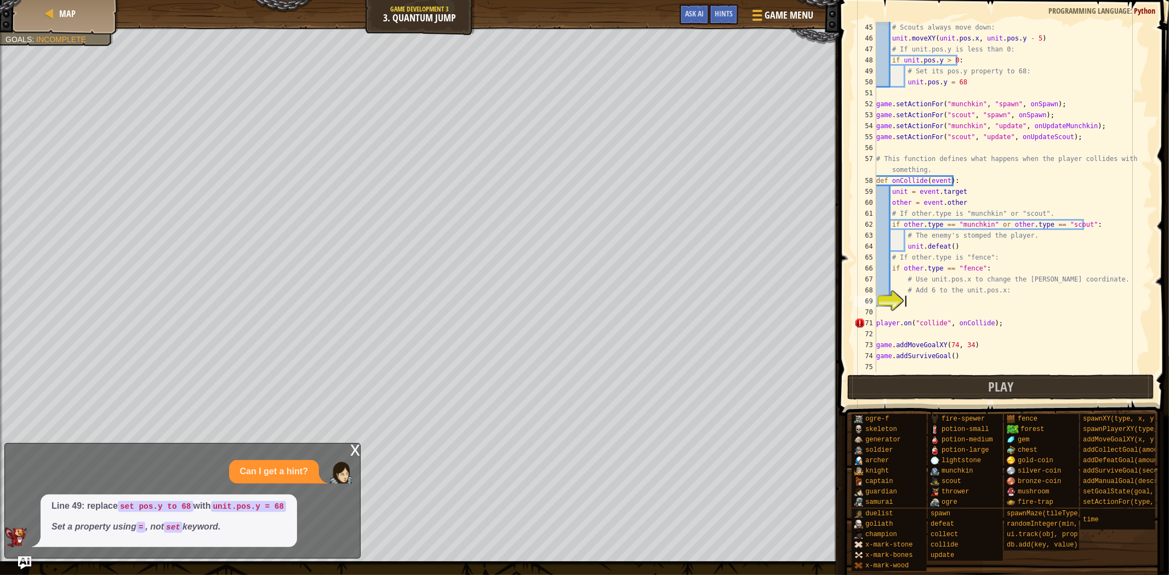
click at [988, 300] on div "# Scouts always move down: unit . moveXY ( unit . pos . x , unit . pos . y - 5 …" at bounding box center [1008, 208] width 269 height 373
type textarea "unit.pos.x"
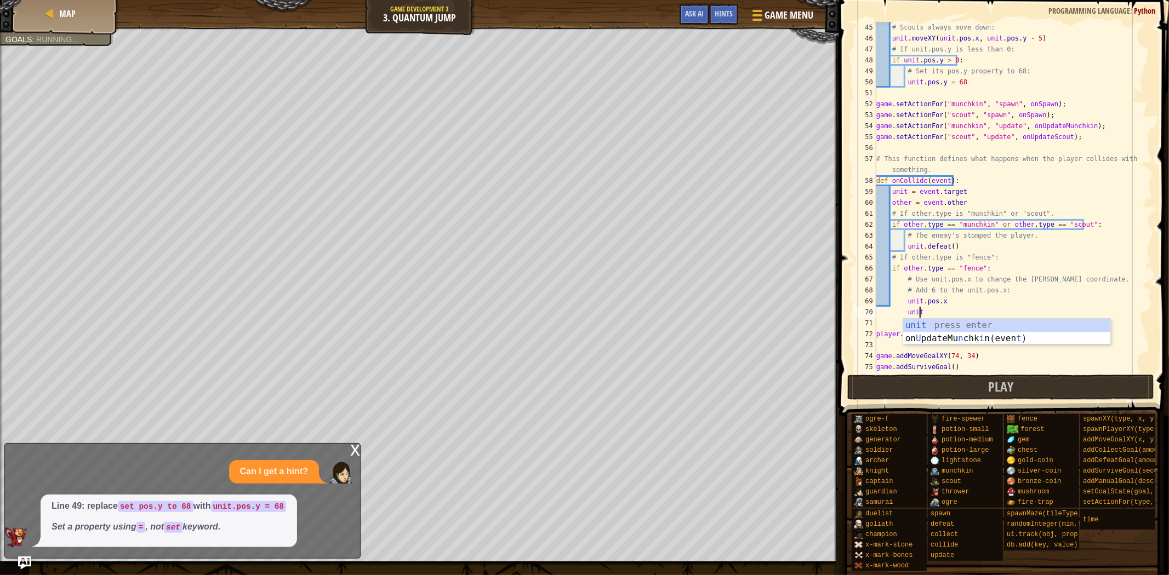
scroll to position [4, 3]
type textarea "unit"
drag, startPoint x: 68, startPoint y: 7, endPoint x: 55, endPoint y: 0, distance: 14.7
drag, startPoint x: 73, startPoint y: 26, endPoint x: 66, endPoint y: 37, distance: 13.5
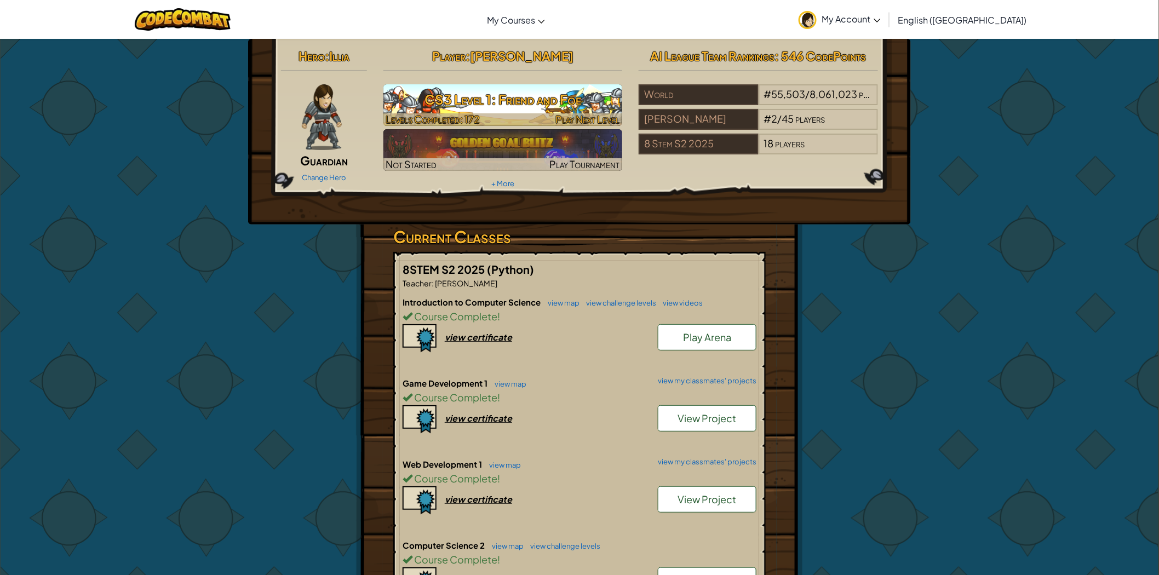
click at [540, 99] on h3 "CS3 Level 1: Friend and Foe" at bounding box center [503, 99] width 239 height 25
